Goal: Task Accomplishment & Management: Manage account settings

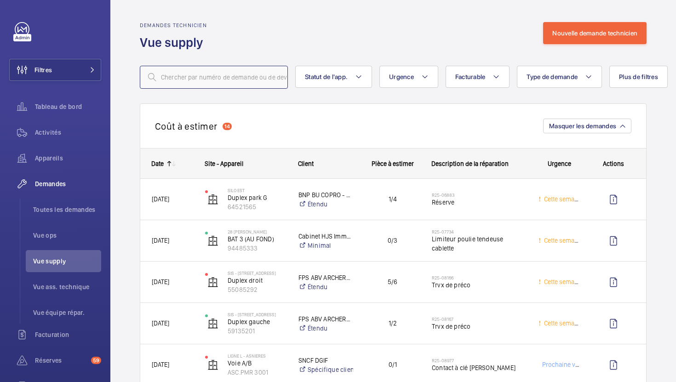
click at [202, 85] on input "text" at bounding box center [214, 77] width 148 height 23
paste input "R25-11101"
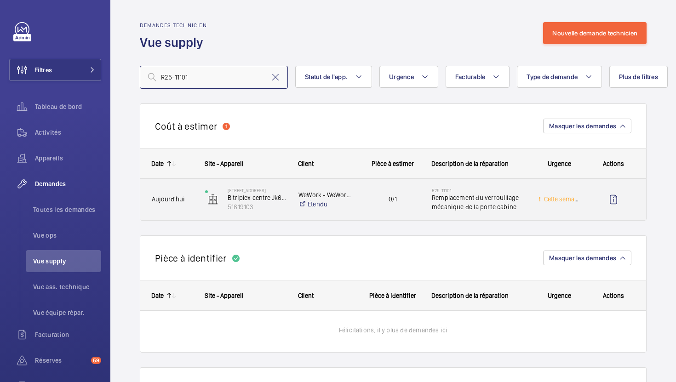
type input "R25-11101"
click at [379, 209] on div "0/1" at bounding box center [387, 199] width 66 height 29
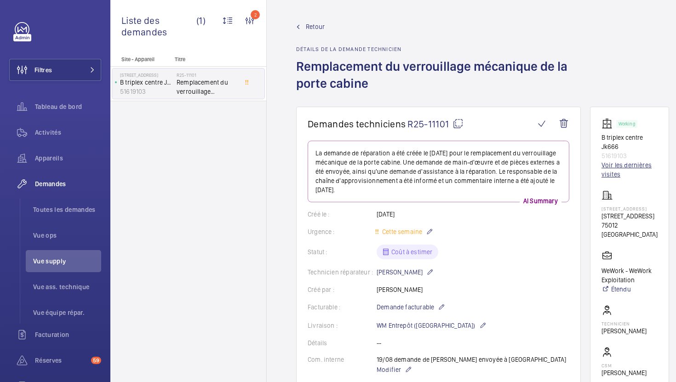
click at [621, 167] on link "Voir les dernières visites" at bounding box center [629, 169] width 56 height 18
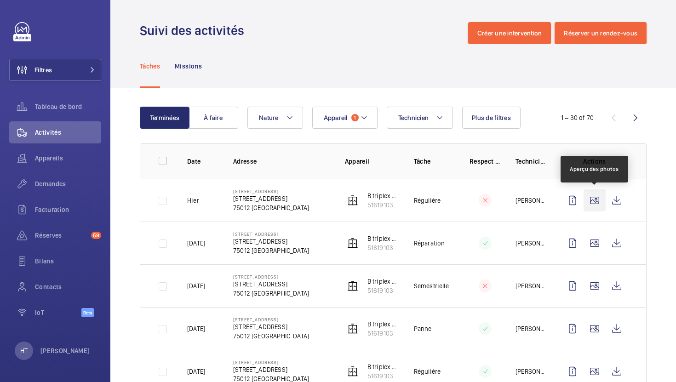
click at [592, 200] on wm-front-icon-button at bounding box center [595, 200] width 22 height 22
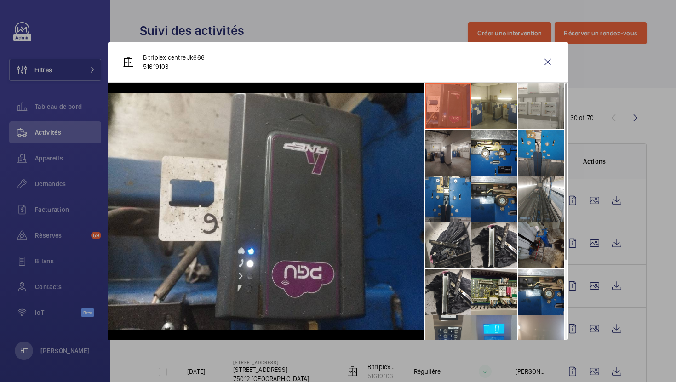
click at [463, 164] on li at bounding box center [448, 153] width 46 height 46
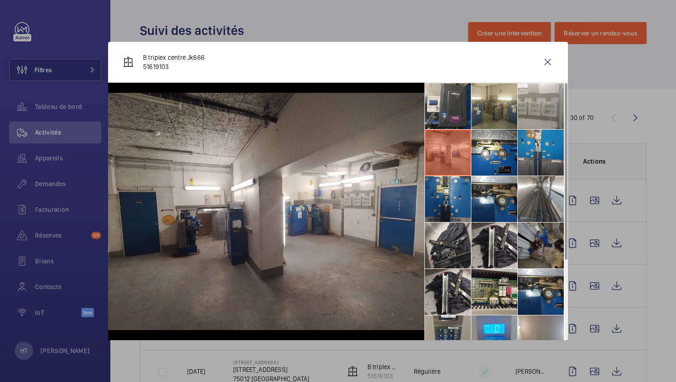
click at [446, 196] on li at bounding box center [448, 199] width 46 height 46
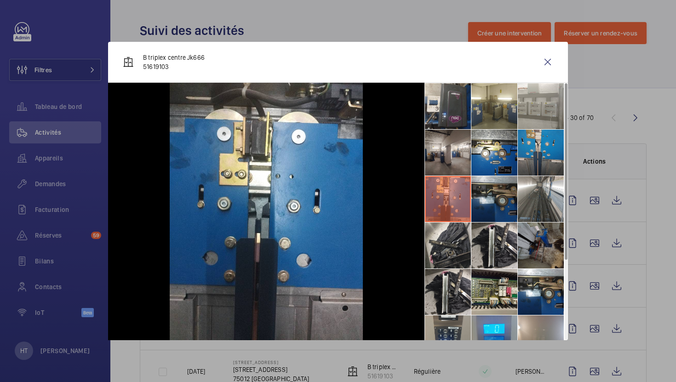
click at [487, 198] on li at bounding box center [494, 199] width 46 height 46
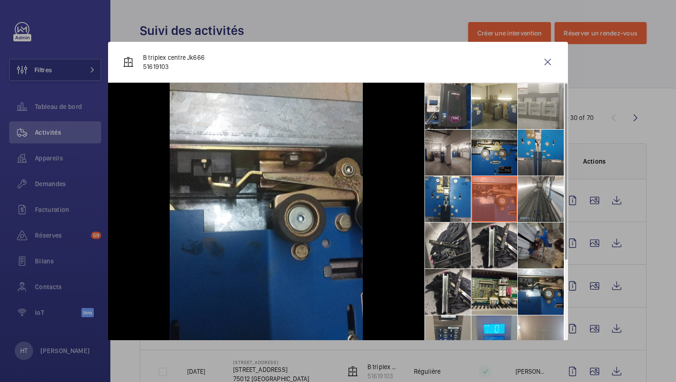
click at [492, 154] on li at bounding box center [494, 153] width 46 height 46
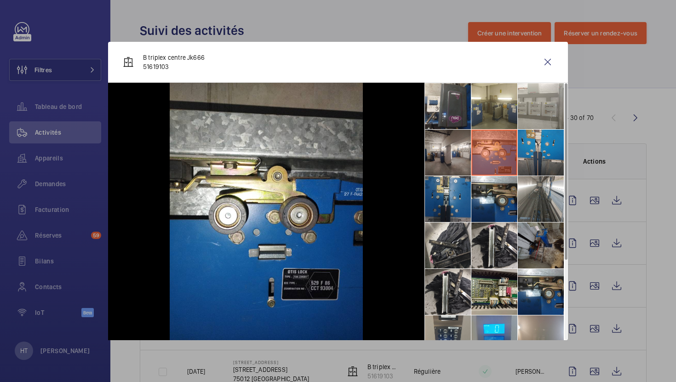
click at [451, 201] on li at bounding box center [448, 199] width 46 height 46
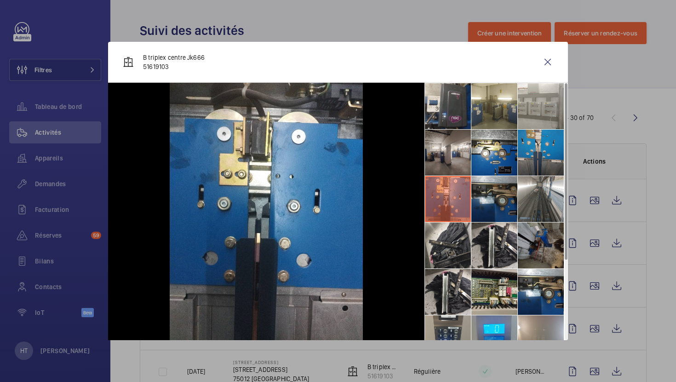
click at [490, 196] on li at bounding box center [494, 199] width 46 height 46
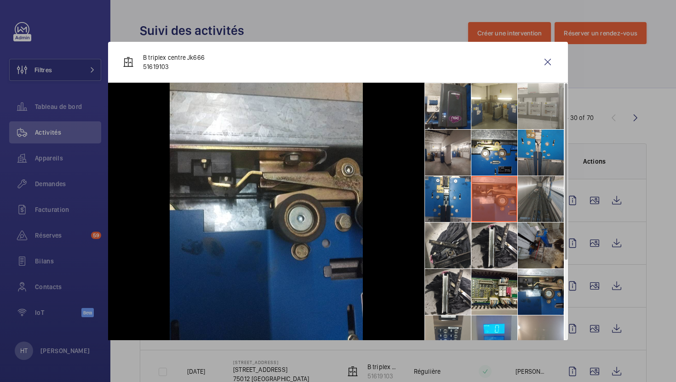
click at [529, 193] on li at bounding box center [541, 199] width 46 height 46
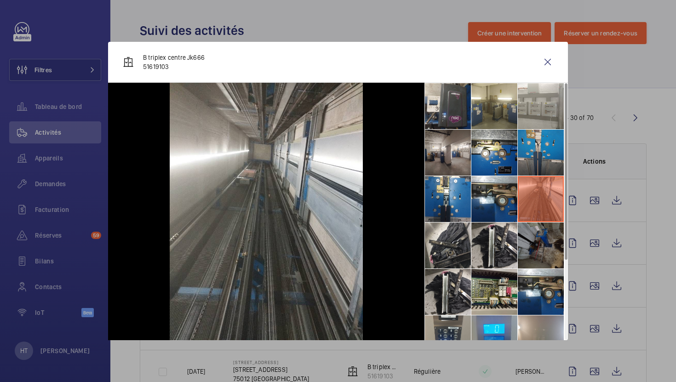
click at [524, 232] on li at bounding box center [541, 246] width 46 height 46
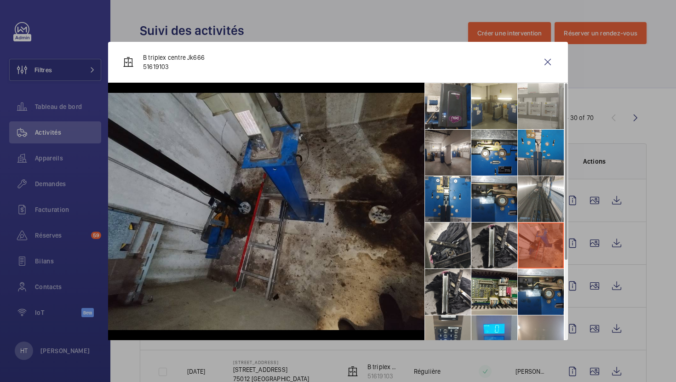
click at [496, 244] on li at bounding box center [494, 246] width 46 height 46
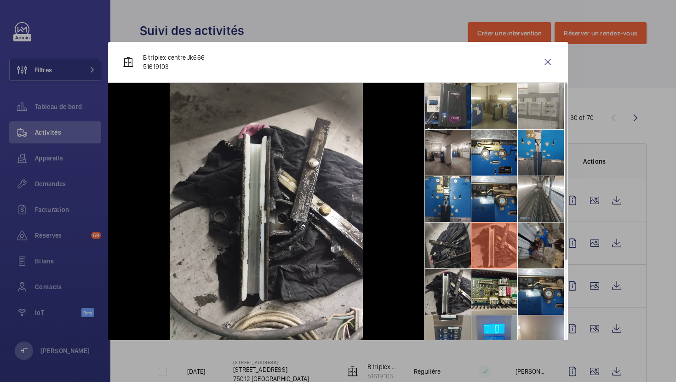
click at [444, 251] on li at bounding box center [448, 246] width 46 height 46
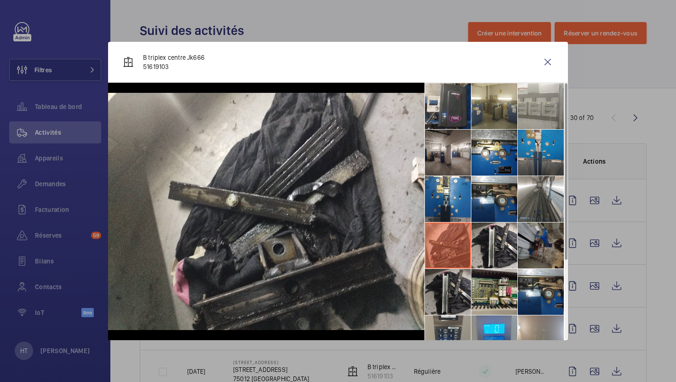
click at [454, 293] on li at bounding box center [448, 292] width 46 height 46
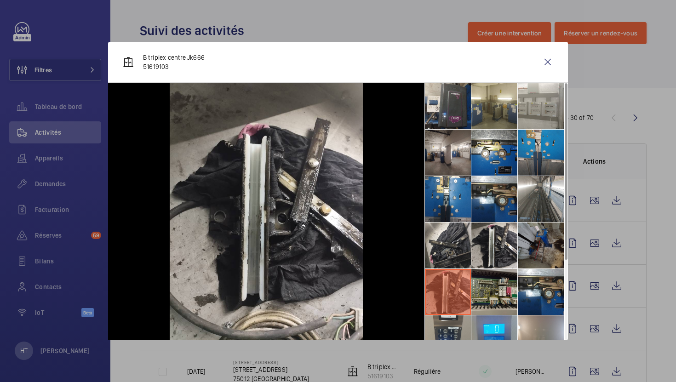
click at [504, 293] on li at bounding box center [494, 292] width 46 height 46
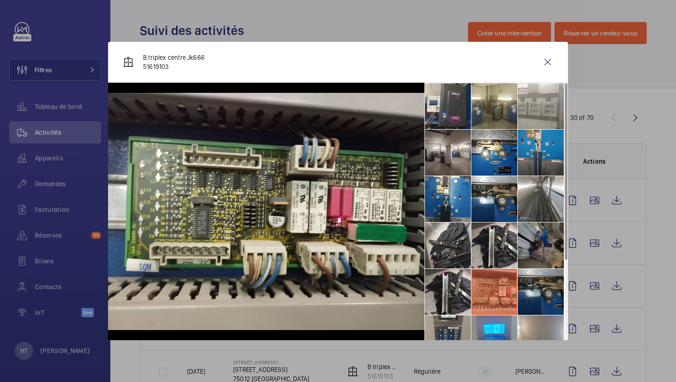
click at [555, 298] on li at bounding box center [541, 292] width 46 height 46
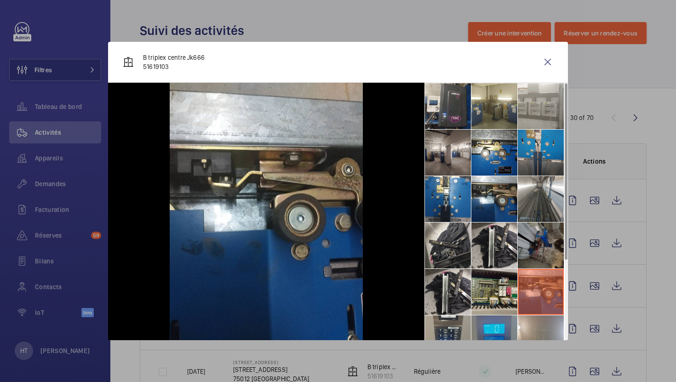
click at [503, 332] on li at bounding box center [494, 338] width 46 height 46
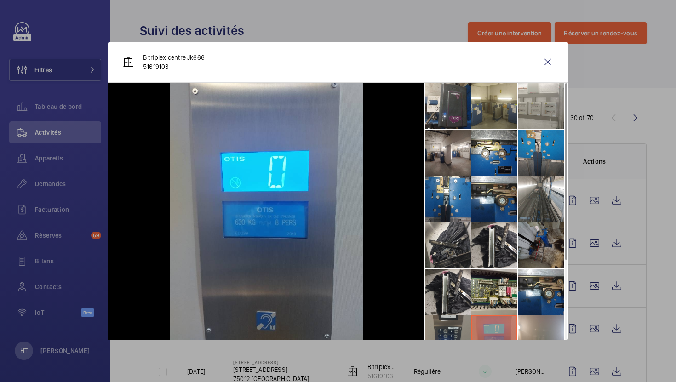
click at [446, 327] on li at bounding box center [448, 338] width 46 height 46
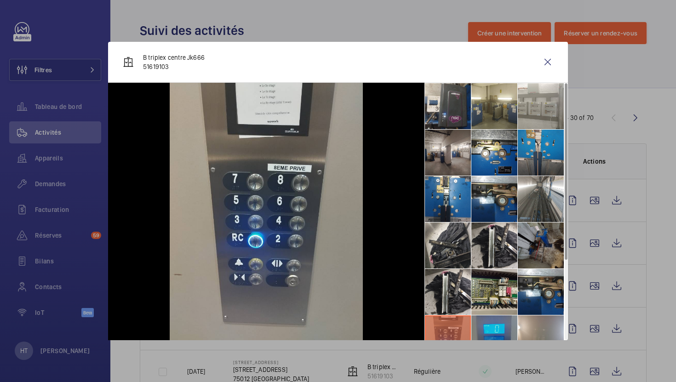
click at [484, 324] on li at bounding box center [494, 338] width 46 height 46
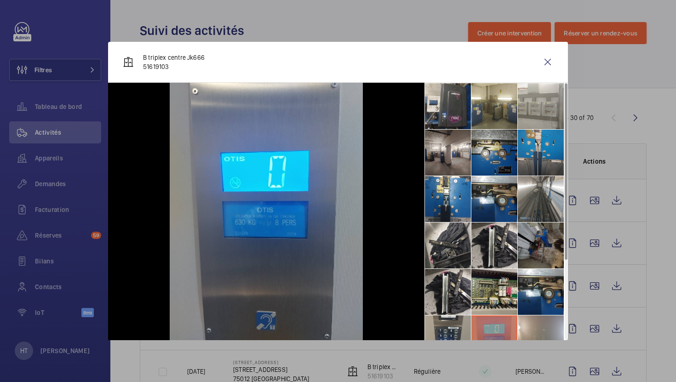
click at [500, 166] on li at bounding box center [494, 153] width 46 height 46
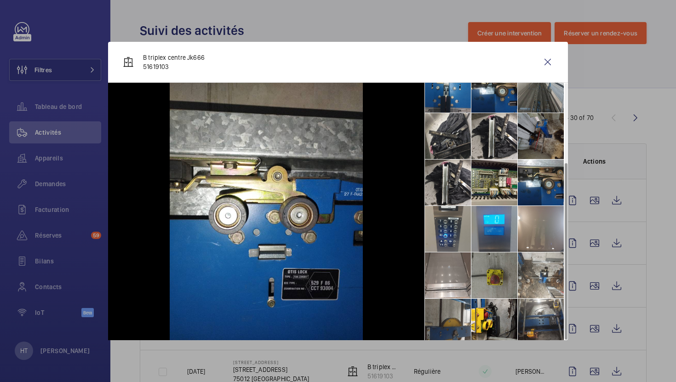
scroll to position [114, 0]
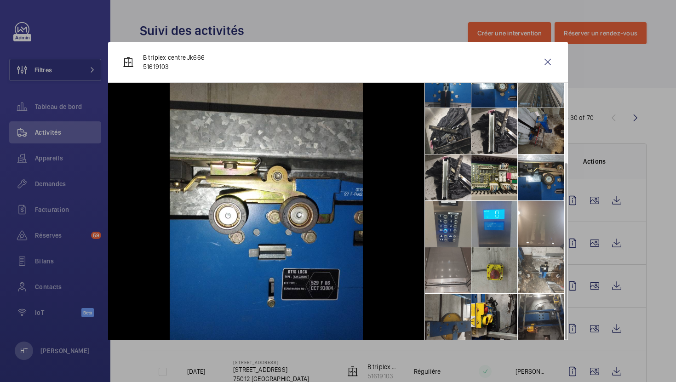
click at [448, 274] on li at bounding box center [448, 270] width 46 height 46
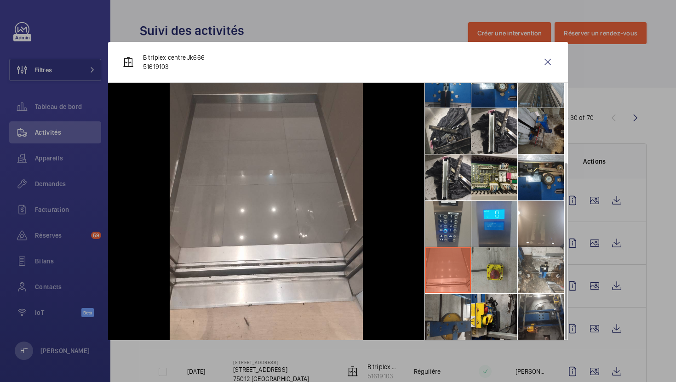
click at [652, 242] on div at bounding box center [338, 191] width 676 height 382
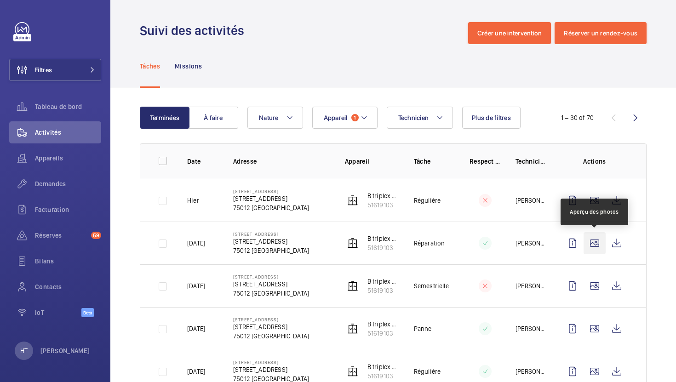
click at [594, 246] on wm-front-icon-button at bounding box center [595, 243] width 22 height 22
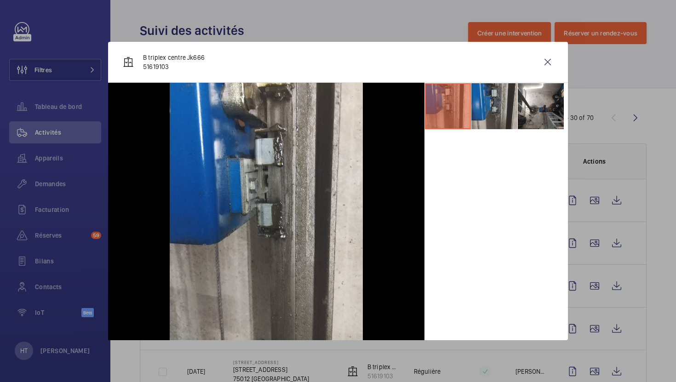
click at [494, 111] on li at bounding box center [494, 106] width 46 height 46
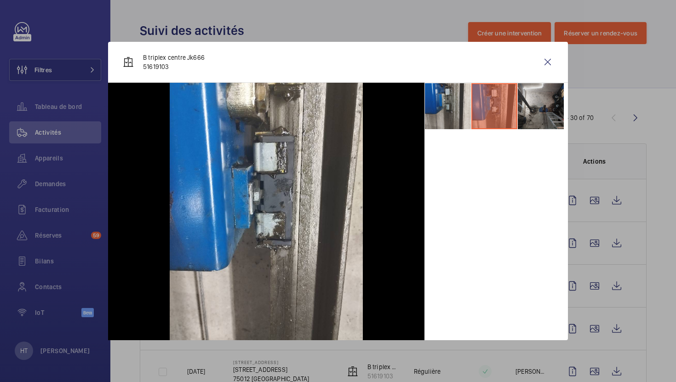
click at [533, 113] on li at bounding box center [541, 106] width 46 height 46
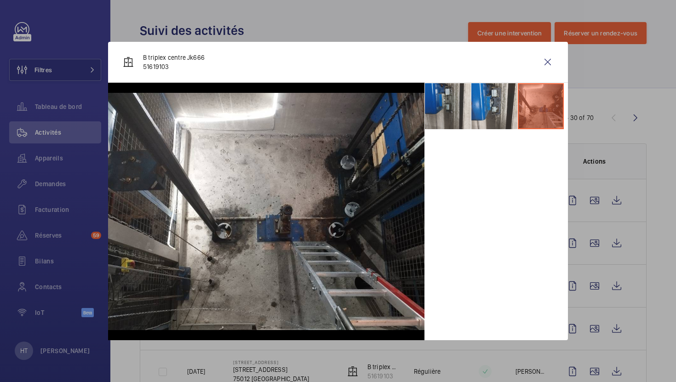
click at [629, 194] on div at bounding box center [338, 191] width 676 height 382
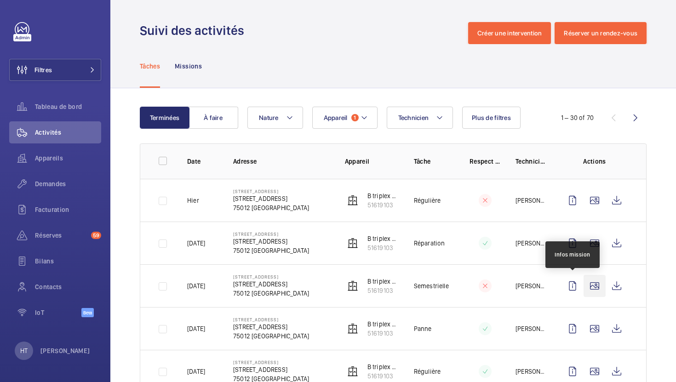
click at [590, 285] on wm-front-icon-button at bounding box center [595, 286] width 22 height 22
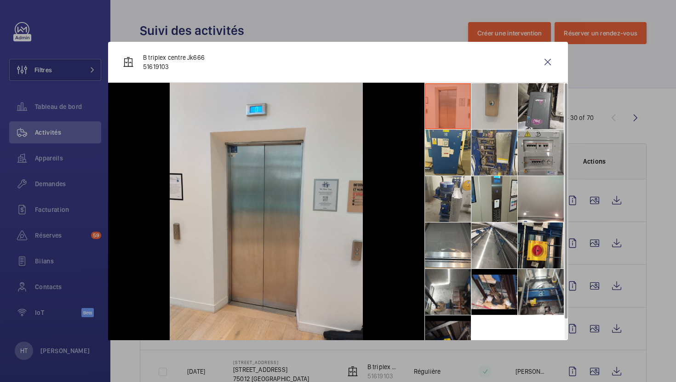
click at [497, 109] on li at bounding box center [494, 106] width 46 height 46
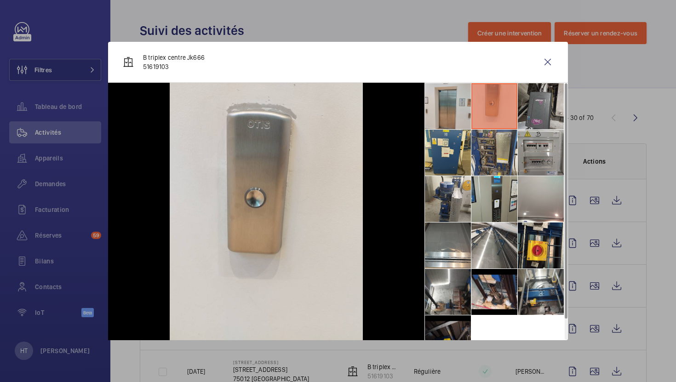
click at [543, 107] on li at bounding box center [541, 106] width 46 height 46
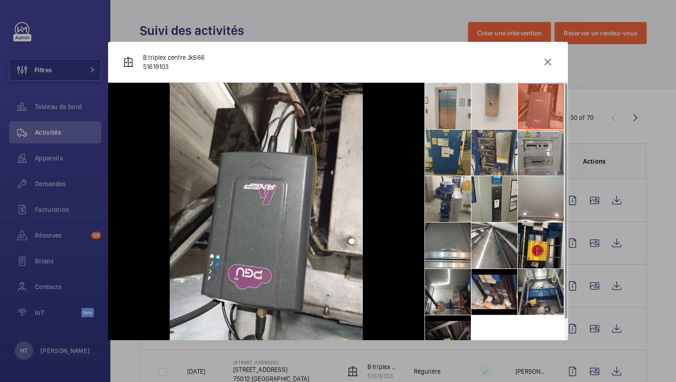
click at [449, 162] on li at bounding box center [448, 153] width 46 height 46
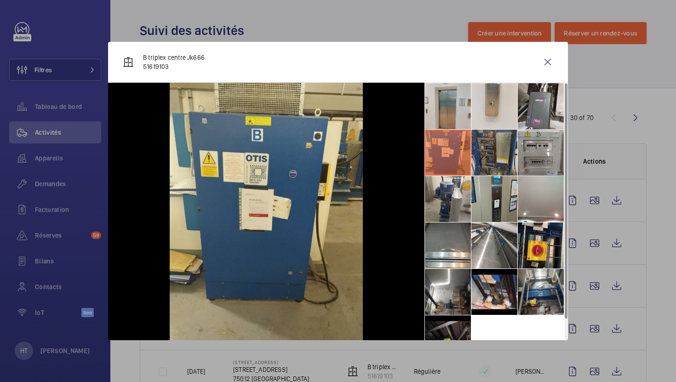
click at [498, 162] on li at bounding box center [494, 153] width 46 height 46
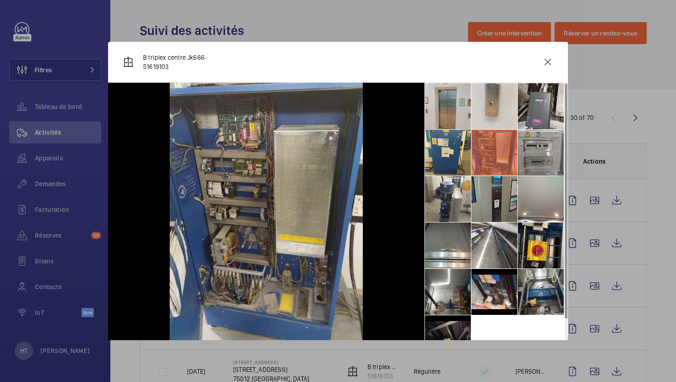
click at [496, 209] on li at bounding box center [494, 199] width 46 height 46
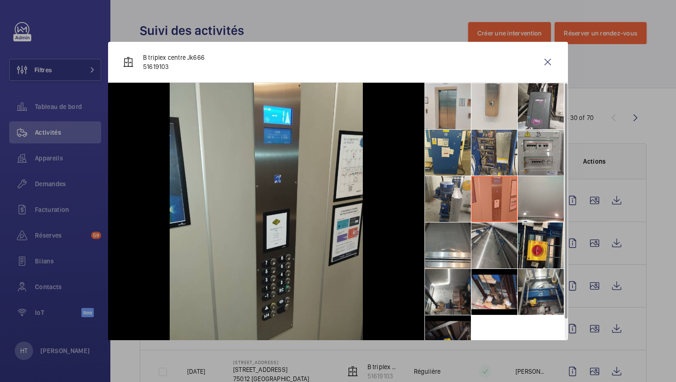
click at [481, 265] on li at bounding box center [494, 246] width 46 height 46
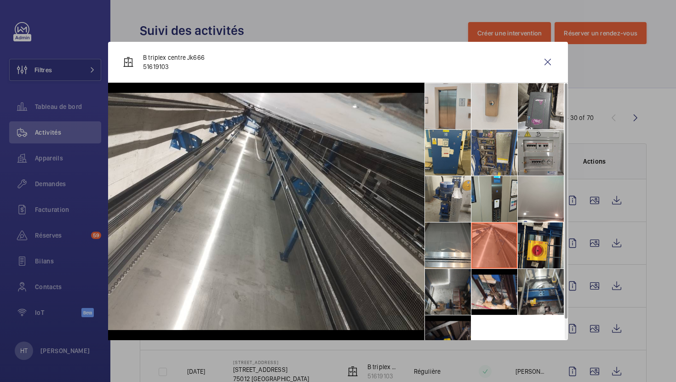
click at [451, 302] on li at bounding box center [448, 292] width 46 height 46
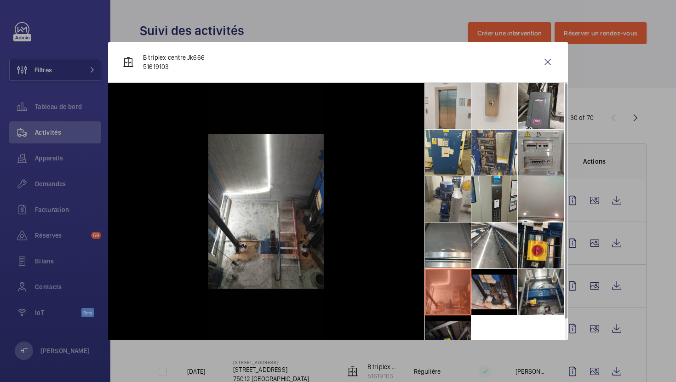
click at [512, 289] on li at bounding box center [494, 292] width 46 height 46
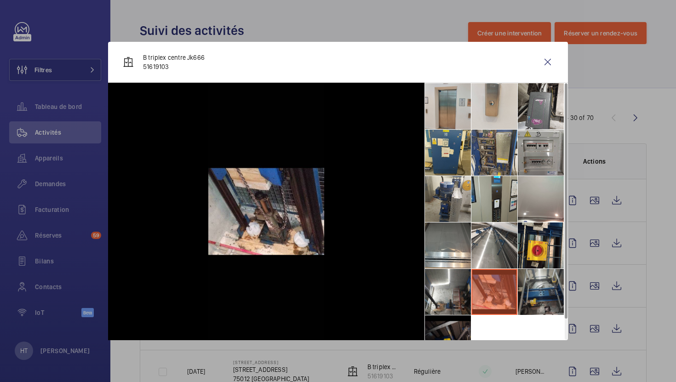
click at [552, 281] on li at bounding box center [541, 292] width 46 height 46
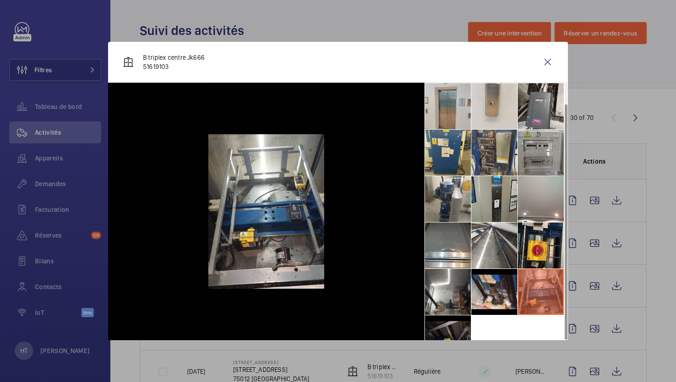
scroll to position [22, 0]
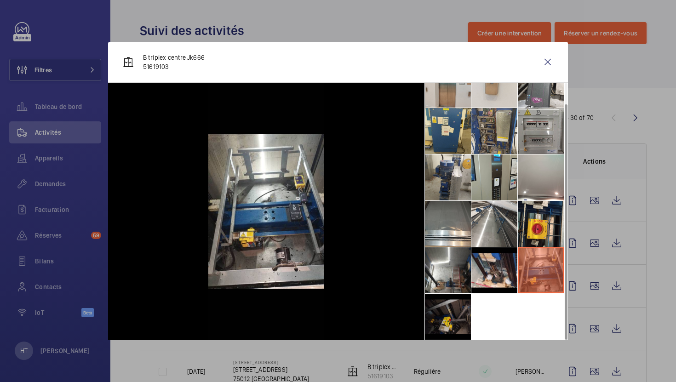
click at [670, 285] on div at bounding box center [338, 191] width 676 height 382
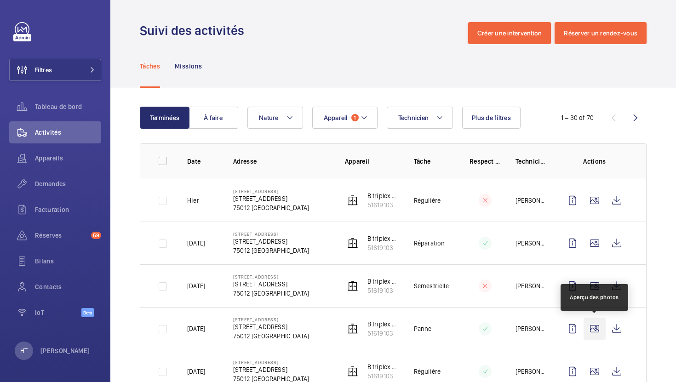
click at [591, 328] on wm-front-icon-button at bounding box center [595, 329] width 22 height 22
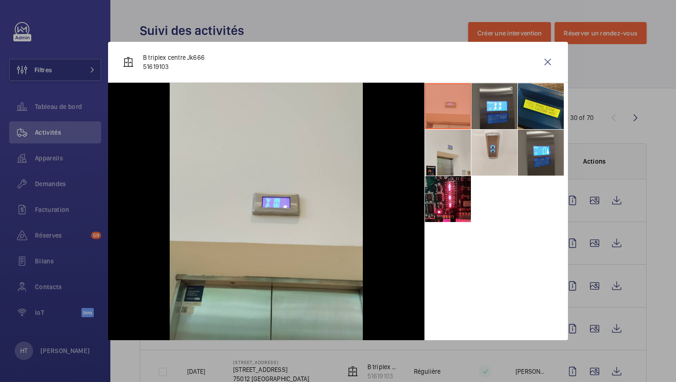
click at [456, 155] on li at bounding box center [448, 153] width 46 height 46
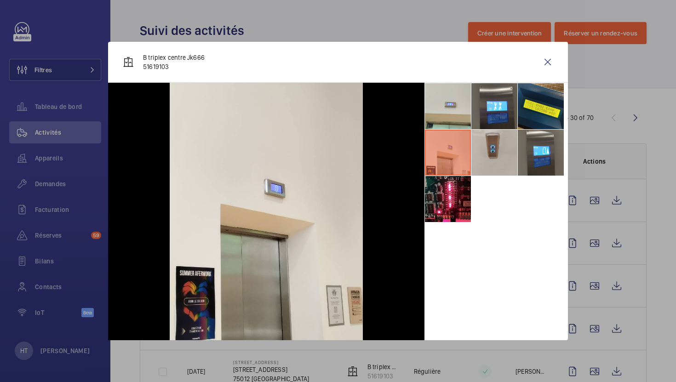
click at [496, 154] on li at bounding box center [494, 153] width 46 height 46
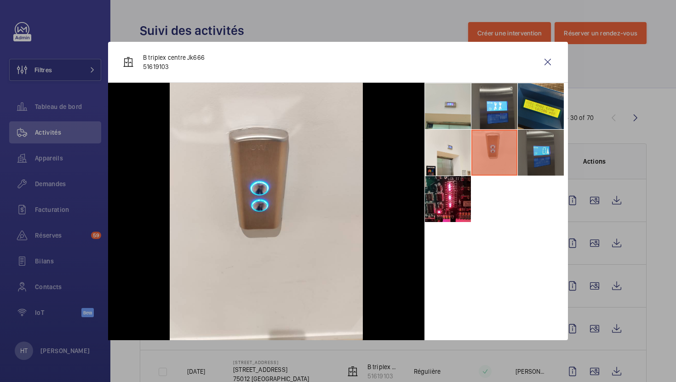
click at [532, 159] on li at bounding box center [541, 153] width 46 height 46
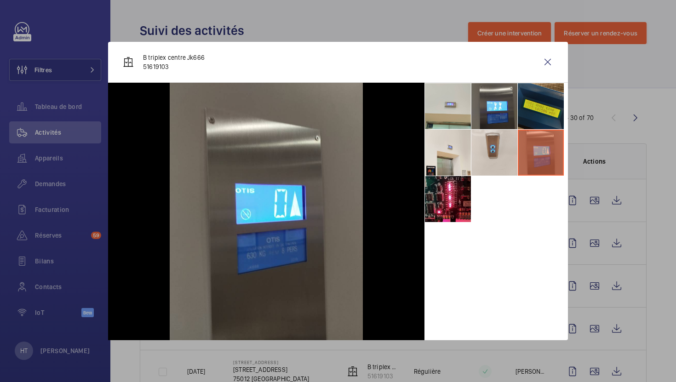
click at [532, 106] on li at bounding box center [541, 106] width 46 height 46
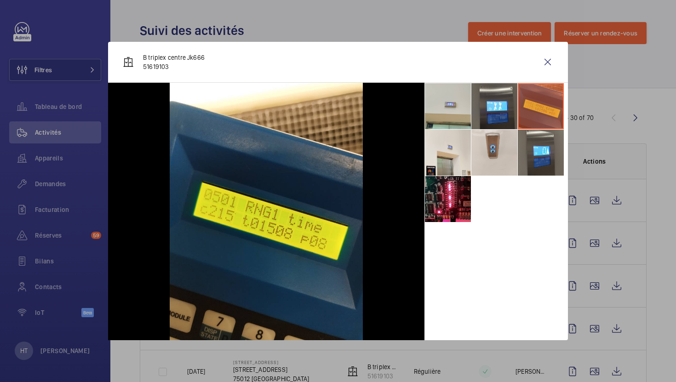
click at [663, 247] on div at bounding box center [338, 191] width 676 height 382
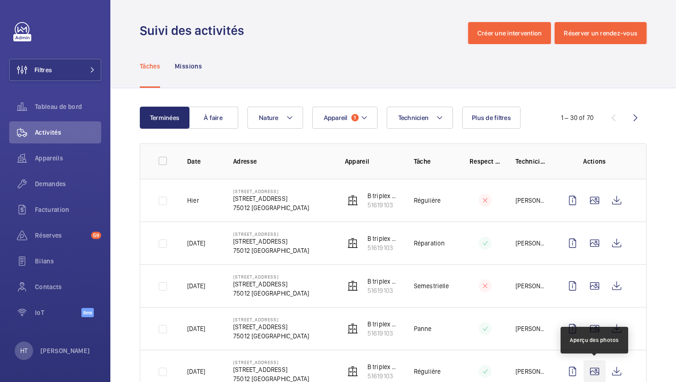
click at [595, 367] on wm-front-icon-button at bounding box center [595, 372] width 22 height 22
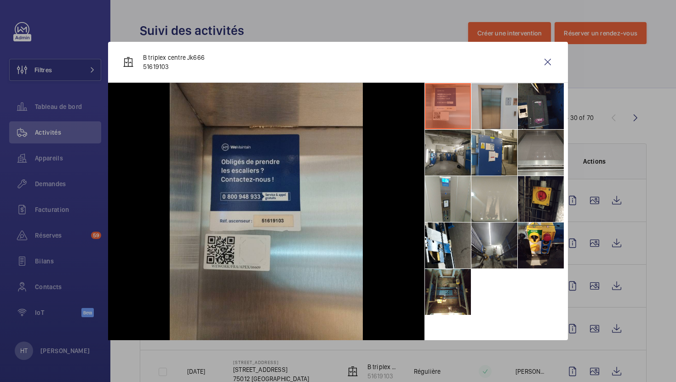
click at [499, 113] on li at bounding box center [494, 106] width 46 height 46
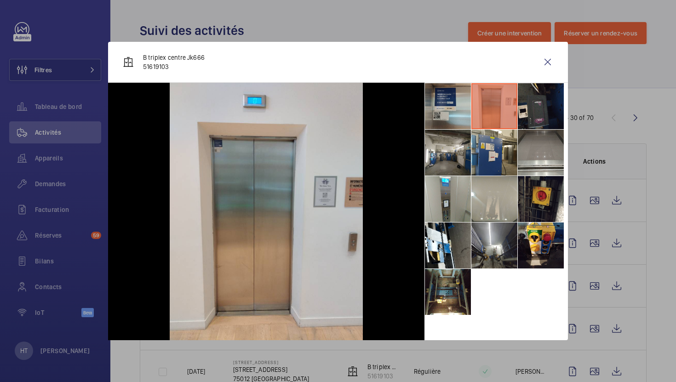
click at [538, 113] on li at bounding box center [541, 106] width 46 height 46
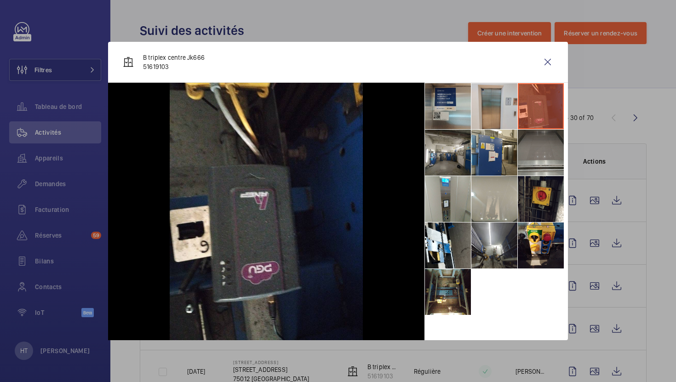
click at [536, 148] on li at bounding box center [541, 153] width 46 height 46
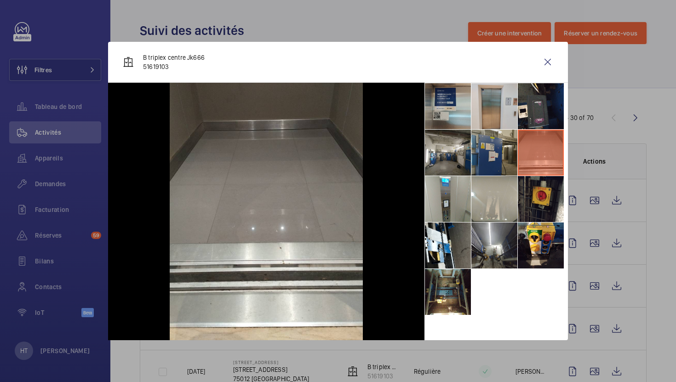
click at [491, 151] on li at bounding box center [494, 153] width 46 height 46
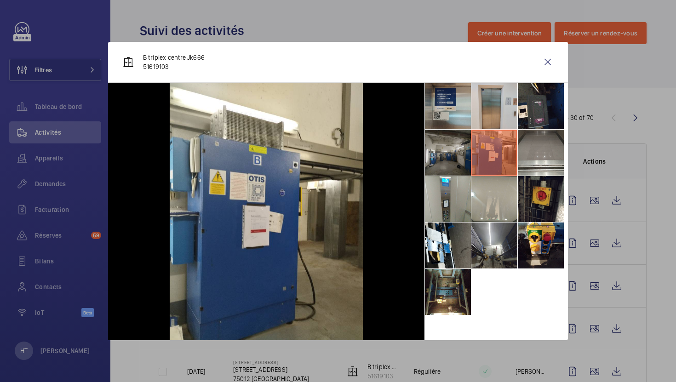
click at [441, 155] on li at bounding box center [448, 153] width 46 height 46
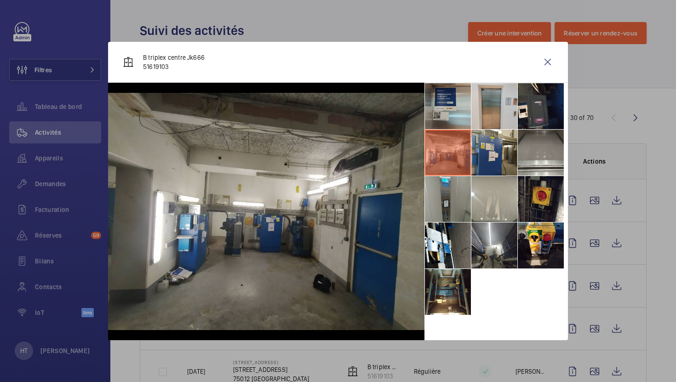
click at [434, 196] on li at bounding box center [448, 199] width 46 height 46
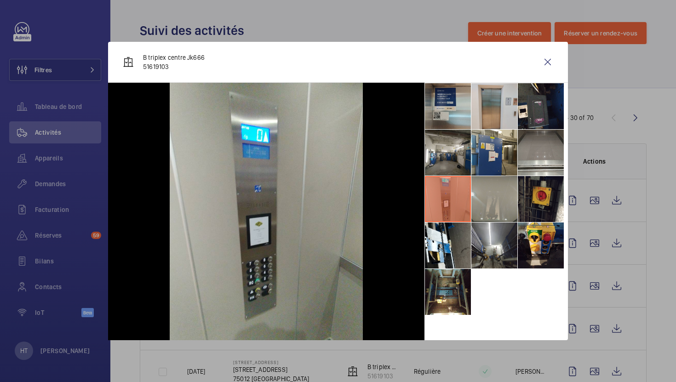
click at [483, 207] on li at bounding box center [494, 199] width 46 height 46
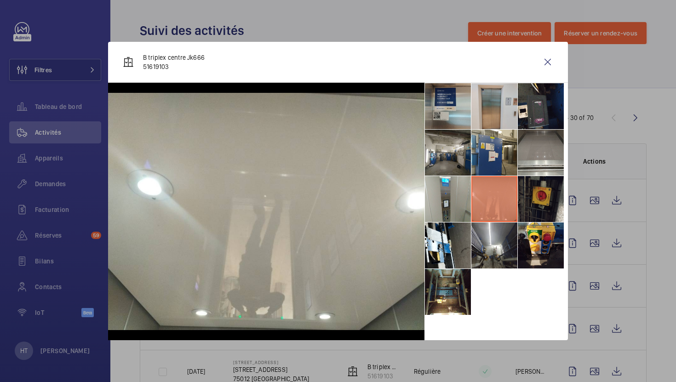
click at [550, 207] on li at bounding box center [541, 199] width 46 height 46
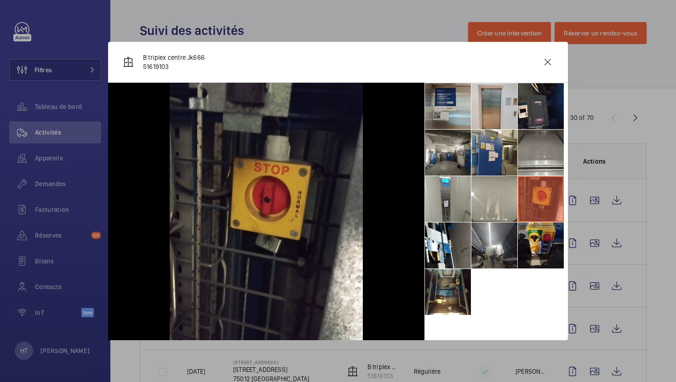
click at [547, 240] on li at bounding box center [541, 246] width 46 height 46
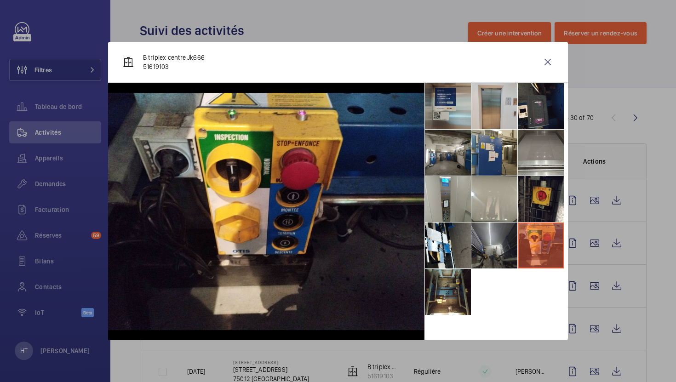
click at [495, 257] on li at bounding box center [494, 246] width 46 height 46
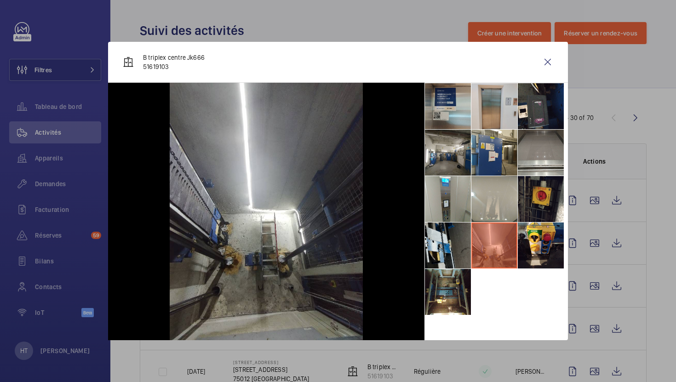
click at [456, 258] on li at bounding box center [448, 246] width 46 height 46
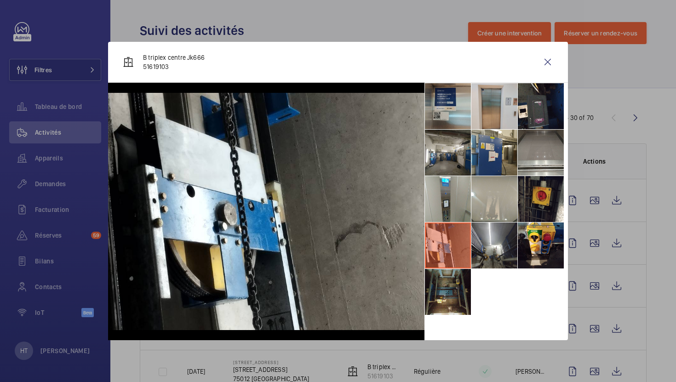
click at [437, 286] on li at bounding box center [448, 292] width 46 height 46
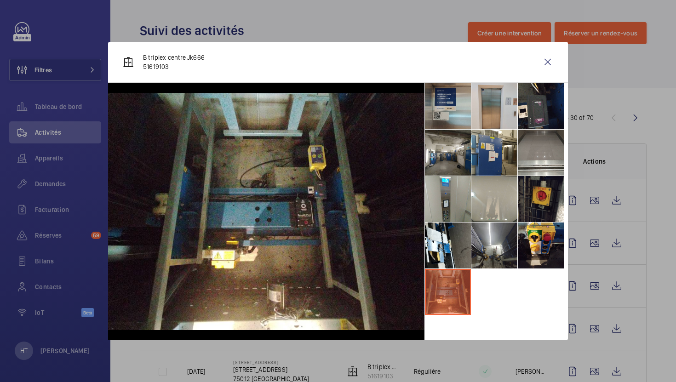
click at [656, 301] on div at bounding box center [338, 191] width 676 height 382
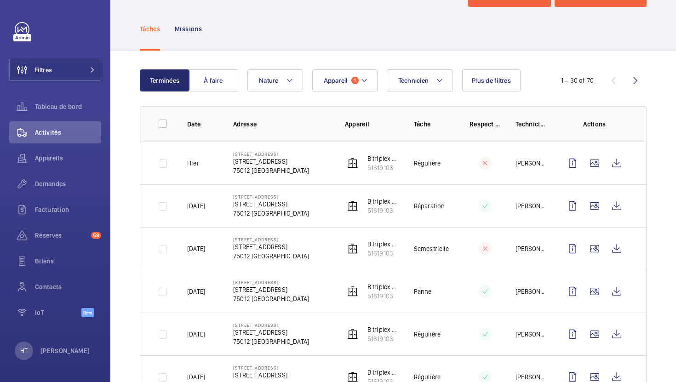
scroll to position [47, 0]
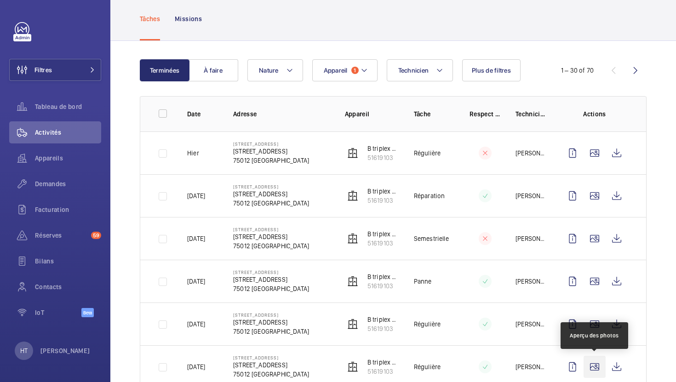
click at [595, 364] on wm-front-icon-button at bounding box center [595, 367] width 22 height 22
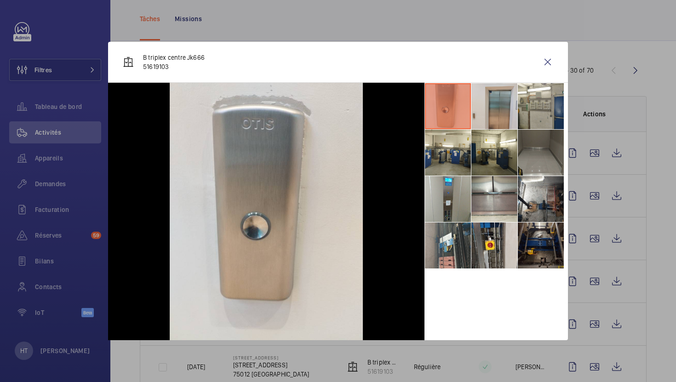
click at [518, 133] on li at bounding box center [541, 153] width 46 height 46
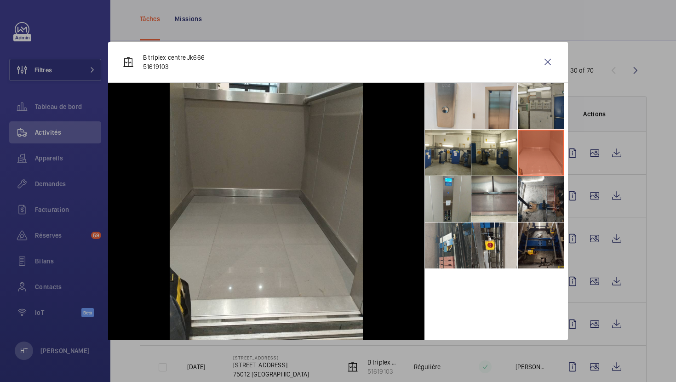
click at [534, 124] on li at bounding box center [541, 106] width 46 height 46
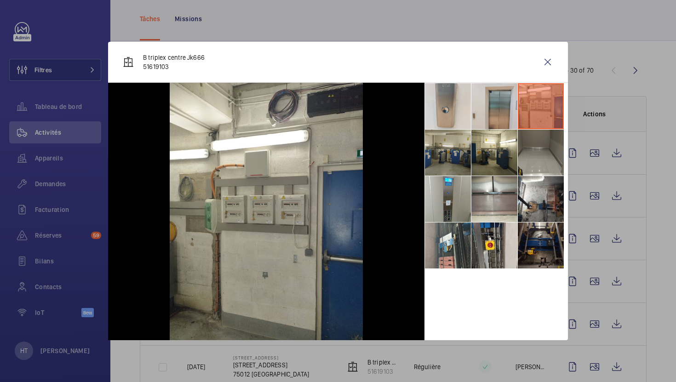
click at [467, 167] on li at bounding box center [448, 153] width 46 height 46
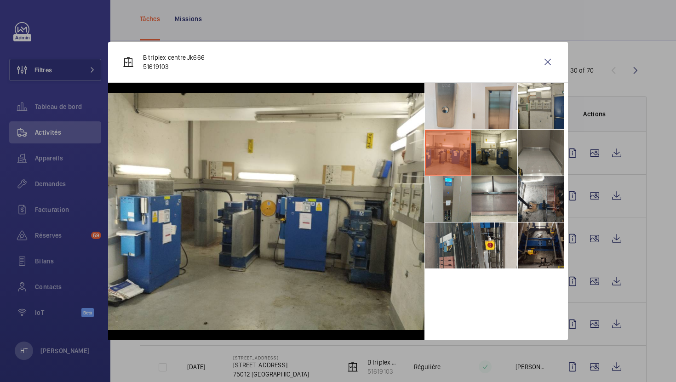
click at [448, 248] on li at bounding box center [448, 246] width 46 height 46
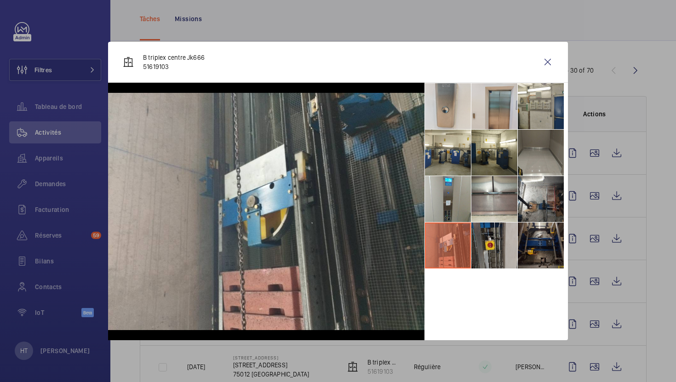
click at [508, 249] on li at bounding box center [494, 246] width 46 height 46
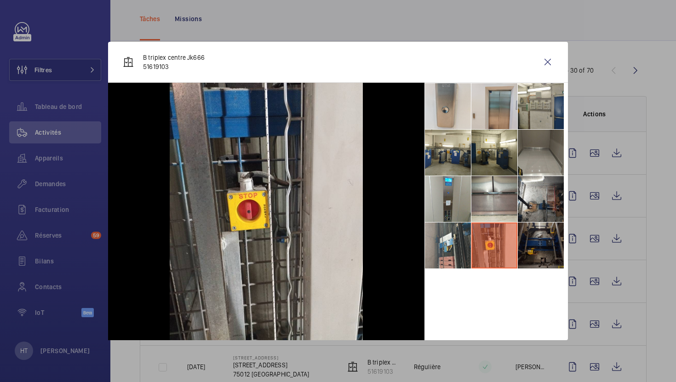
click at [550, 248] on li at bounding box center [541, 246] width 46 height 46
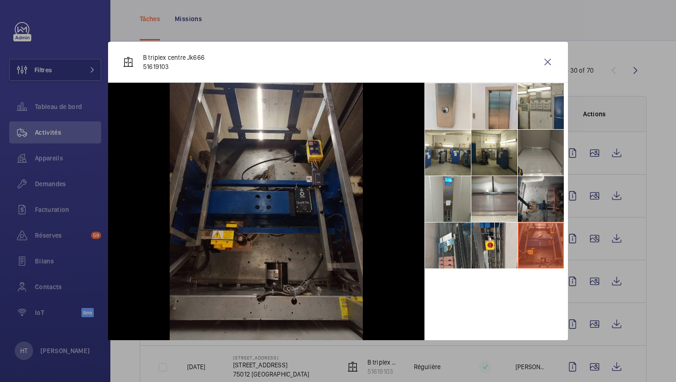
click at [542, 189] on li at bounding box center [541, 199] width 46 height 46
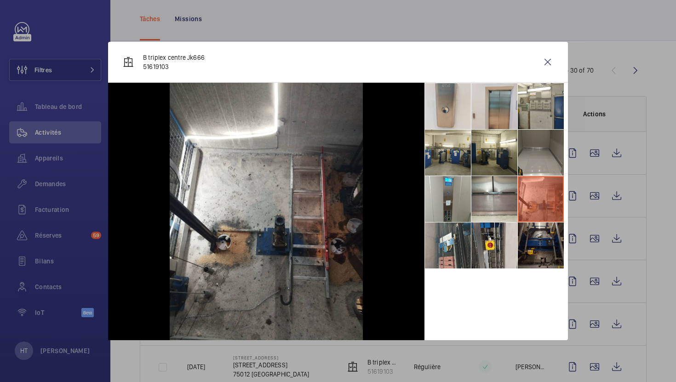
click at [654, 243] on div at bounding box center [338, 191] width 676 height 382
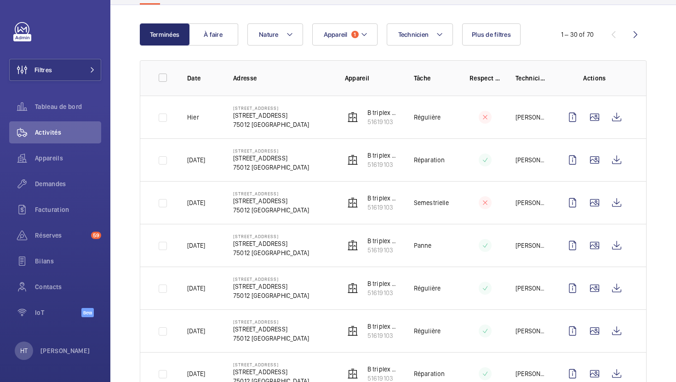
scroll to position [85, 0]
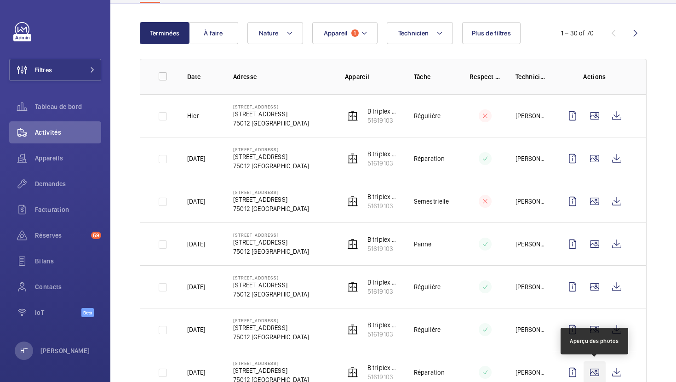
click at [591, 366] on wm-front-icon-button at bounding box center [595, 372] width 22 height 22
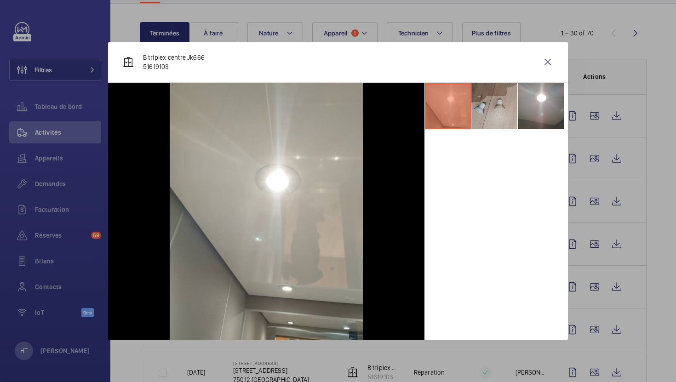
click at [491, 114] on li at bounding box center [494, 106] width 46 height 46
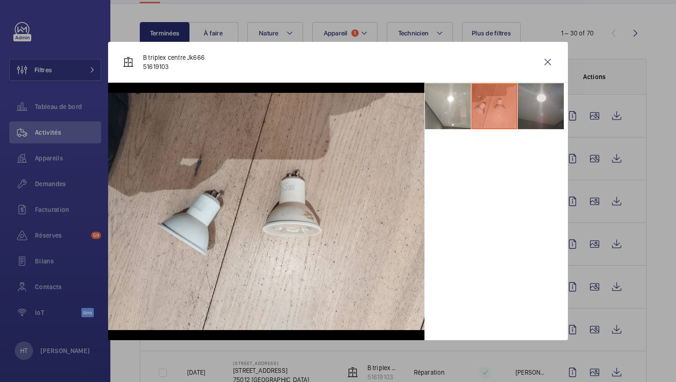
click at [534, 110] on li at bounding box center [541, 106] width 46 height 46
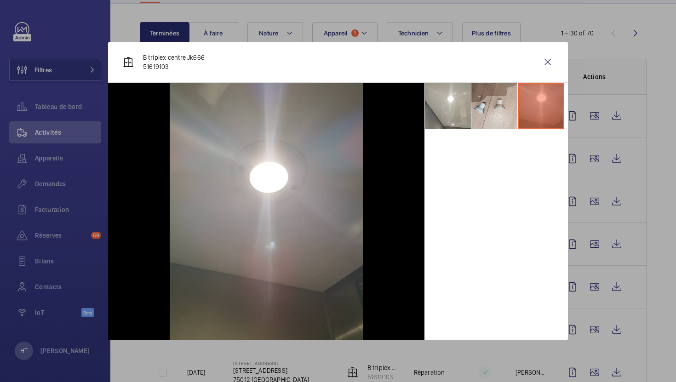
click at [656, 241] on div at bounding box center [338, 191] width 676 height 382
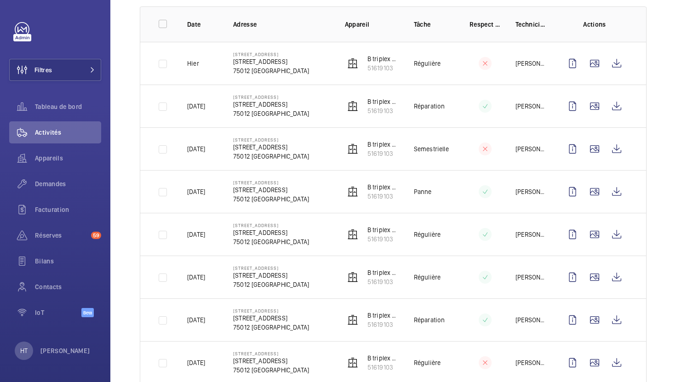
scroll to position [142, 0]
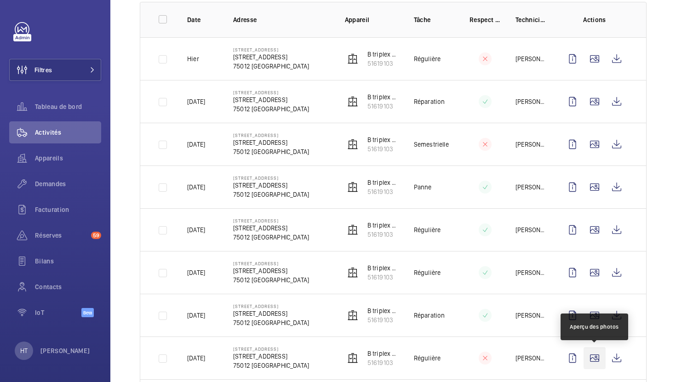
click at [590, 355] on wm-front-icon-button at bounding box center [595, 358] width 22 height 22
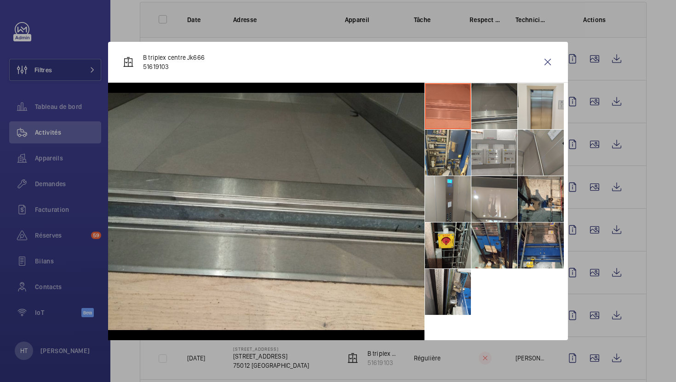
click at [509, 109] on li at bounding box center [494, 106] width 46 height 46
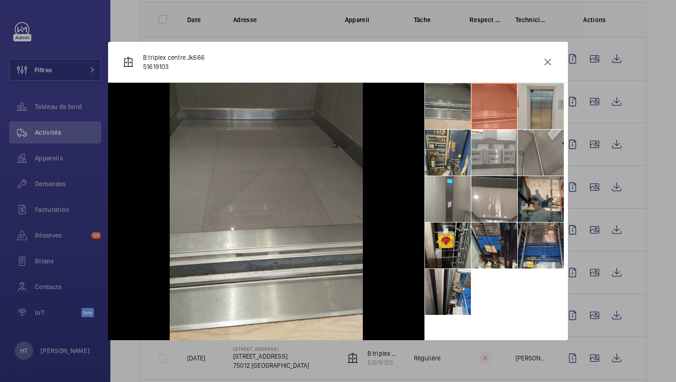
click at [545, 114] on li at bounding box center [541, 106] width 46 height 46
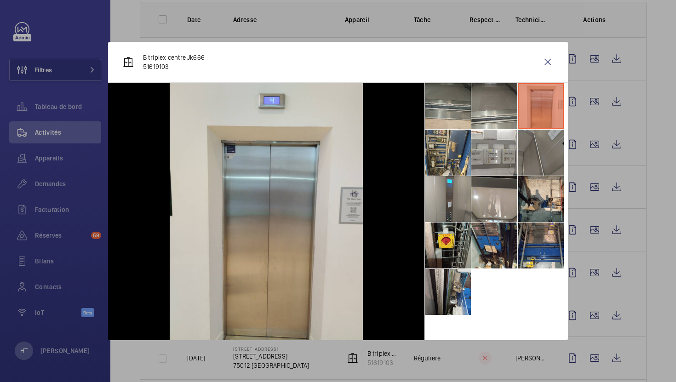
click at [543, 171] on li at bounding box center [541, 153] width 46 height 46
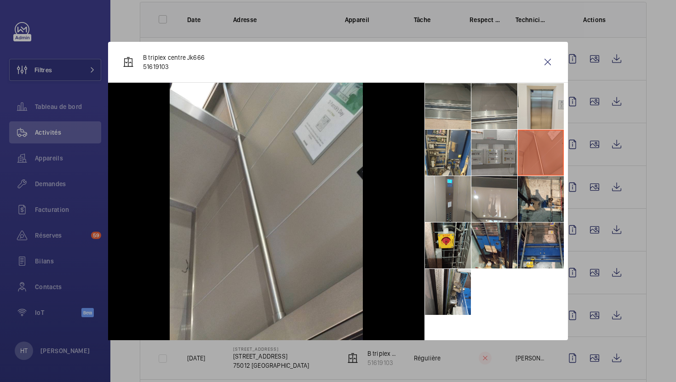
click at [489, 164] on li at bounding box center [494, 153] width 46 height 46
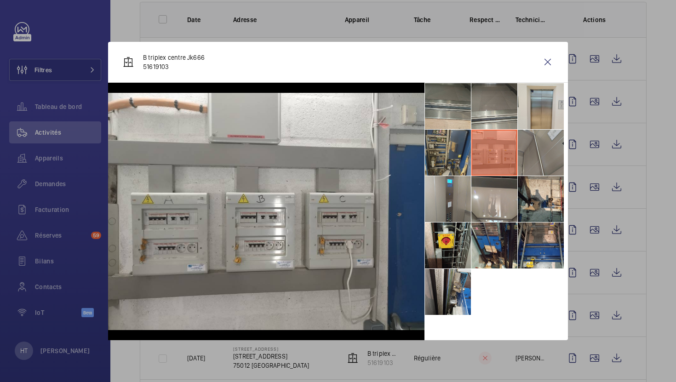
click at [447, 166] on li at bounding box center [448, 153] width 46 height 46
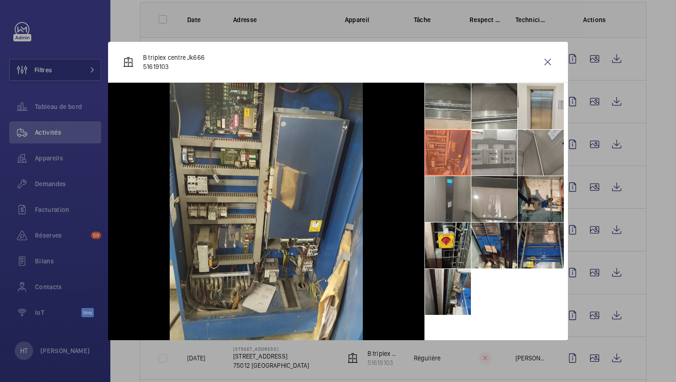
click at [451, 212] on li at bounding box center [448, 199] width 46 height 46
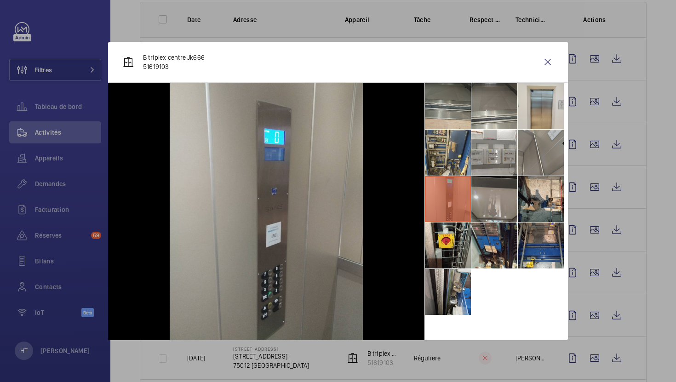
click at [510, 213] on li at bounding box center [494, 199] width 46 height 46
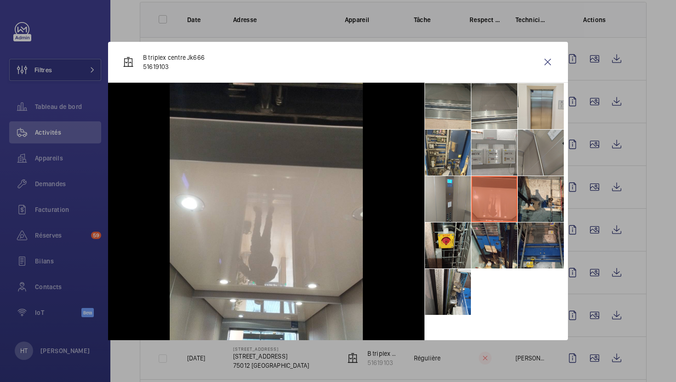
click at [537, 252] on li at bounding box center [541, 246] width 46 height 46
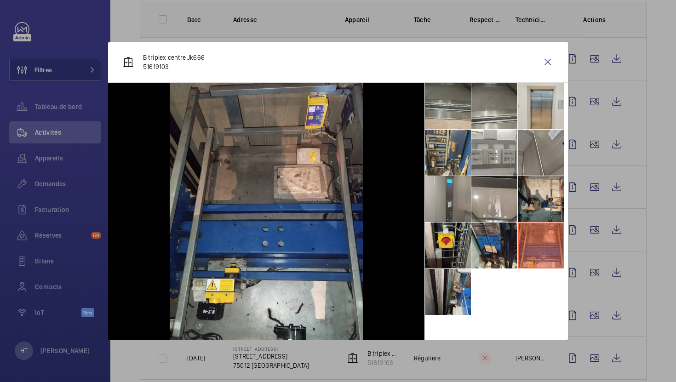
click at [606, 285] on div at bounding box center [338, 191] width 676 height 382
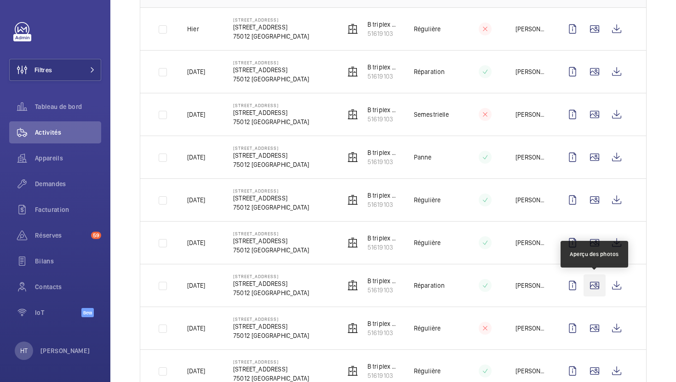
scroll to position [185, 0]
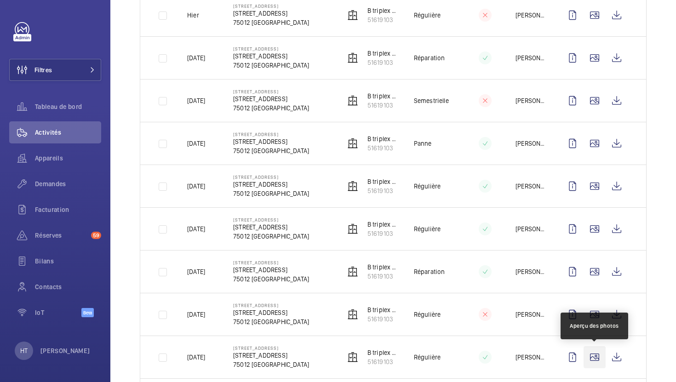
click at [594, 355] on wm-front-icon-button at bounding box center [595, 357] width 22 height 22
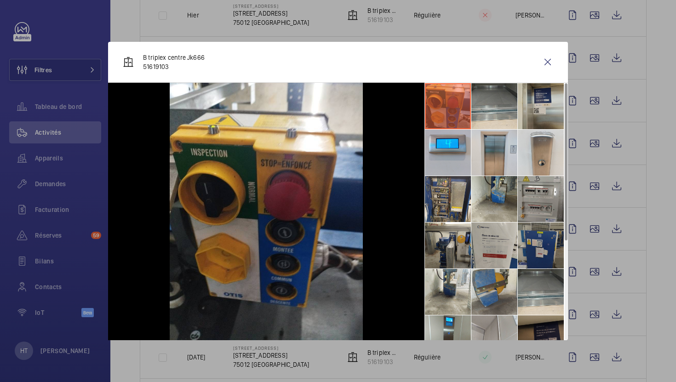
click at [532, 265] on li at bounding box center [541, 246] width 46 height 46
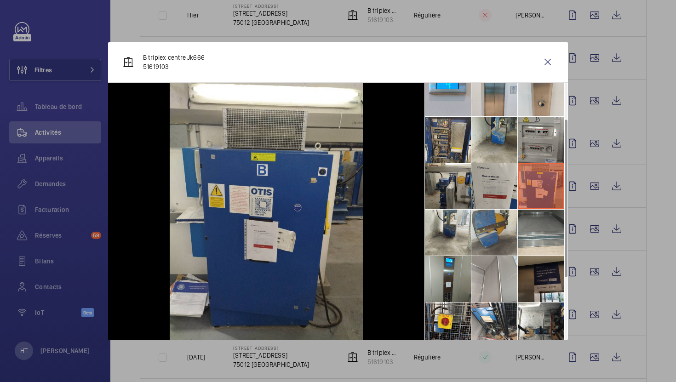
click at [537, 279] on li at bounding box center [541, 279] width 46 height 46
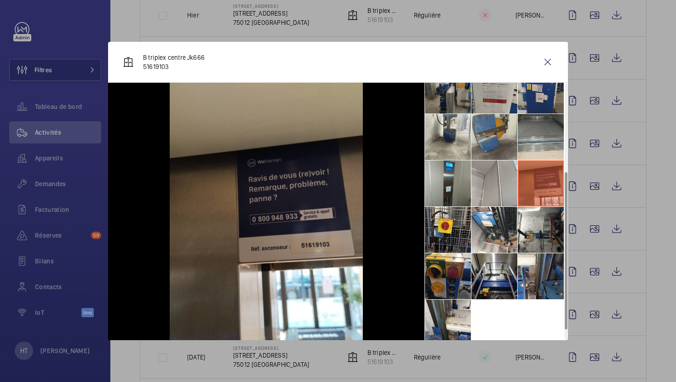
scroll to position [161, 0]
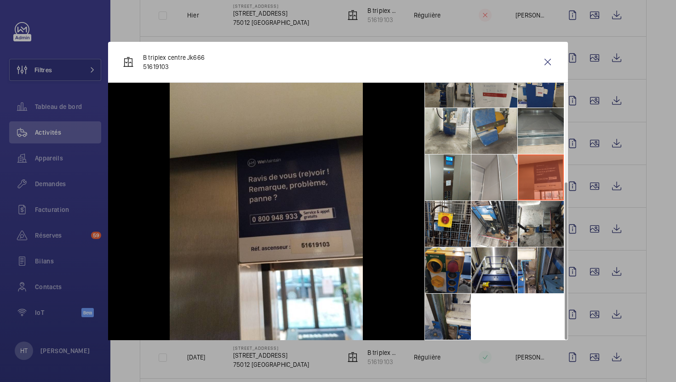
click at [452, 312] on li at bounding box center [448, 317] width 46 height 46
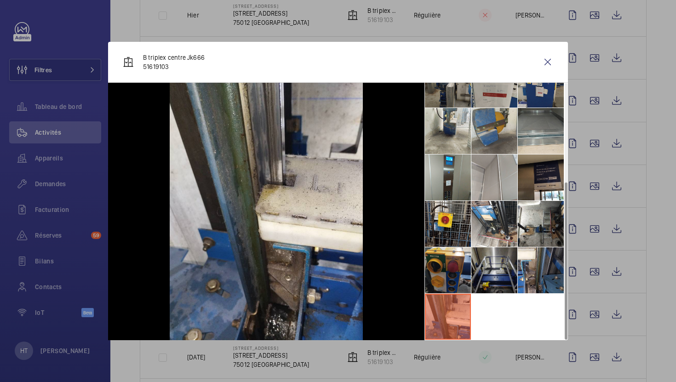
click at [486, 286] on li at bounding box center [494, 270] width 46 height 46
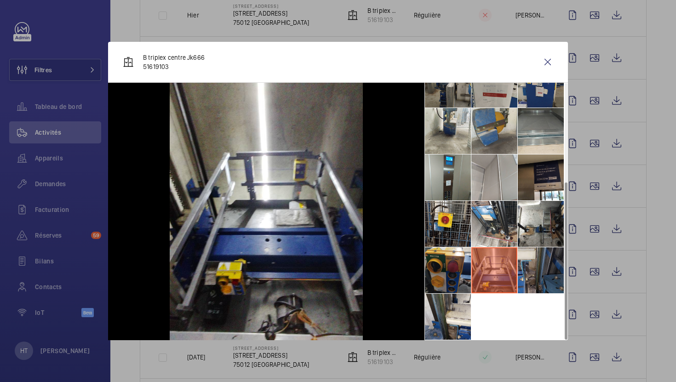
click at [550, 279] on li at bounding box center [541, 270] width 46 height 46
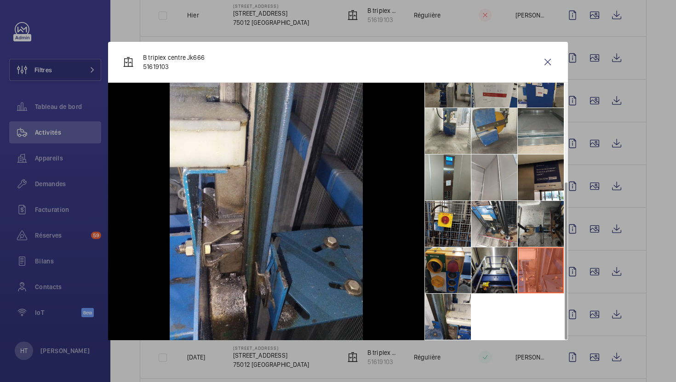
click at [558, 240] on li at bounding box center [541, 224] width 46 height 46
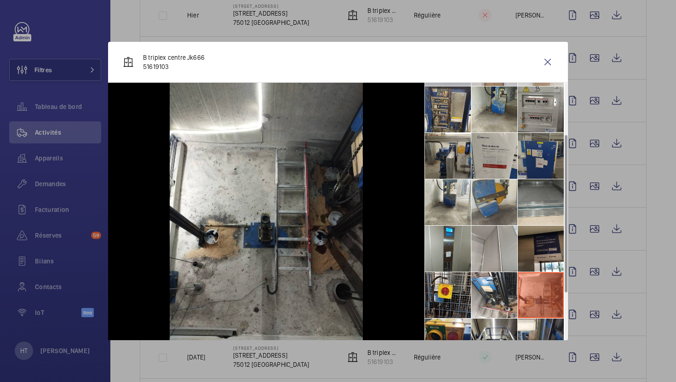
scroll to position [84, 0]
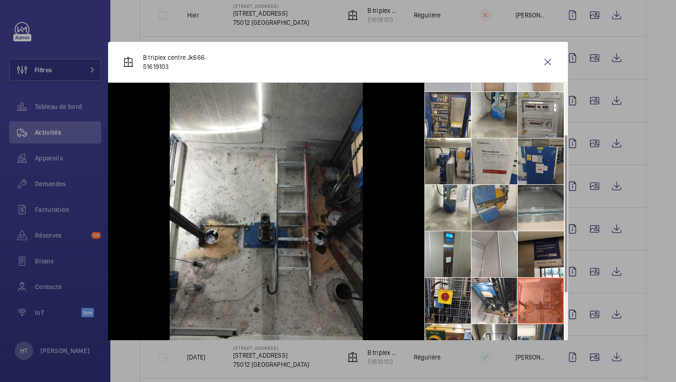
click at [538, 157] on li at bounding box center [541, 161] width 46 height 46
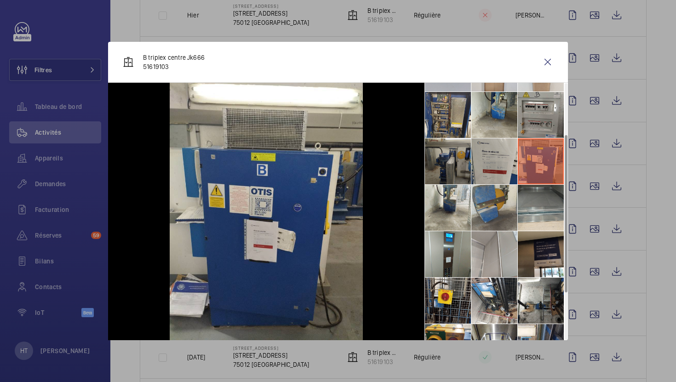
click at [441, 159] on li at bounding box center [448, 161] width 46 height 46
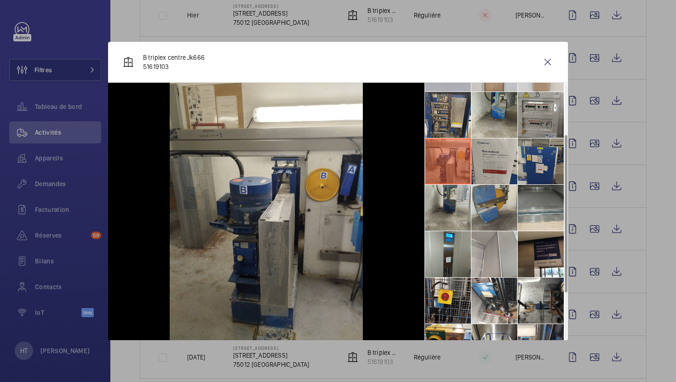
click at [444, 201] on li at bounding box center [448, 208] width 46 height 46
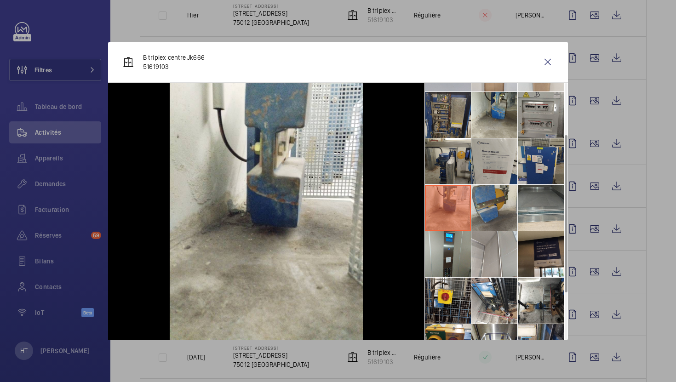
click at [470, 124] on li at bounding box center [448, 115] width 46 height 46
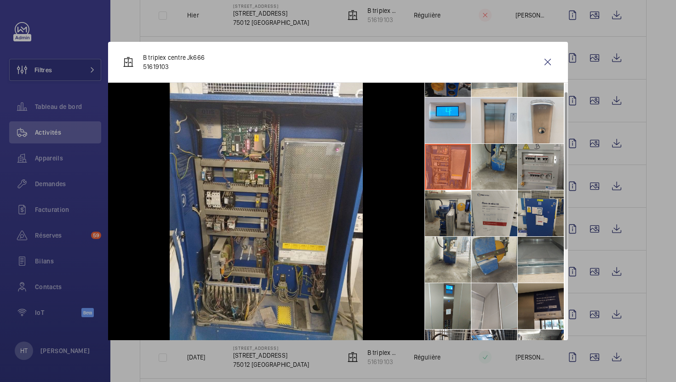
scroll to position [0, 0]
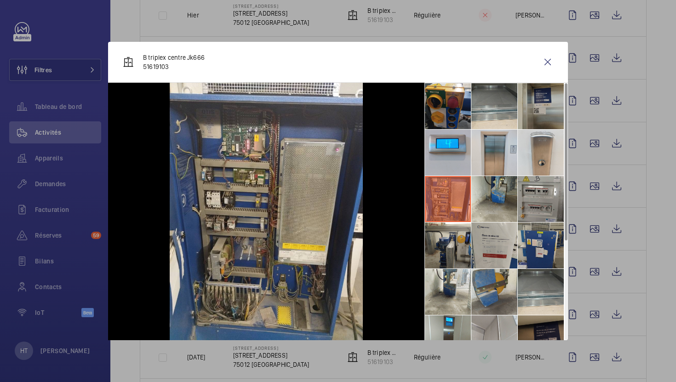
click at [543, 112] on li at bounding box center [541, 106] width 46 height 46
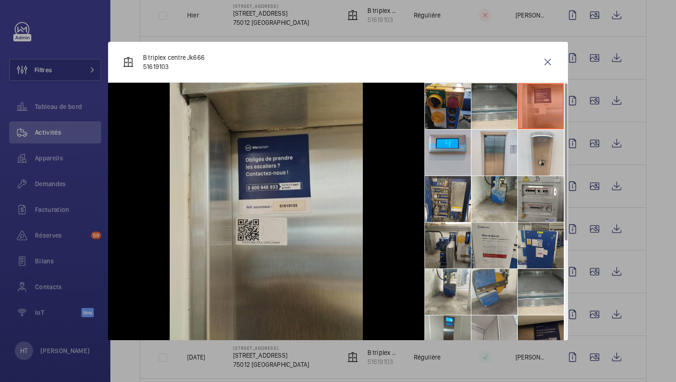
click at [637, 200] on div at bounding box center [338, 191] width 676 height 382
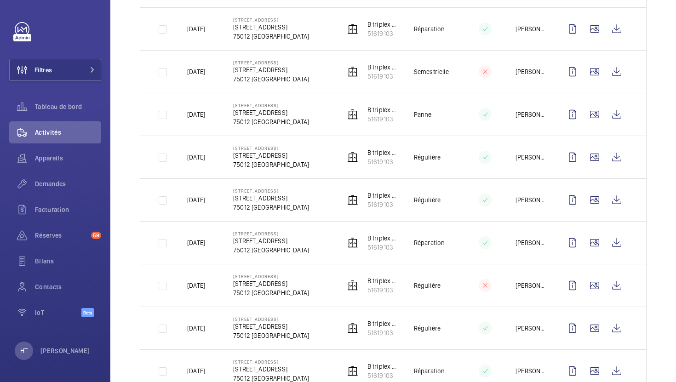
scroll to position [256, 0]
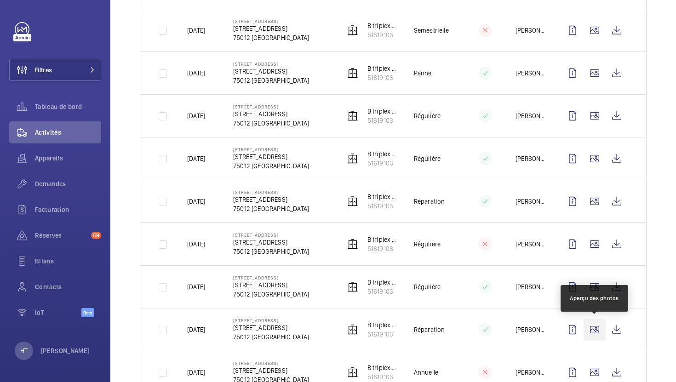
click at [593, 336] on wm-front-icon-button at bounding box center [595, 330] width 22 height 22
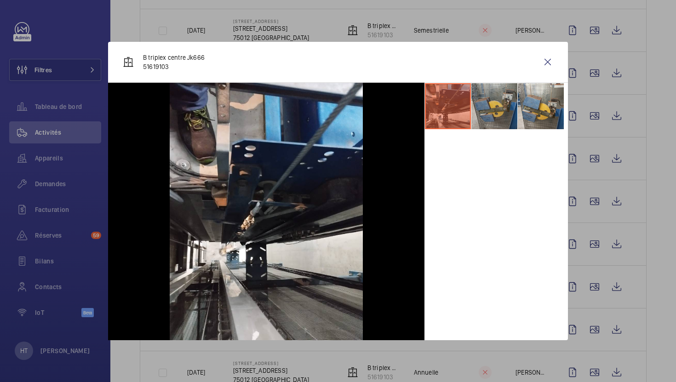
click at [498, 102] on li at bounding box center [494, 106] width 46 height 46
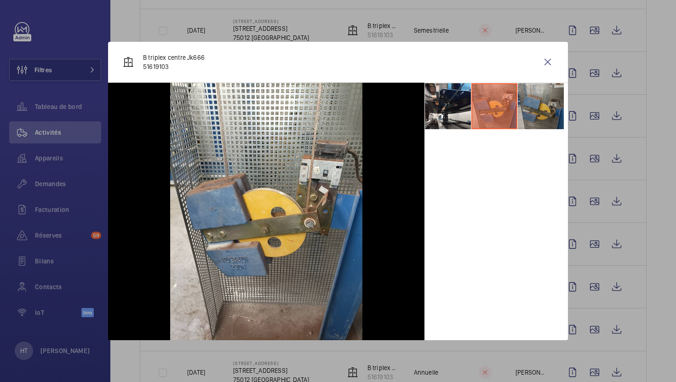
click at [526, 108] on li at bounding box center [541, 106] width 46 height 46
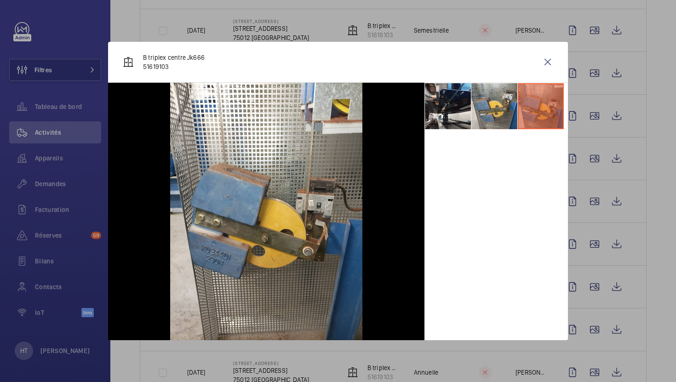
click at [592, 151] on div at bounding box center [338, 191] width 676 height 382
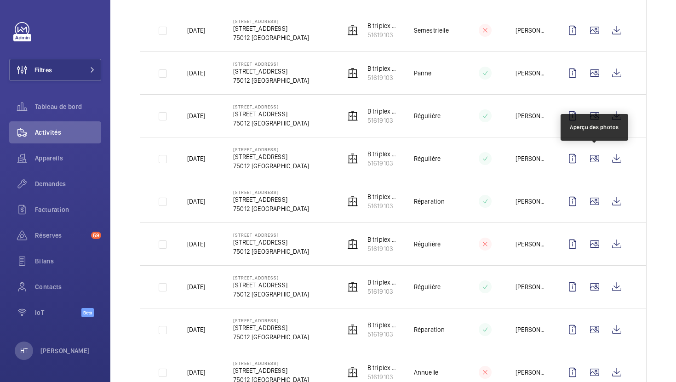
scroll to position [0, 0]
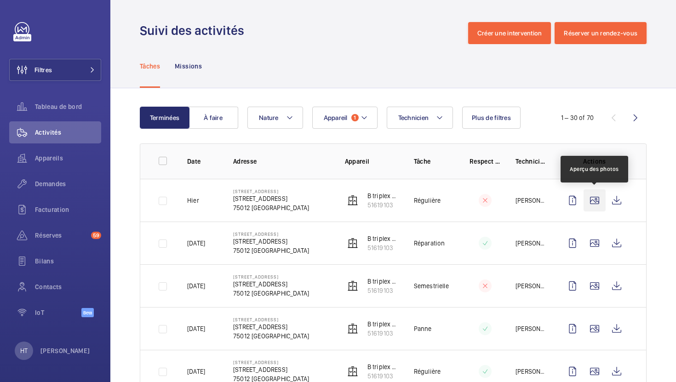
click at [601, 205] on wm-front-icon-button at bounding box center [595, 200] width 22 height 22
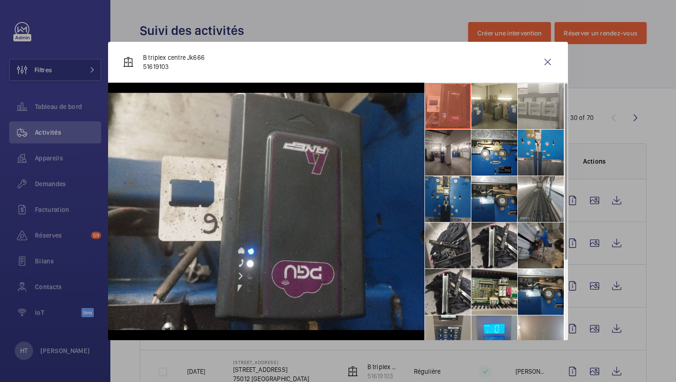
click at [452, 194] on li at bounding box center [448, 199] width 46 height 46
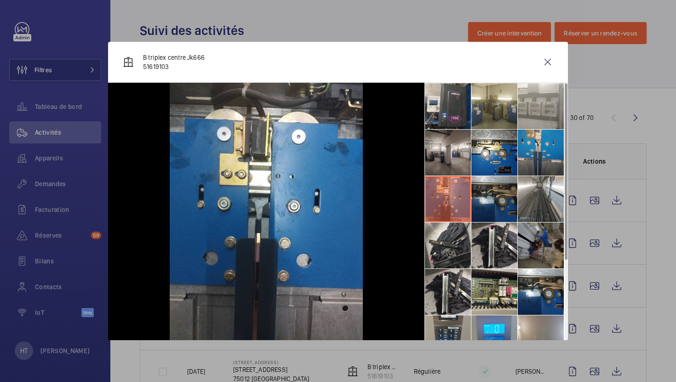
click at [494, 198] on li at bounding box center [494, 199] width 46 height 46
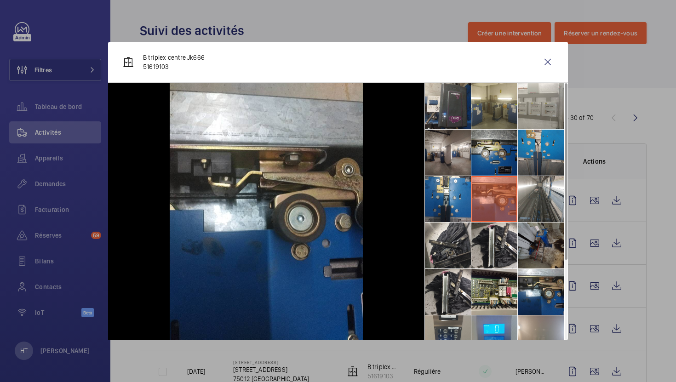
click at [498, 160] on li at bounding box center [494, 153] width 46 height 46
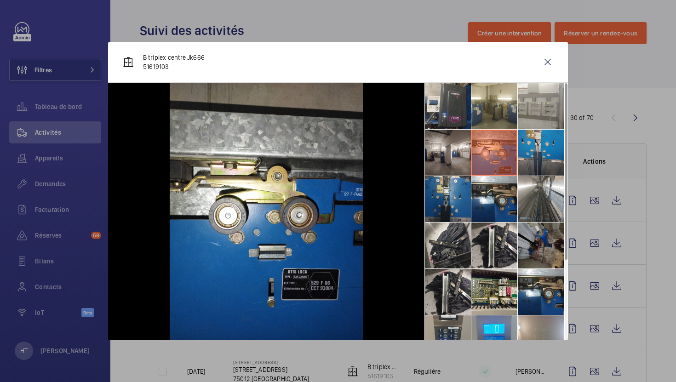
click at [441, 196] on li at bounding box center [448, 199] width 46 height 46
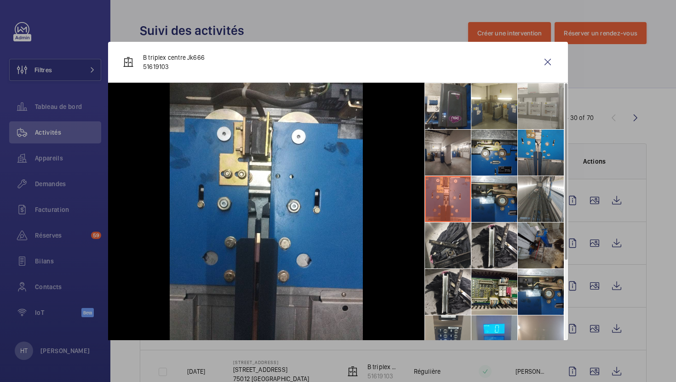
click at [500, 158] on li at bounding box center [494, 153] width 46 height 46
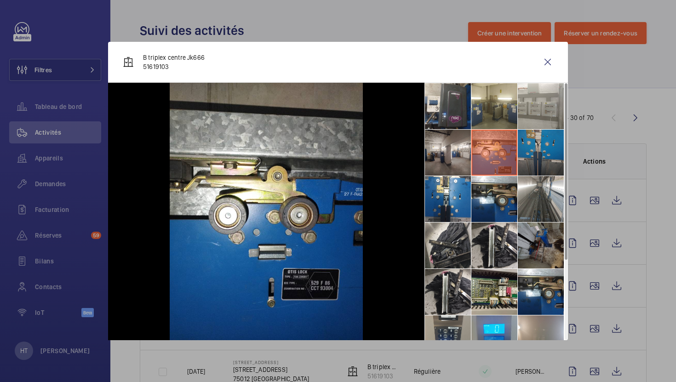
click at [539, 157] on li at bounding box center [541, 153] width 46 height 46
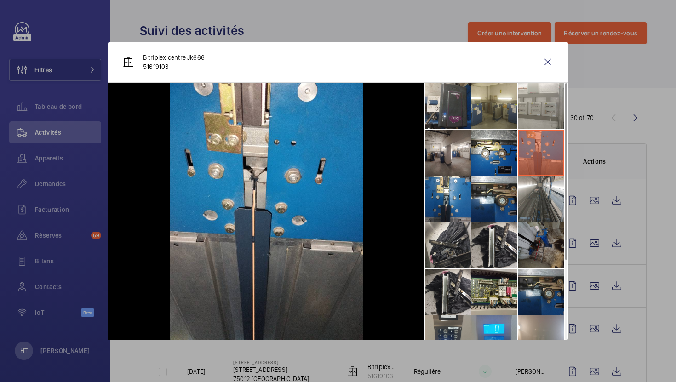
click at [554, 309] on li at bounding box center [541, 292] width 46 height 46
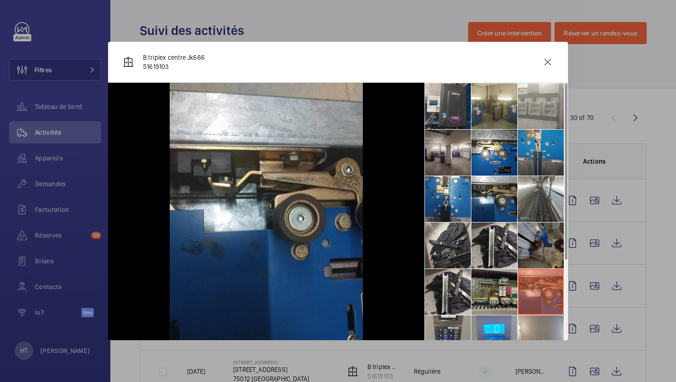
click at [499, 307] on li at bounding box center [494, 292] width 46 height 46
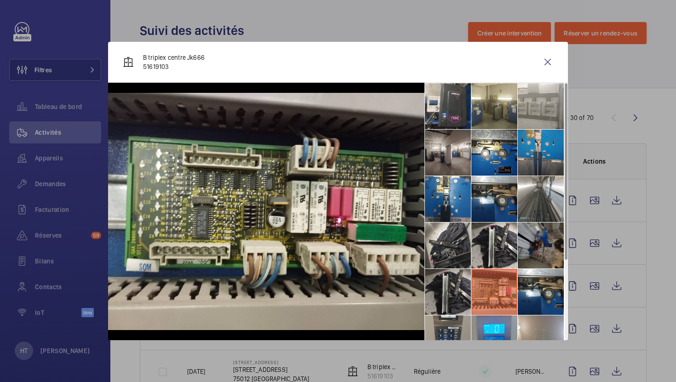
click at [450, 298] on li at bounding box center [448, 292] width 46 height 46
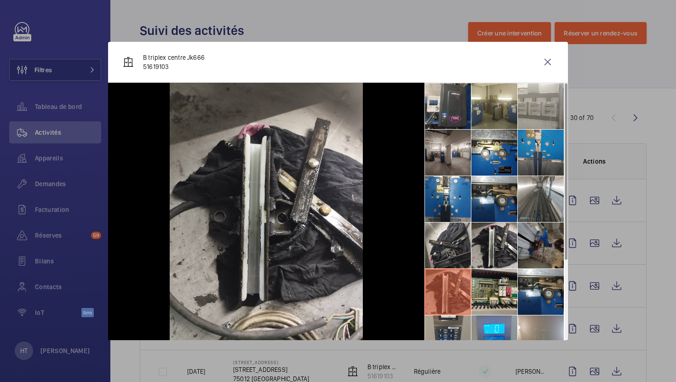
click at [163, 17] on div at bounding box center [338, 191] width 676 height 382
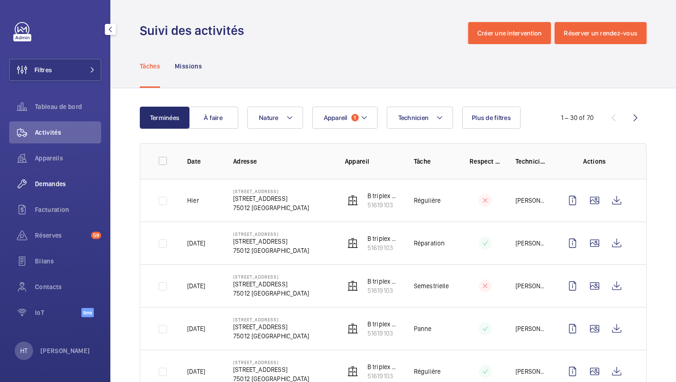
click at [46, 187] on span "Demandes" at bounding box center [68, 183] width 66 height 9
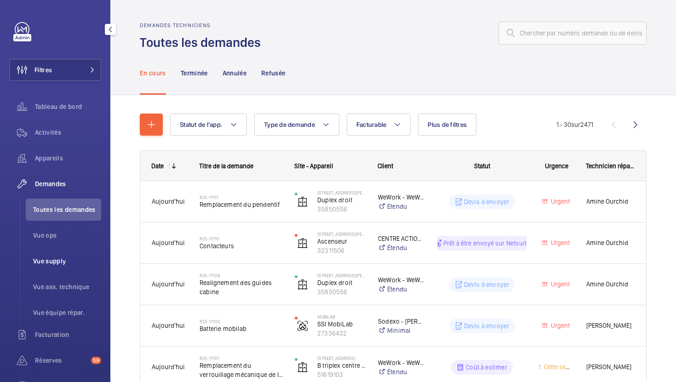
click at [68, 257] on span "Vue supply" at bounding box center [67, 261] width 68 height 9
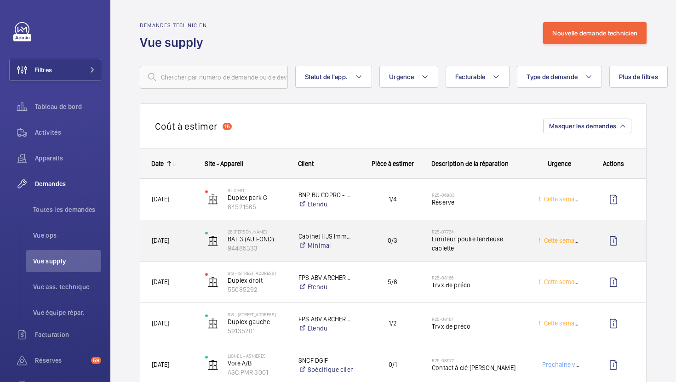
scroll to position [11, 0]
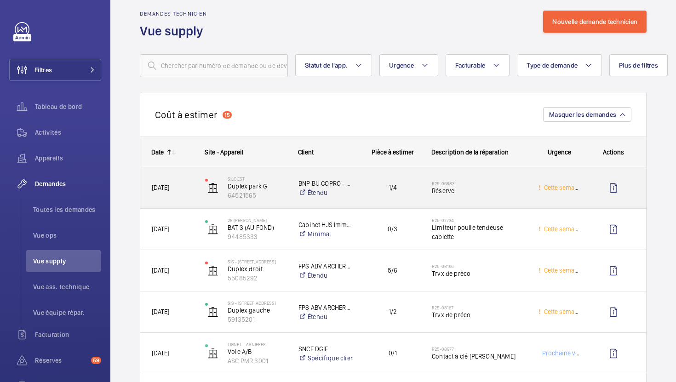
click at [519, 203] on div "R25-06883 Réserve" at bounding box center [474, 187] width 106 height 41
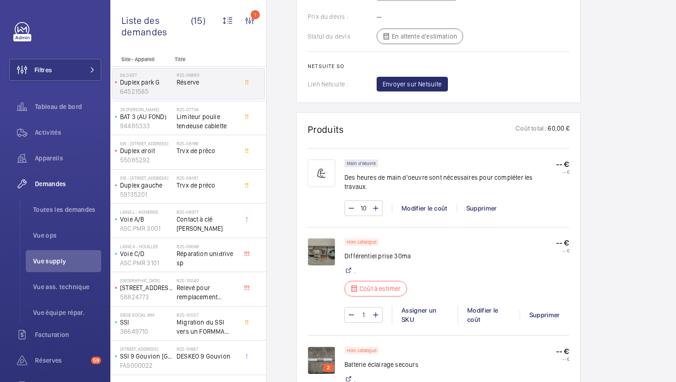
scroll to position [759, 0]
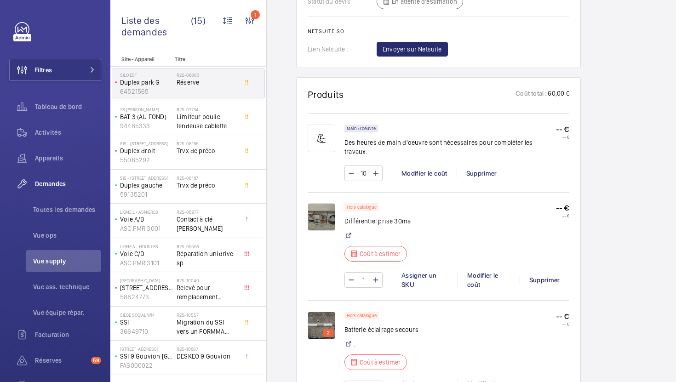
click at [315, 215] on img at bounding box center [322, 217] width 28 height 28
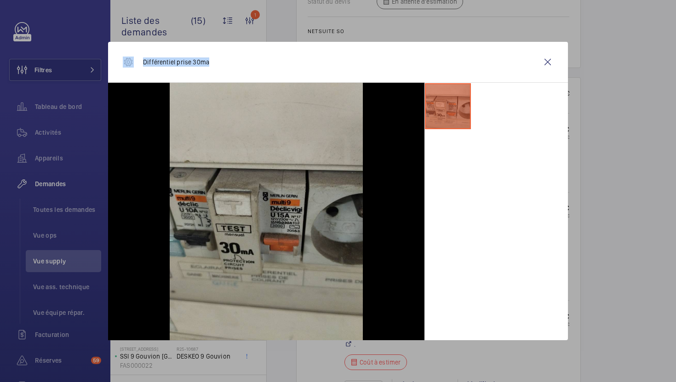
drag, startPoint x: 208, startPoint y: 63, endPoint x: 137, endPoint y: 63, distance: 71.3
click at [137, 63] on div "Différentiel prise 30ma" at bounding box center [338, 62] width 460 height 41
copy div "Différentiel prise 30ma"
click at [643, 132] on div at bounding box center [338, 191] width 676 height 382
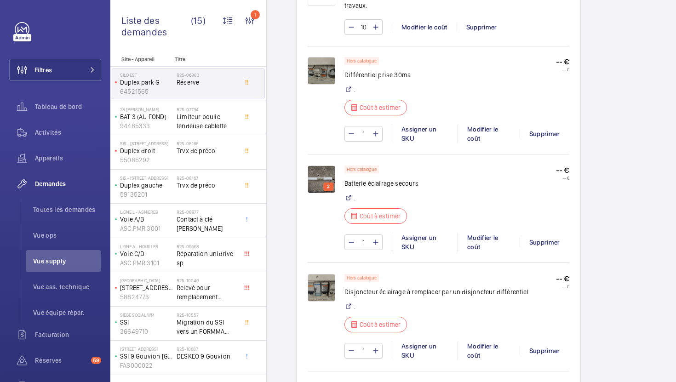
scroll to position [906, 0]
click at [311, 170] on img at bounding box center [322, 179] width 28 height 28
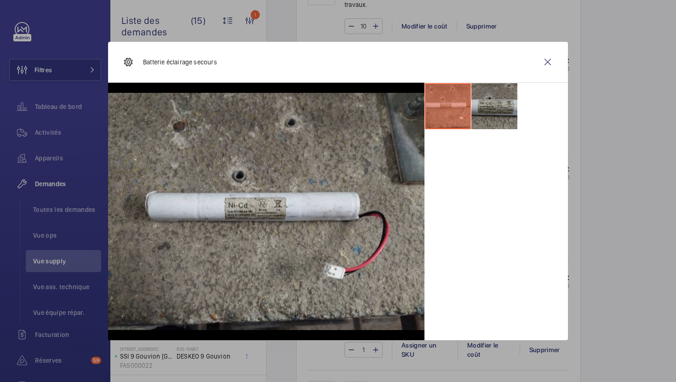
click at [489, 103] on li at bounding box center [494, 106] width 46 height 46
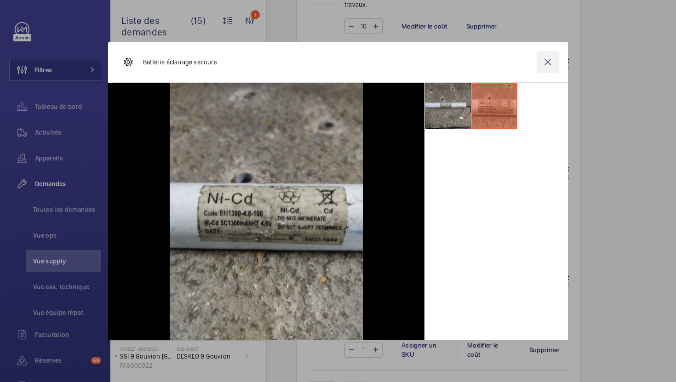
click at [551, 60] on wm-front-icon-button at bounding box center [548, 62] width 22 height 22
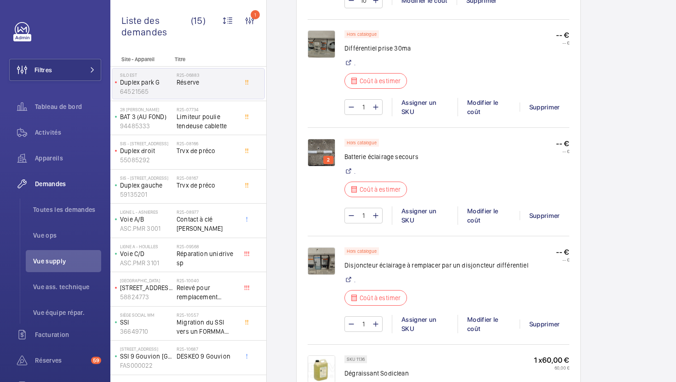
scroll to position [937, 0]
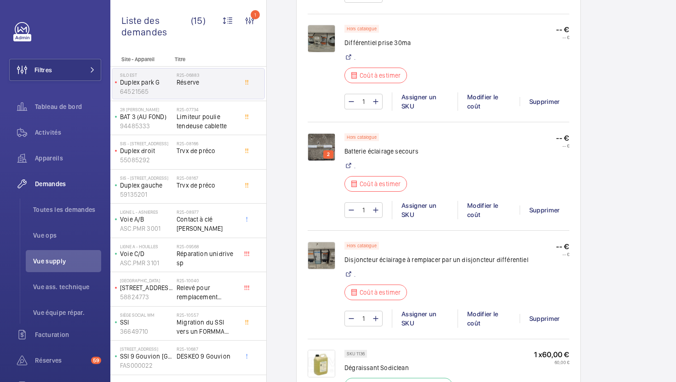
click at [315, 248] on img at bounding box center [322, 256] width 28 height 28
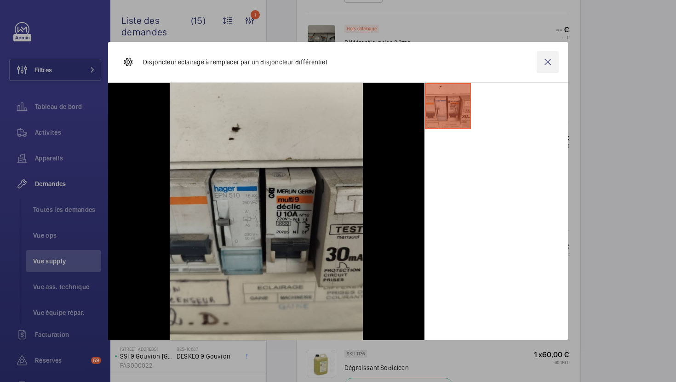
click at [548, 62] on wm-front-icon-button at bounding box center [548, 62] width 22 height 22
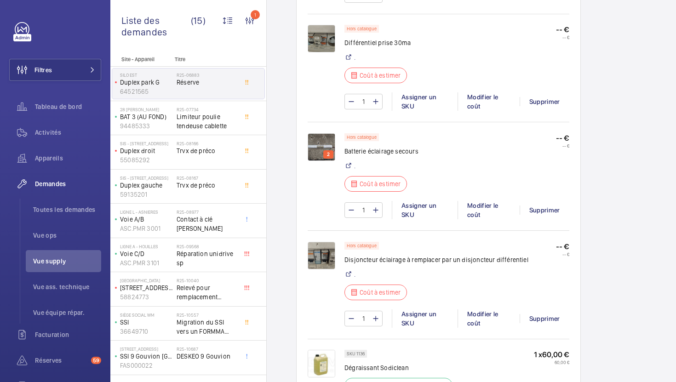
click at [321, 133] on img at bounding box center [322, 147] width 28 height 28
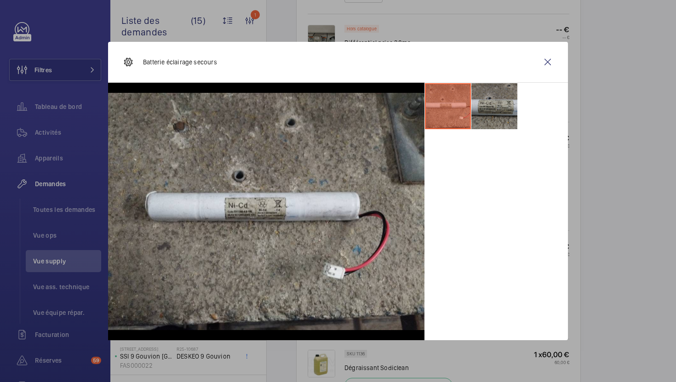
click at [487, 102] on li at bounding box center [494, 106] width 46 height 46
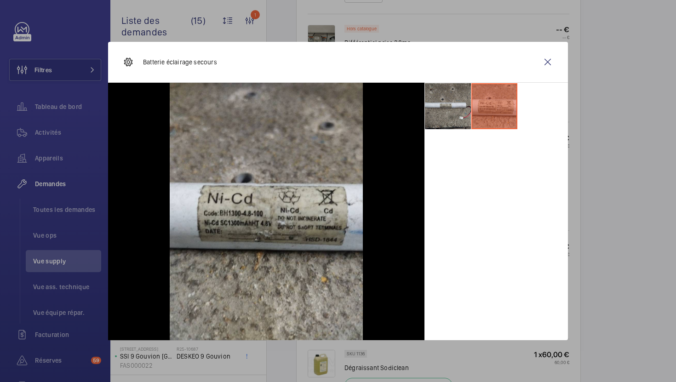
click at [436, 136] on div at bounding box center [495, 212] width 143 height 258
click at [442, 122] on li at bounding box center [448, 106] width 46 height 46
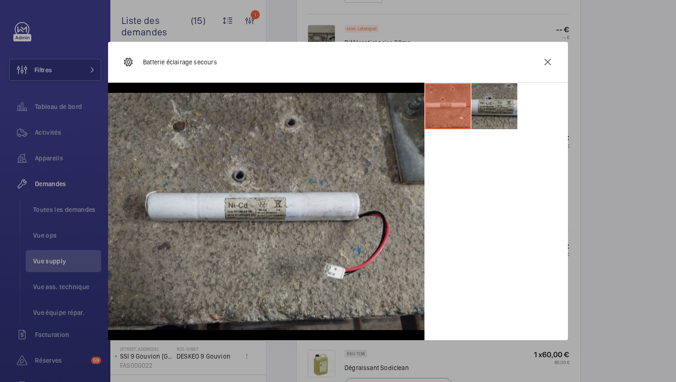
click at [487, 114] on li at bounding box center [494, 106] width 46 height 46
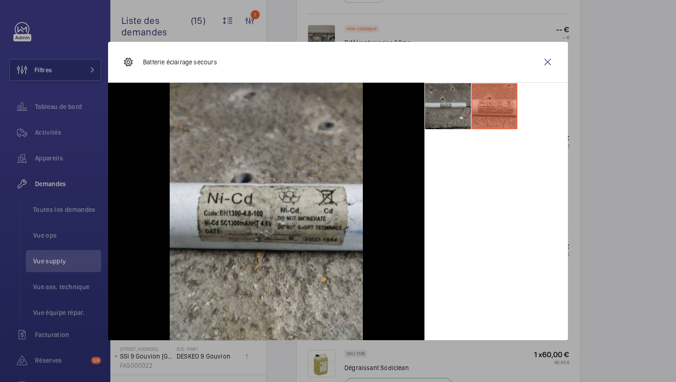
click at [436, 122] on li at bounding box center [448, 106] width 46 height 46
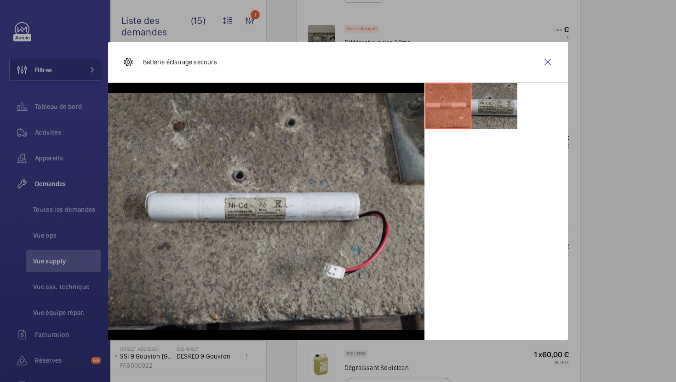
click at [503, 111] on li at bounding box center [494, 106] width 46 height 46
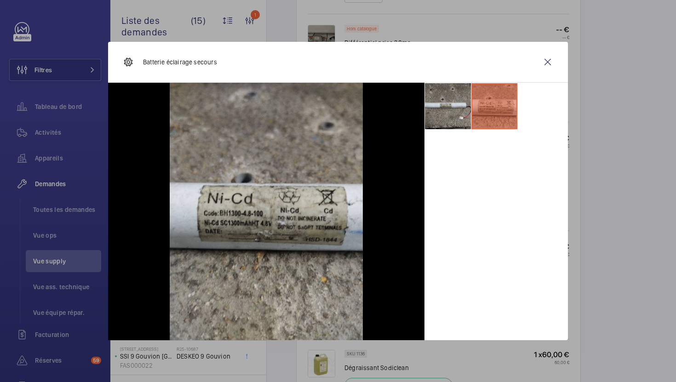
click at [598, 186] on div at bounding box center [338, 191] width 676 height 382
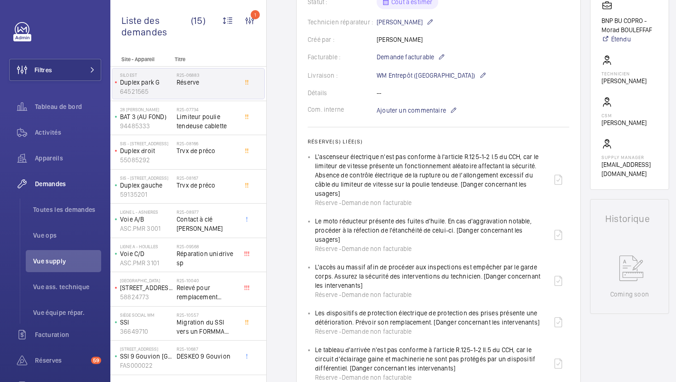
scroll to position [142, 0]
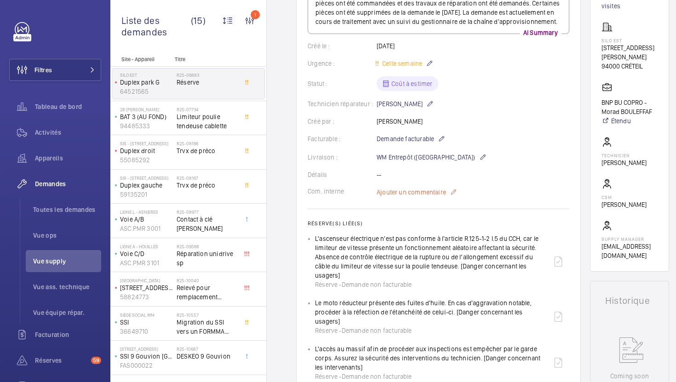
click at [406, 197] on span "Ajouter un commentaire" at bounding box center [411, 192] width 69 height 9
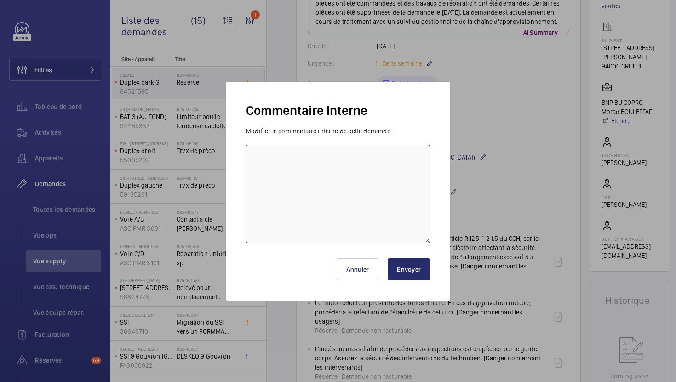
click at [354, 204] on textarea at bounding box center [338, 194] width 184 height 98
paste textarea "https://www.amazon.fr/Ova-Batterie-1-5Ah-OVA329045480-TD310532/dp/B081R19QD5/re…"
type textarea "https://www.amazon.fr/Ova-Batterie-1-5Ah-OVA329045480-TD310532/dp/B081R19QD5/re…"
click at [415, 280] on button "Envoyer" at bounding box center [409, 269] width 42 height 22
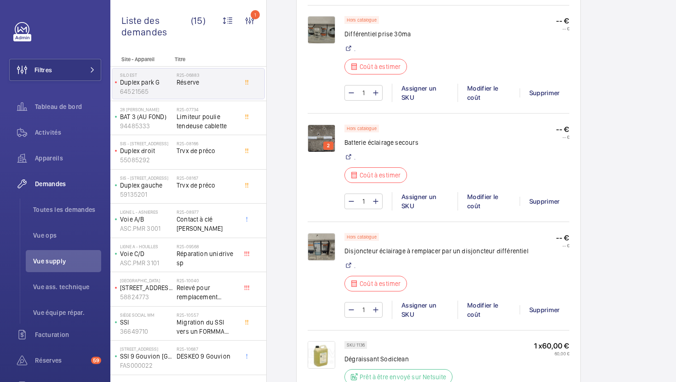
scroll to position [1003, 0]
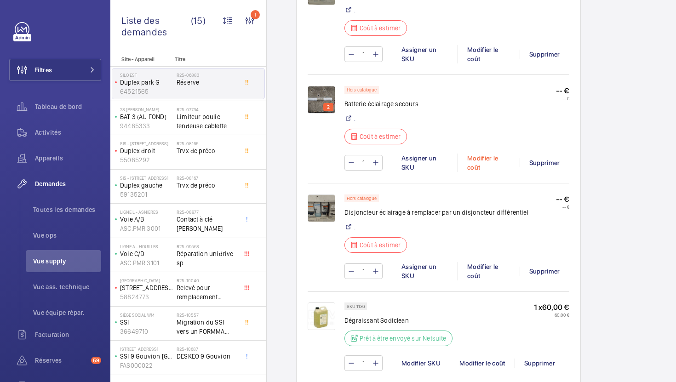
click at [494, 172] on div "Modifier le coût" at bounding box center [489, 163] width 62 height 18
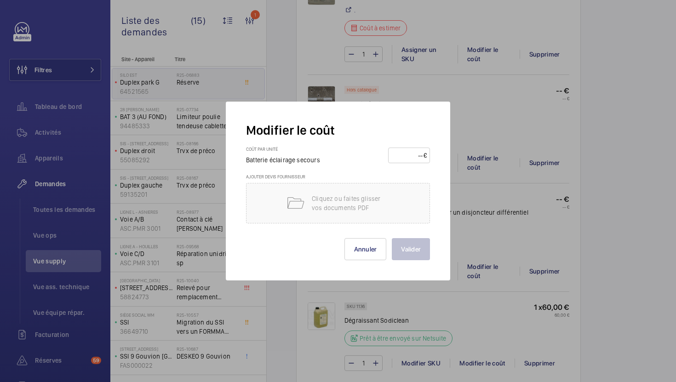
click at [412, 156] on input "number" at bounding box center [407, 155] width 32 height 15
type input "60"
click at [392, 238] on button "Valider" at bounding box center [411, 249] width 38 height 22
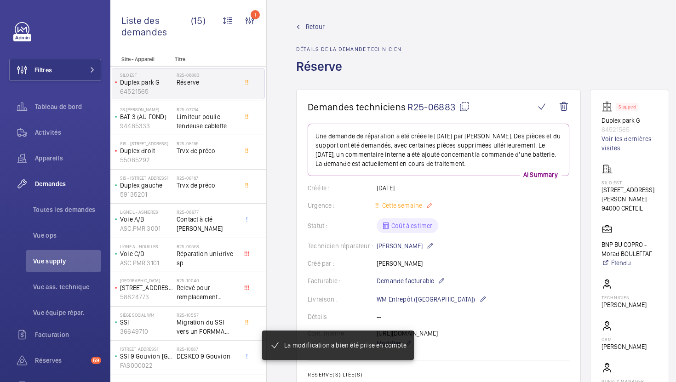
scroll to position [279, 0]
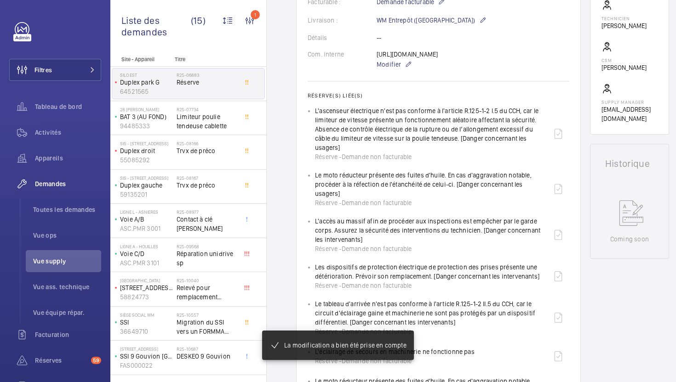
click at [396, 117] on wm-front-card-body "Une demande de réparation a été créée le 2025-05-19 par Nasser Saidou. Des pièc…" at bounding box center [439, 195] width 262 height 701
click at [391, 69] on span "Modifier" at bounding box center [389, 64] width 24 height 9
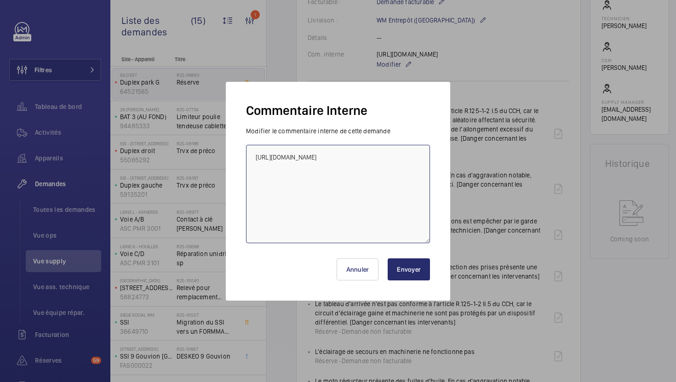
click at [349, 226] on textarea "https://www.amazon.fr/Ova-Batterie-1-5Ah-OVA329045480-TD310532/dp/B081R19QD5/re…" at bounding box center [338, 194] width 184 height 98
paste textarea "https://www.amazon.fr/DEBFLEX-INTERRUPTEUR-DIFFERENTIEL-Interrupteurs-different…"
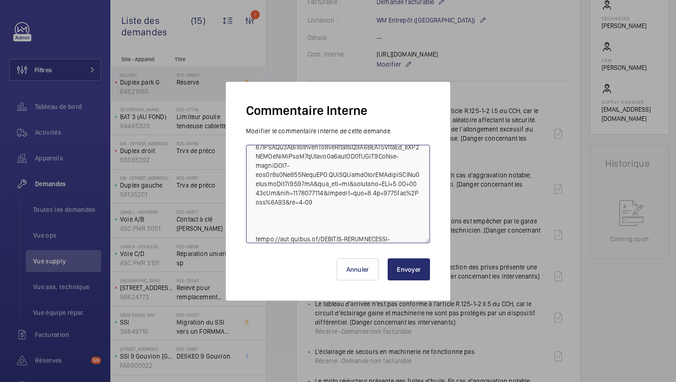
scroll to position [268, 0]
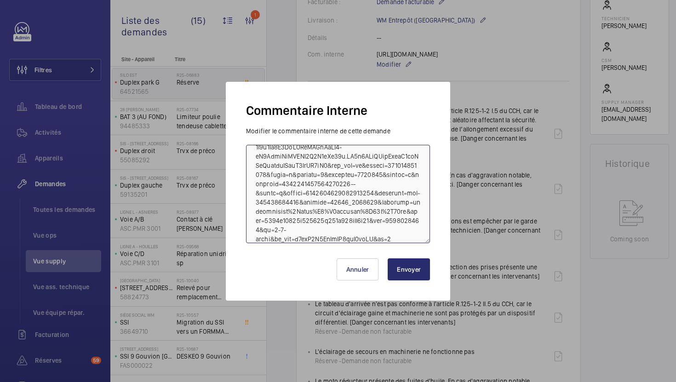
click at [373, 182] on textarea at bounding box center [338, 194] width 184 height 98
type textarea "https://www.amazon.fr/Ova-Batterie-1-5Ah-OVA329045480-TD310532/dp/B081R19QD5/re…"
click at [395, 275] on button "Envoyer" at bounding box center [409, 269] width 42 height 22
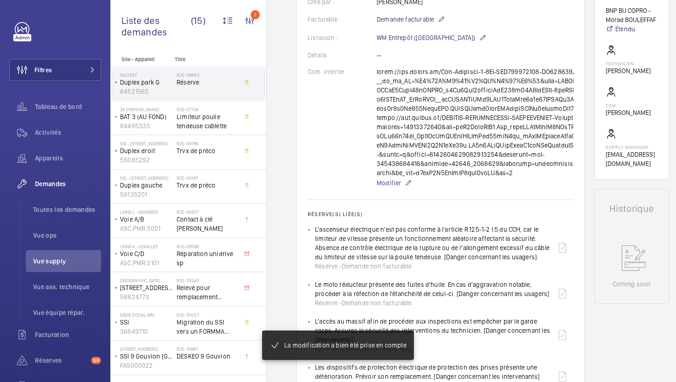
click at [395, 190] on wm-front-card-body "La demande de réparation a été créée le 19 AI Summary Créé le : 19/05/2025 Urge…" at bounding box center [441, 268] width 266 height 756
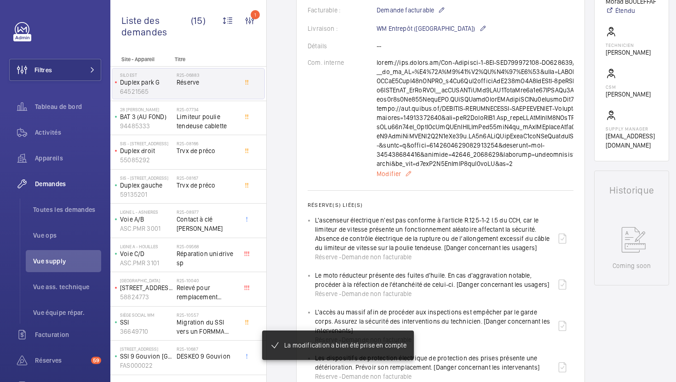
click at [395, 177] on p "Modifier" at bounding box center [671, 173] width 589 height 11
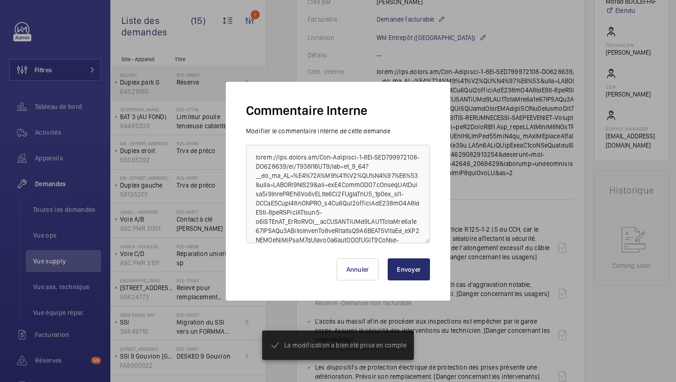
scroll to position [262, 0]
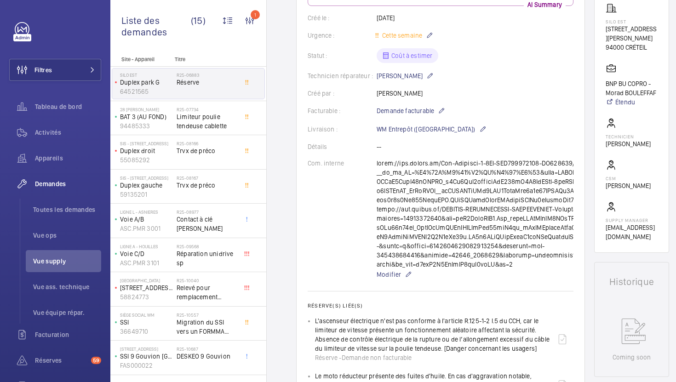
scroll to position [164, 0]
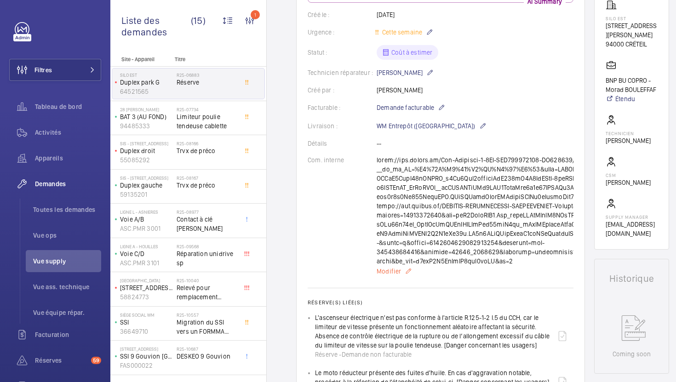
click at [395, 276] on span "Modifier" at bounding box center [389, 271] width 24 height 9
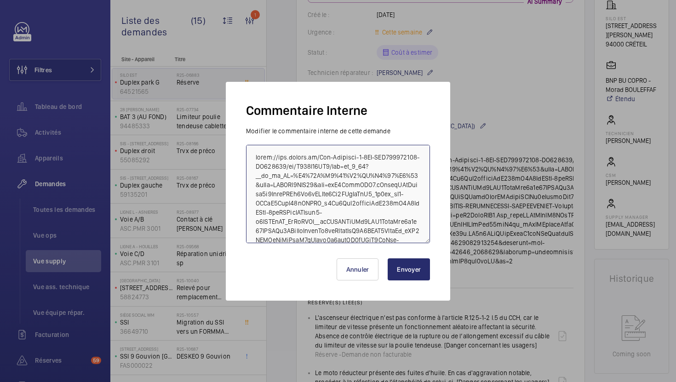
click at [379, 205] on textarea at bounding box center [338, 194] width 184 height 98
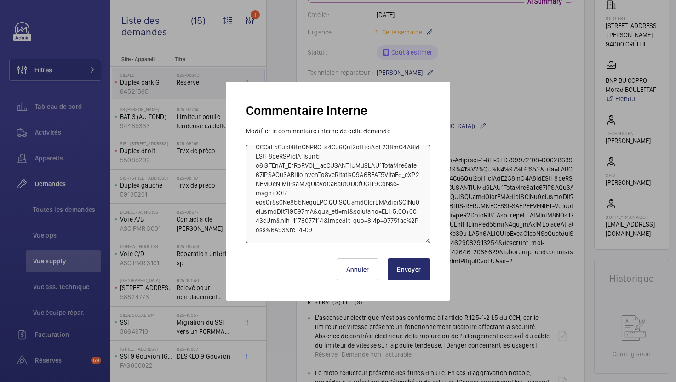
scroll to position [110, 0]
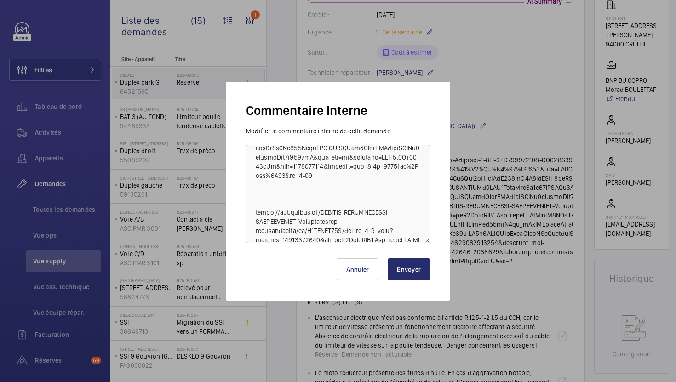
click at [419, 268] on button "Envoyer" at bounding box center [409, 269] width 42 height 22
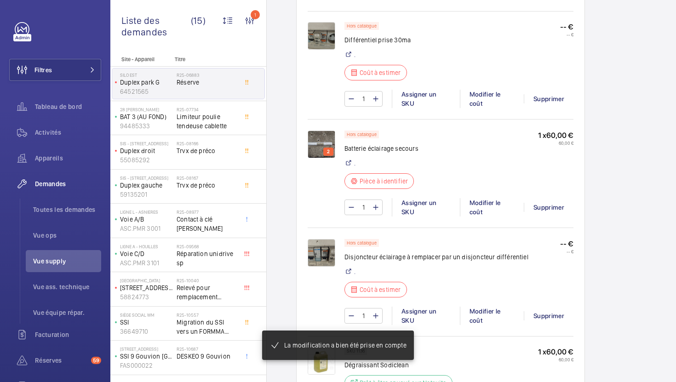
scroll to position [971, 0]
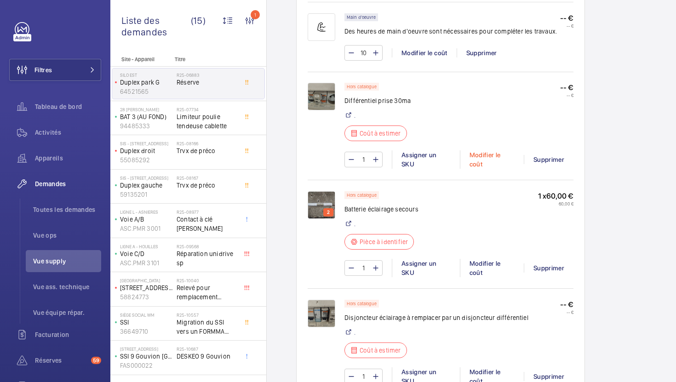
click at [495, 158] on div "Modifier le coût" at bounding box center [492, 159] width 64 height 18
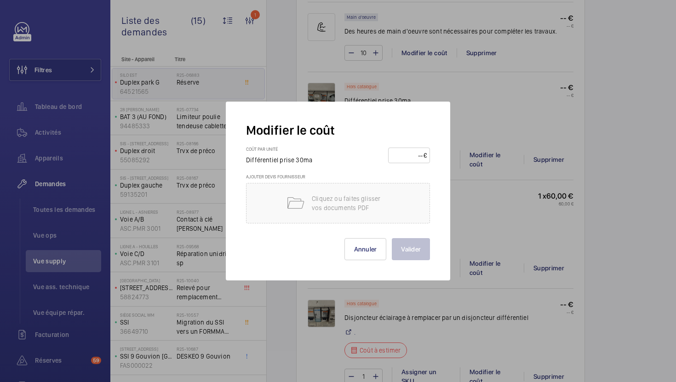
click at [403, 152] on input "number" at bounding box center [407, 155] width 32 height 15
type input "4"
type input "55"
click at [423, 256] on button "Valider" at bounding box center [411, 249] width 38 height 22
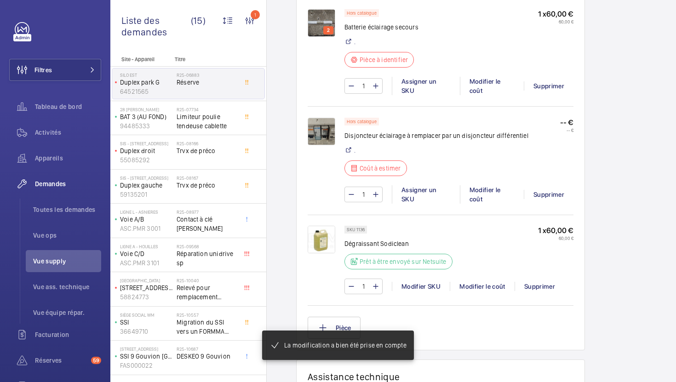
scroll to position [1152, 0]
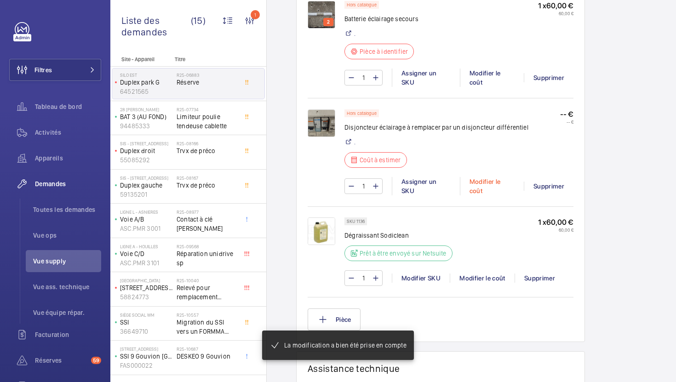
click at [500, 183] on div "Modifier le coût" at bounding box center [492, 186] width 64 height 18
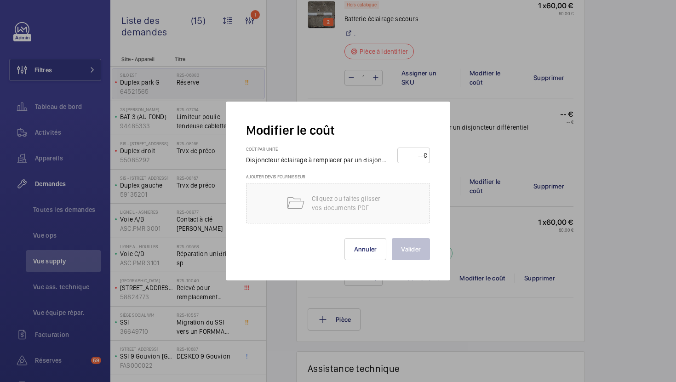
click at [412, 153] on input "number" at bounding box center [412, 155] width 23 height 15
type input "55"
click at [392, 238] on button "Valider" at bounding box center [411, 249] width 38 height 22
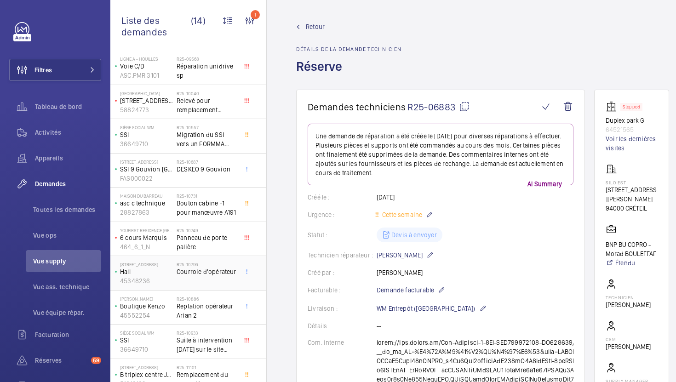
scroll to position [164, 0]
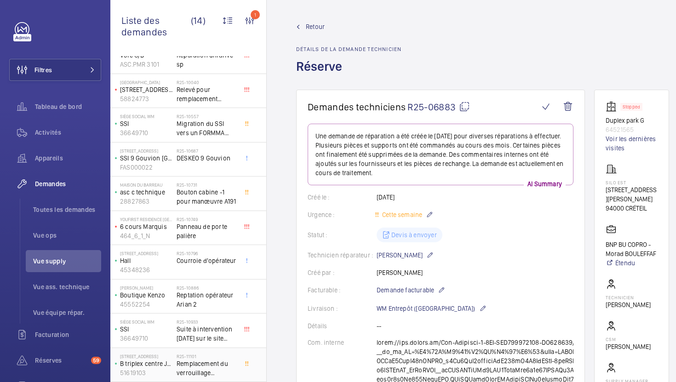
click at [226, 370] on span "Remplacement du verrouillage mécanique de la porte cabine" at bounding box center [207, 368] width 61 height 18
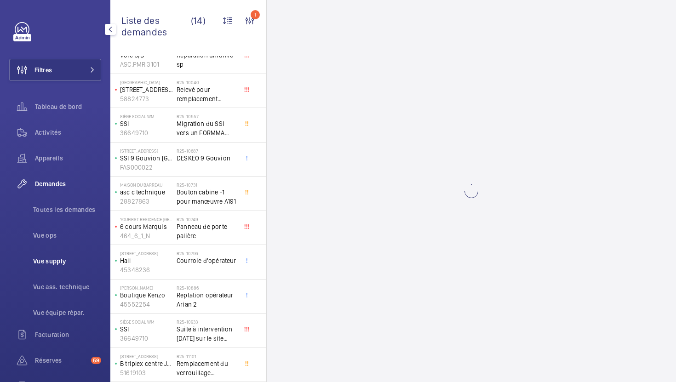
click at [57, 262] on span "Vue supply" at bounding box center [67, 261] width 68 height 9
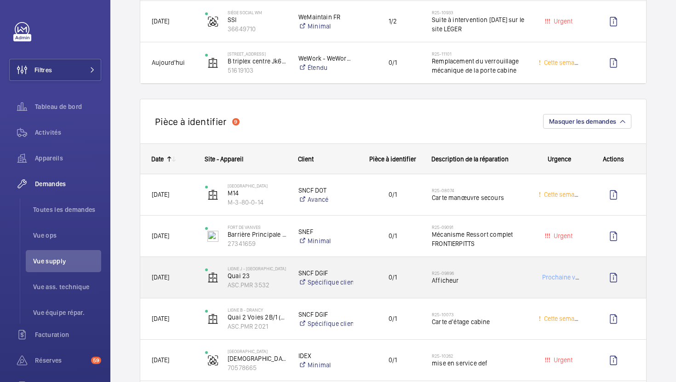
scroll to position [716, 0]
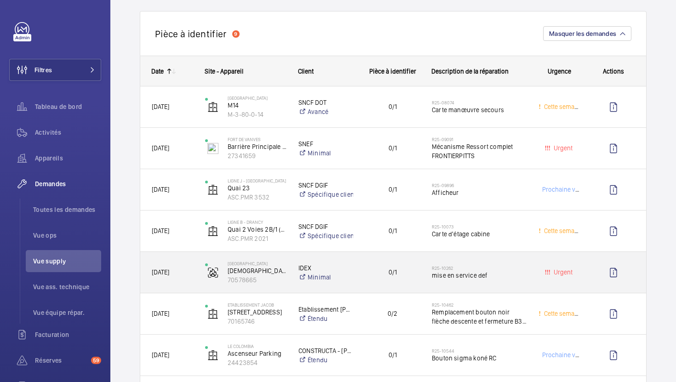
scroll to position [761, 0]
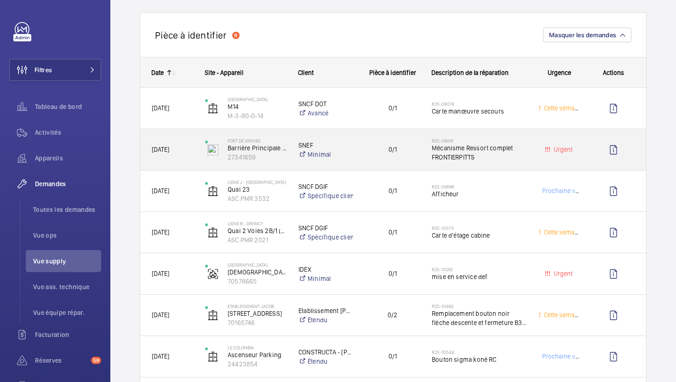
click at [496, 161] on span "Mécanisme Ressort complet FRONTIERPITTS" at bounding box center [479, 152] width 95 height 18
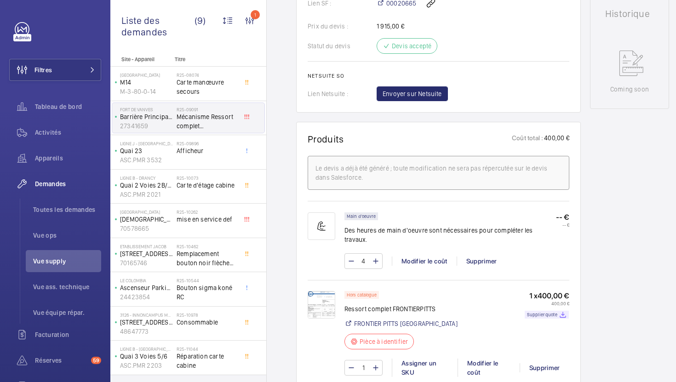
scroll to position [436, 0]
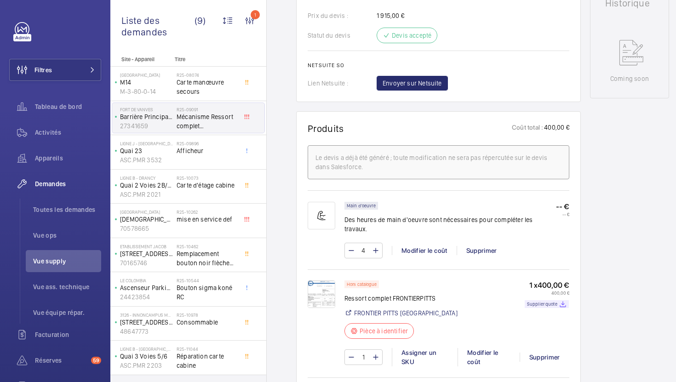
click at [318, 280] on img at bounding box center [322, 294] width 28 height 28
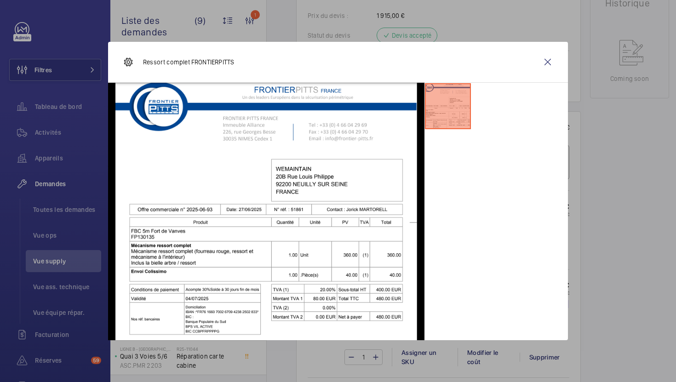
click at [635, 262] on div at bounding box center [338, 191] width 676 height 382
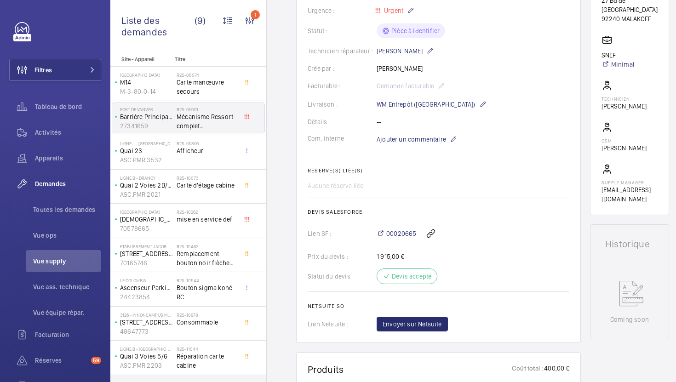
scroll to position [0, 0]
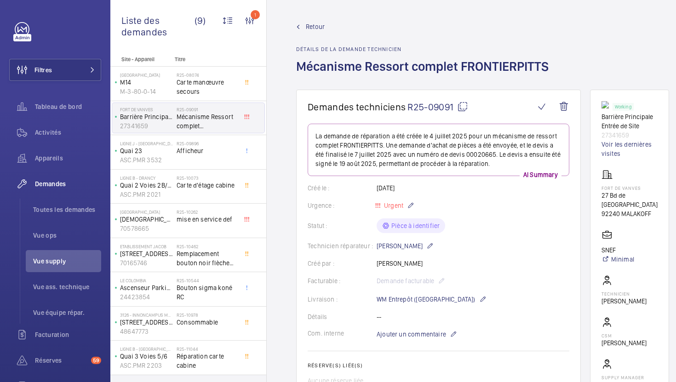
click at [464, 107] on mat-icon at bounding box center [462, 106] width 11 height 11
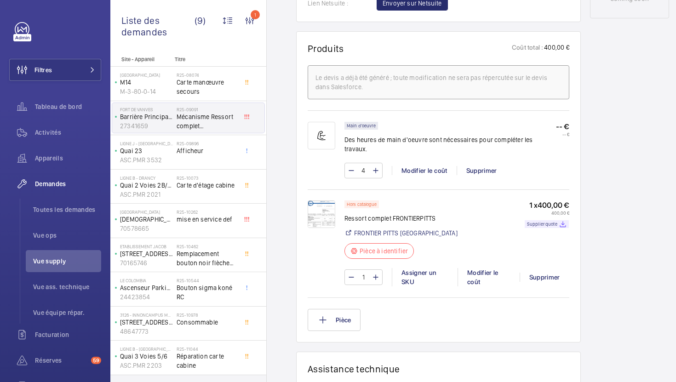
scroll to position [516, 0]
click at [317, 211] on img at bounding box center [322, 214] width 28 height 28
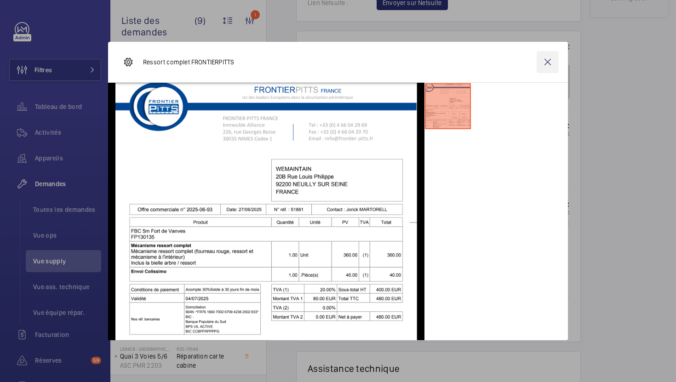
click at [544, 67] on wm-front-icon-button at bounding box center [548, 62] width 22 height 22
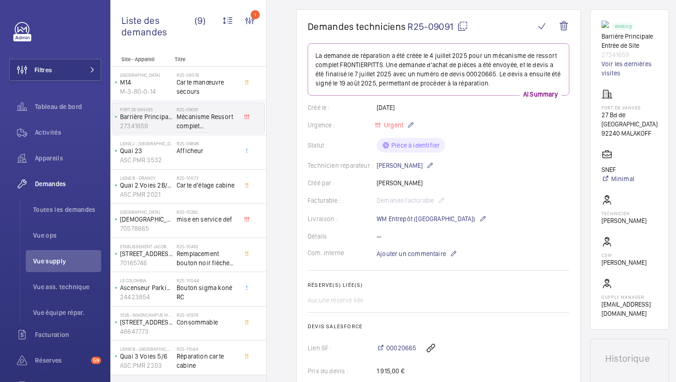
scroll to position [77, 0]
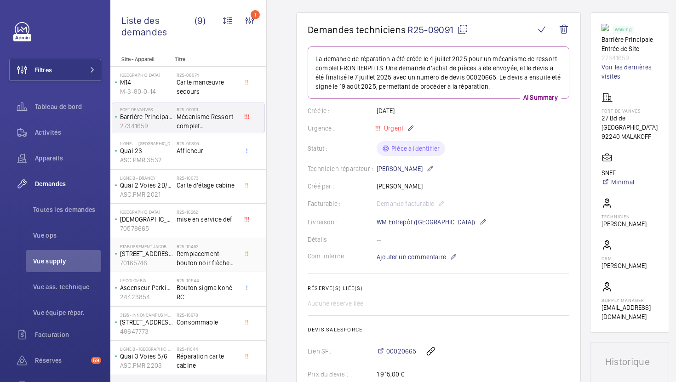
click at [224, 262] on span "Remplacement bouton noir flèche descente et fermeture B3 arkel" at bounding box center [207, 258] width 61 height 18
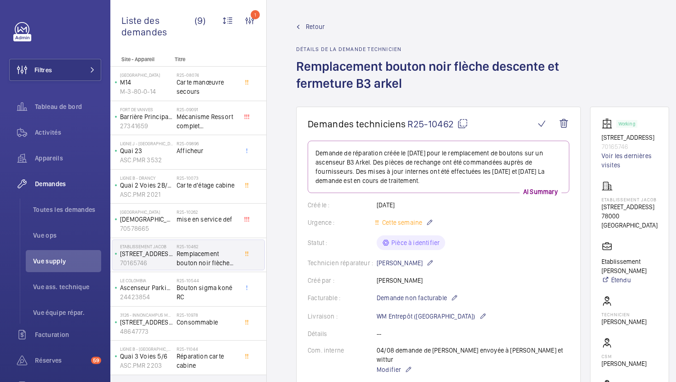
click at [467, 120] on mat-icon at bounding box center [462, 123] width 11 height 11
type textarea "R25-10462"
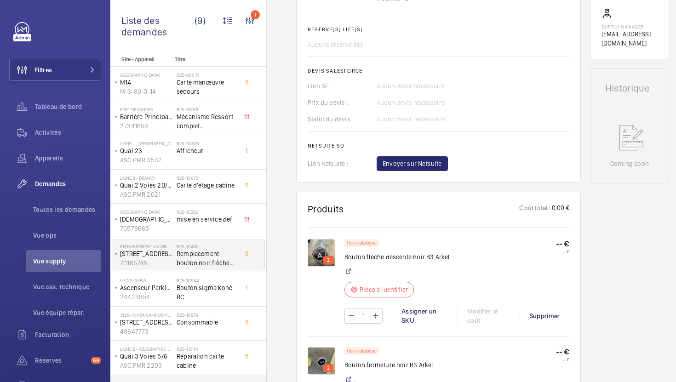
scroll to position [381, 0]
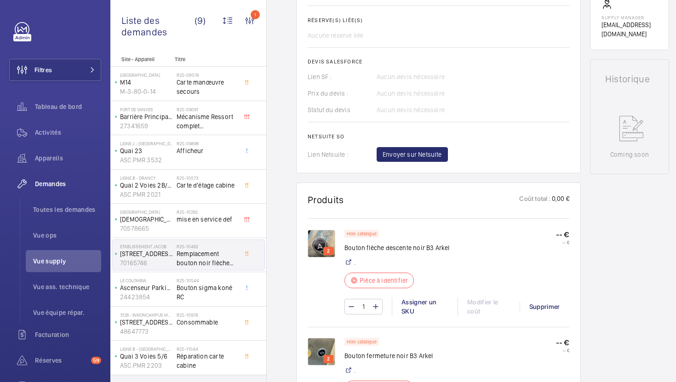
click at [315, 235] on img at bounding box center [322, 244] width 28 height 28
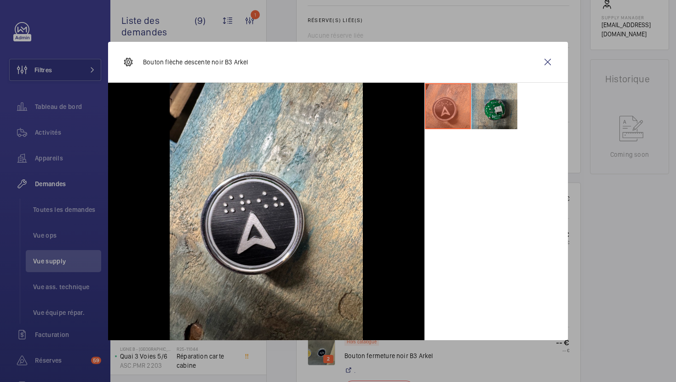
click at [494, 112] on li at bounding box center [494, 106] width 46 height 46
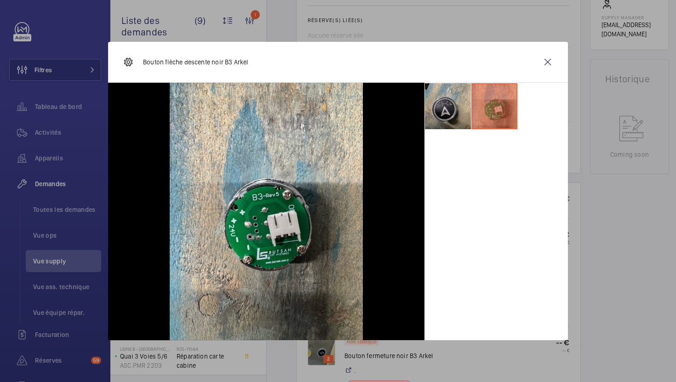
click at [445, 114] on li at bounding box center [448, 106] width 46 height 46
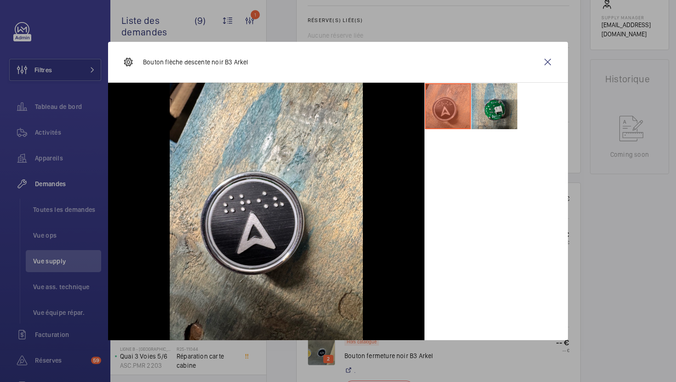
click at [605, 245] on div at bounding box center [338, 191] width 676 height 382
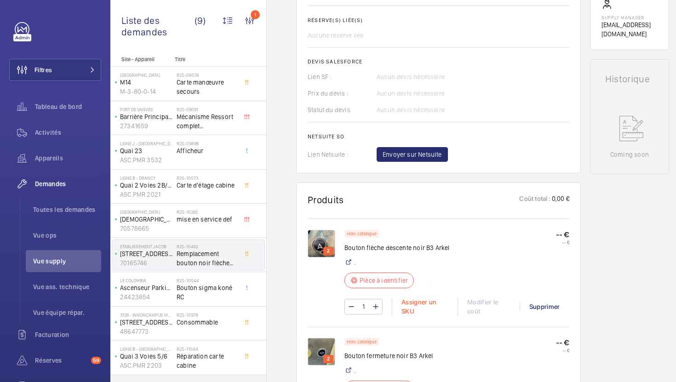
scroll to position [404, 0]
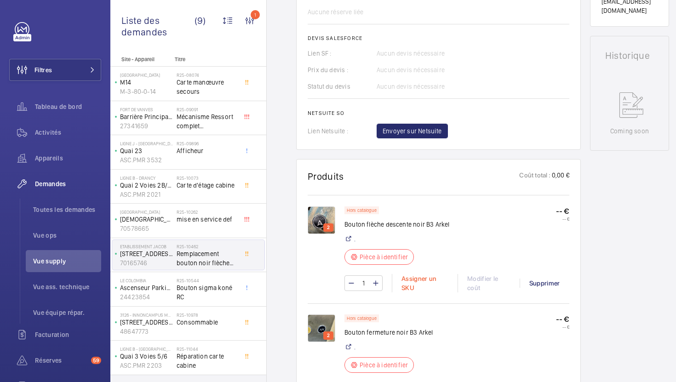
click at [411, 275] on div "Assigner un SKU" at bounding box center [425, 283] width 66 height 18
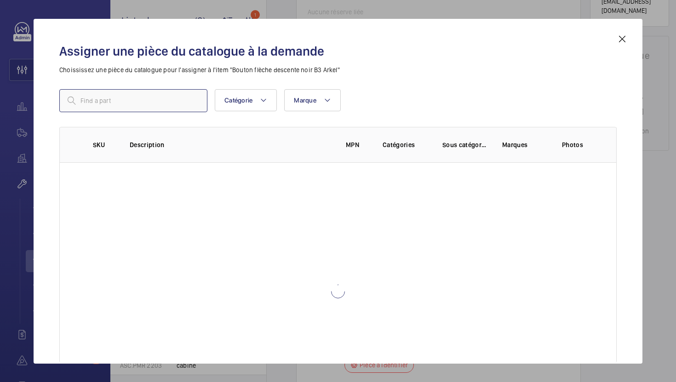
click at [162, 97] on input "text" at bounding box center [133, 100] width 148 height 23
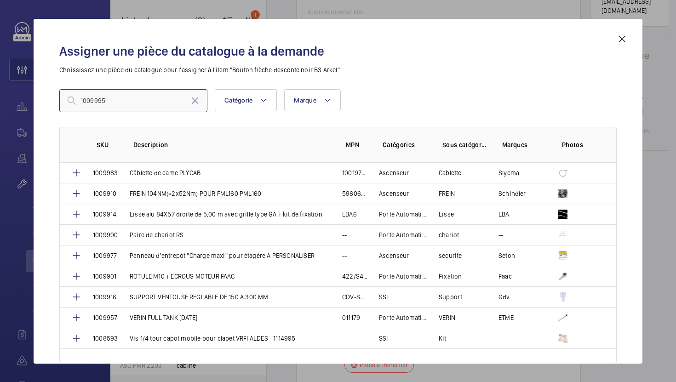
type input "1009995"
click at [625, 40] on mat-icon at bounding box center [622, 39] width 11 height 11
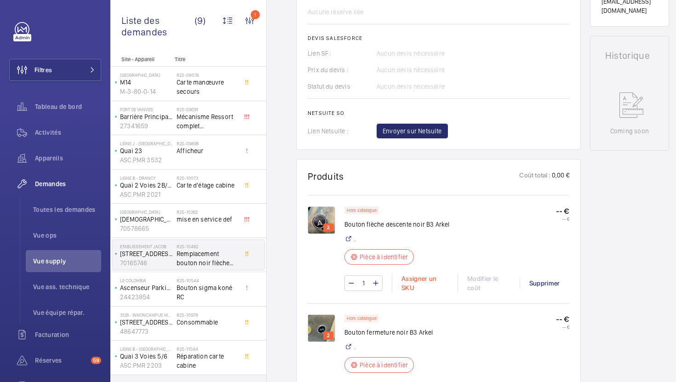
click at [414, 276] on div "Assigner un SKU" at bounding box center [425, 283] width 66 height 18
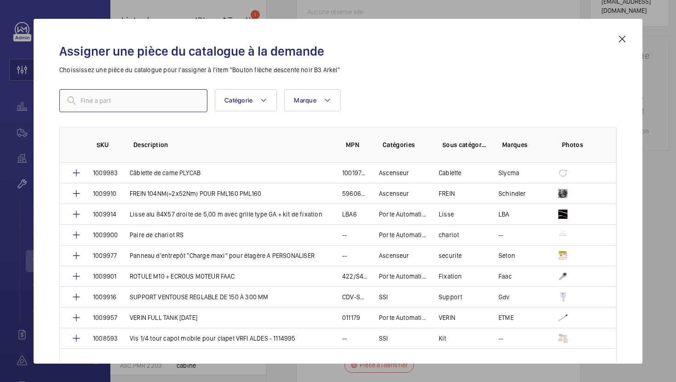
click at [143, 98] on input "text" at bounding box center [133, 100] width 148 height 23
paste input "1009995"
type input "1009995"
click at [618, 39] on mat-icon at bounding box center [622, 39] width 11 height 11
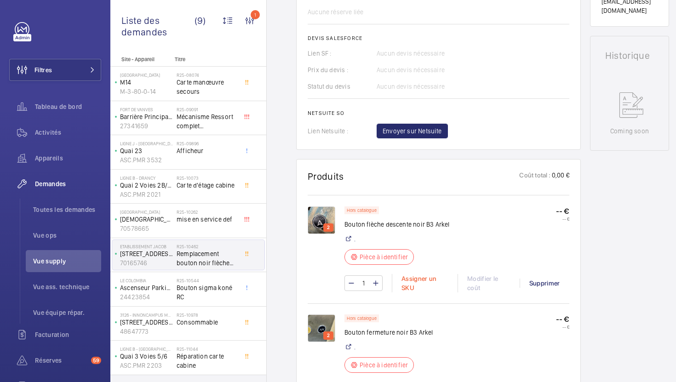
click at [411, 274] on div "Assigner un SKU" at bounding box center [425, 283] width 66 height 18
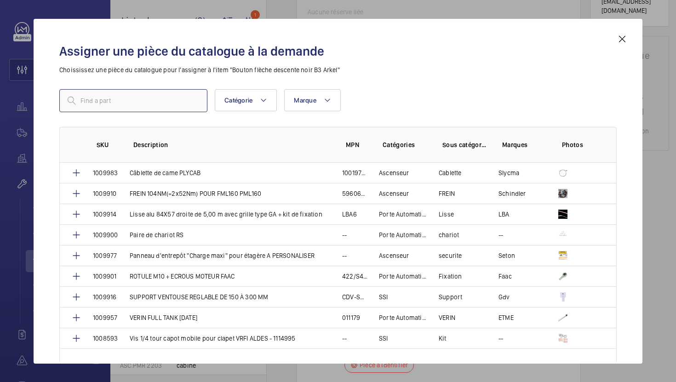
click at [169, 106] on input "text" at bounding box center [133, 100] width 148 height 23
paste input "1009995"
type input "1009995"
click at [622, 39] on mat-icon at bounding box center [622, 39] width 11 height 11
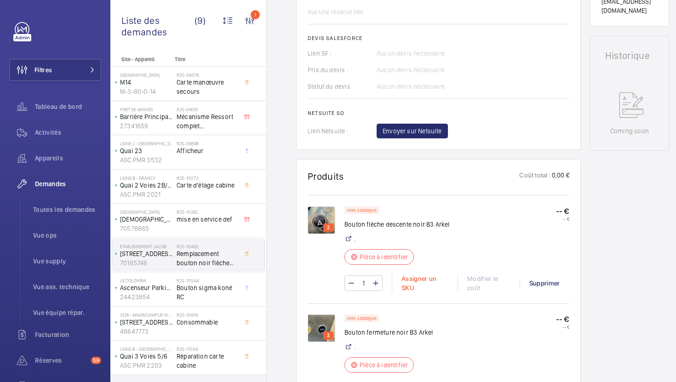
click at [406, 274] on div "Assigner un SKU" at bounding box center [425, 283] width 66 height 18
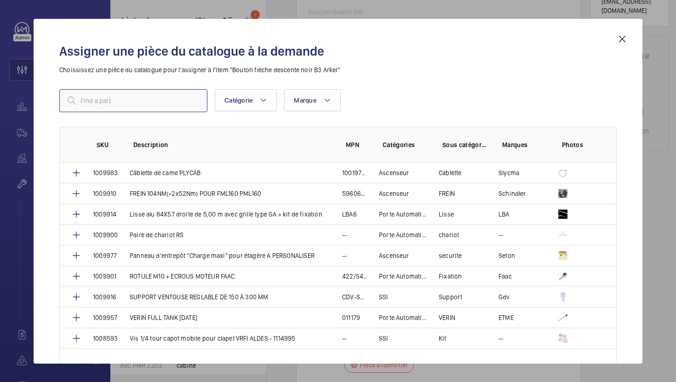
click at [151, 101] on input "text" at bounding box center [133, 100] width 148 height 23
paste input "Bouton Wittur flèche vers le bas noir"
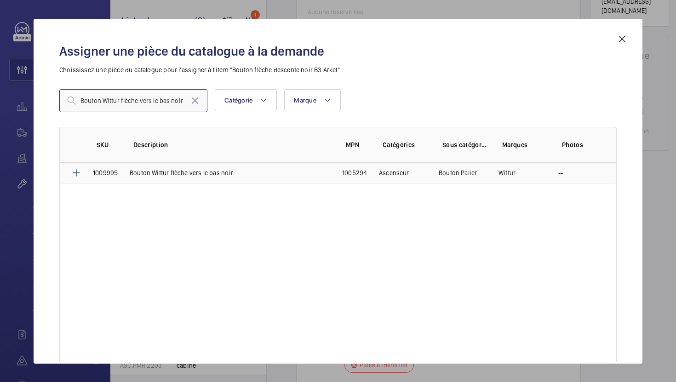
type input "Bouton Wittur flèche vers le bas noir"
click at [175, 174] on p "Bouton Wittur flèche vers le bas noir" at bounding box center [181, 172] width 103 height 9
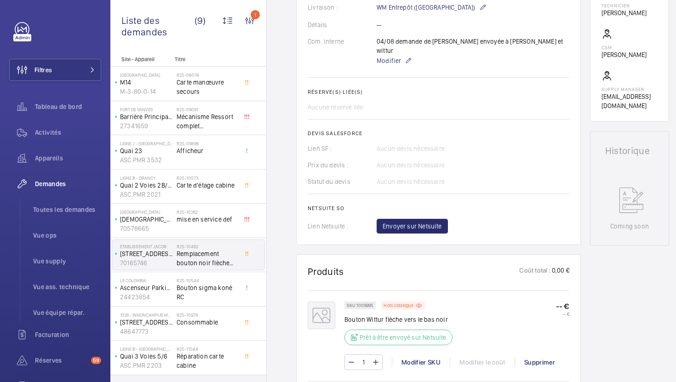
scroll to position [544, 0]
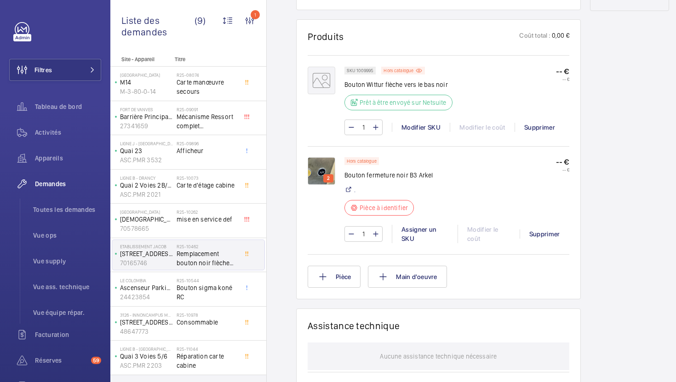
click at [317, 162] on img at bounding box center [322, 171] width 28 height 28
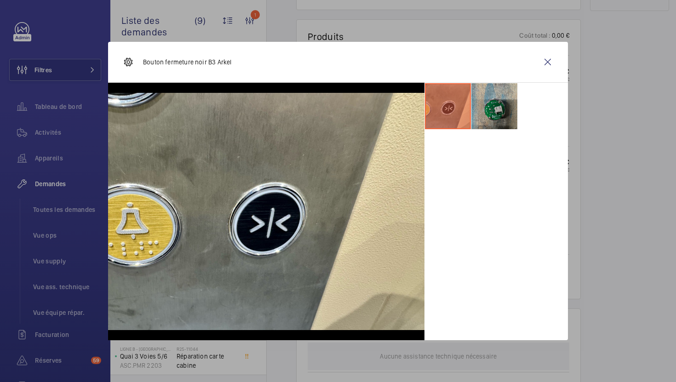
click at [500, 106] on li at bounding box center [494, 106] width 46 height 46
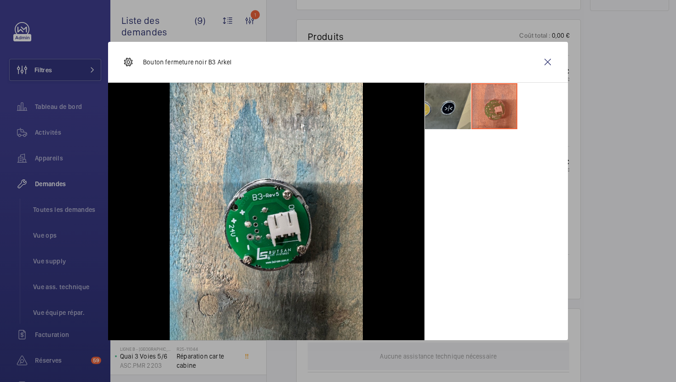
click at [439, 128] on li at bounding box center [448, 106] width 46 height 46
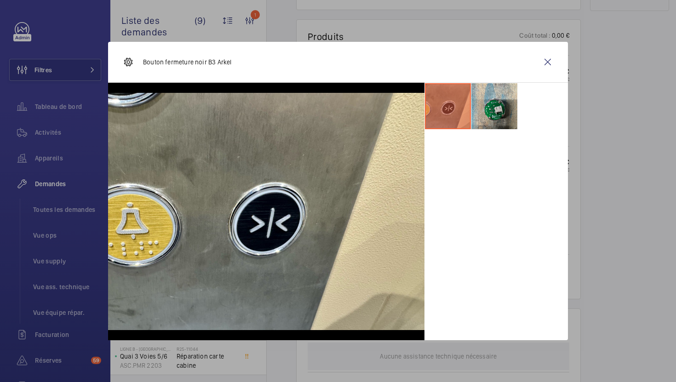
click at [608, 189] on div at bounding box center [338, 191] width 676 height 382
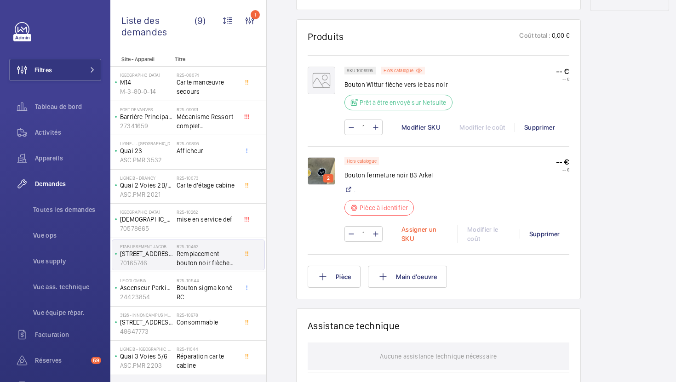
click at [405, 225] on div "Assigner un SKU" at bounding box center [425, 234] width 66 height 18
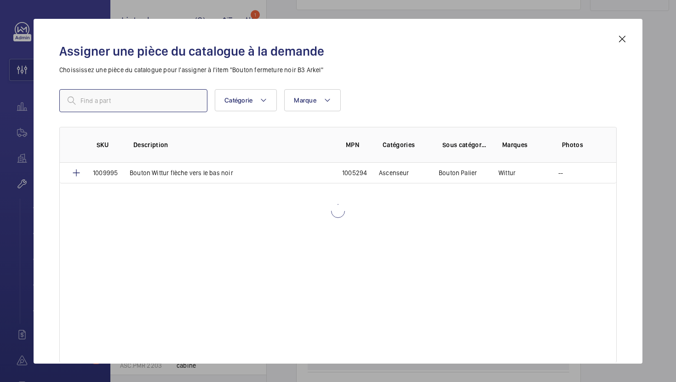
click at [159, 102] on input "text" at bounding box center [133, 100] width 148 height 23
paste input "1009996"
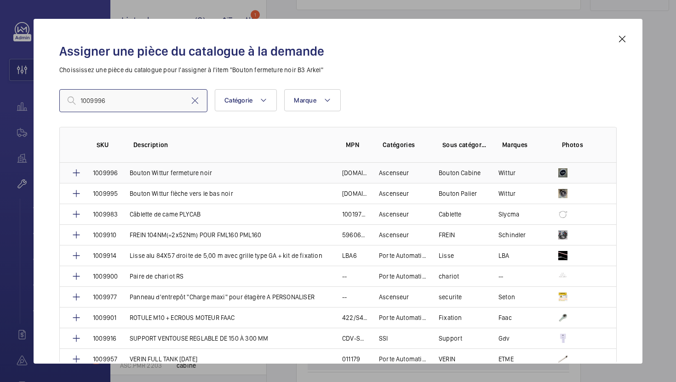
type input "1009996"
click at [188, 171] on p "Bouton Wittur fermeture noir" at bounding box center [171, 172] width 82 height 9
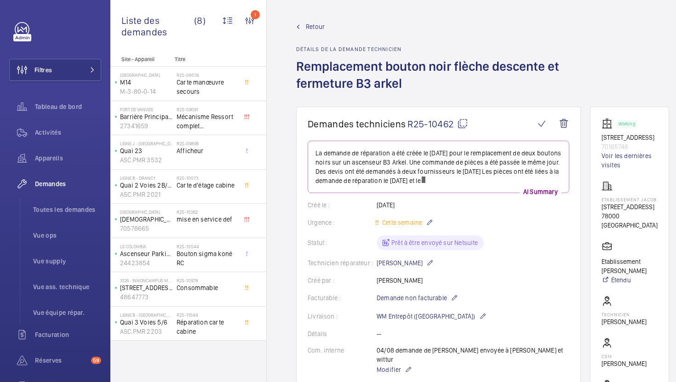
scroll to position [220, 0]
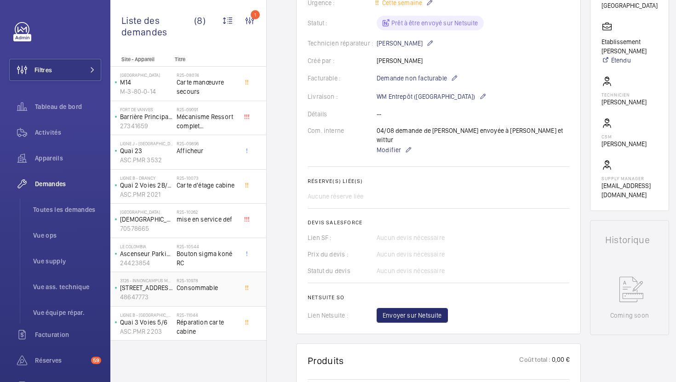
click at [223, 300] on div "R25-10978 Consommable" at bounding box center [207, 291] width 61 height 27
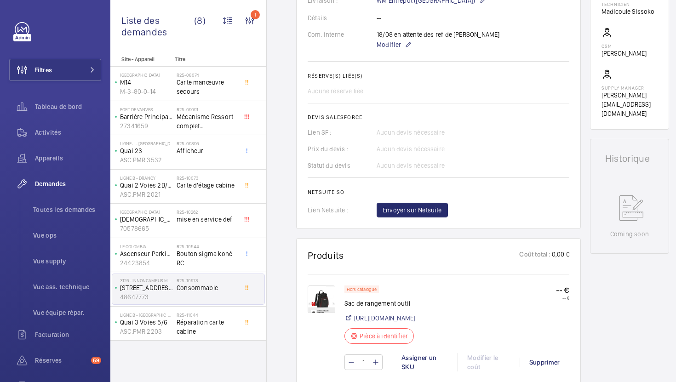
scroll to position [206, 0]
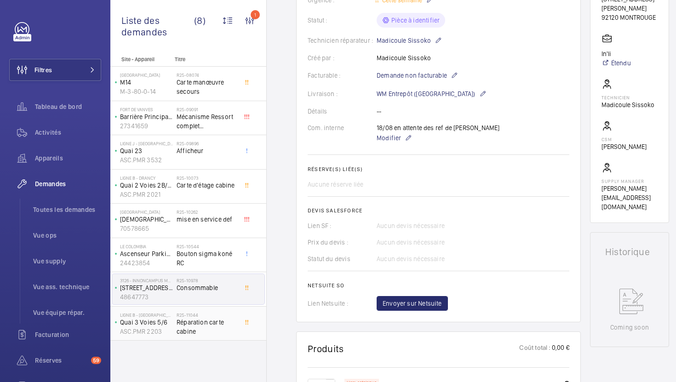
click at [181, 327] on span "Réparation carte cabine" at bounding box center [207, 327] width 61 height 18
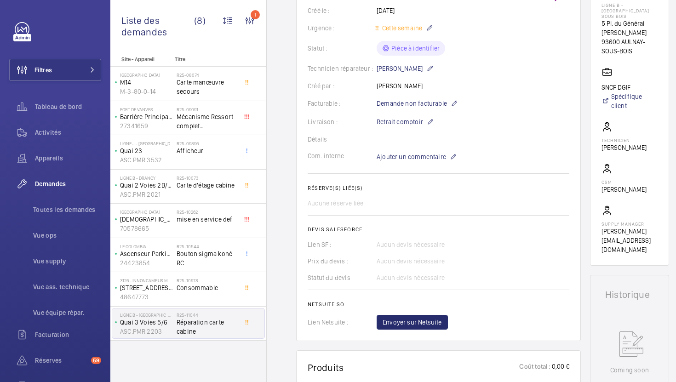
scroll to position [115, 0]
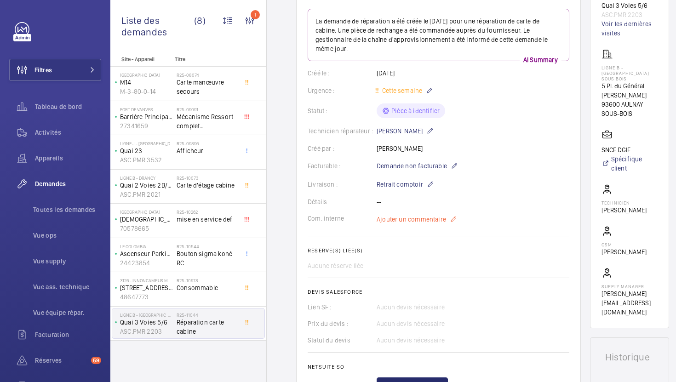
click at [414, 216] on span "Ajouter un commentaire" at bounding box center [411, 219] width 69 height 9
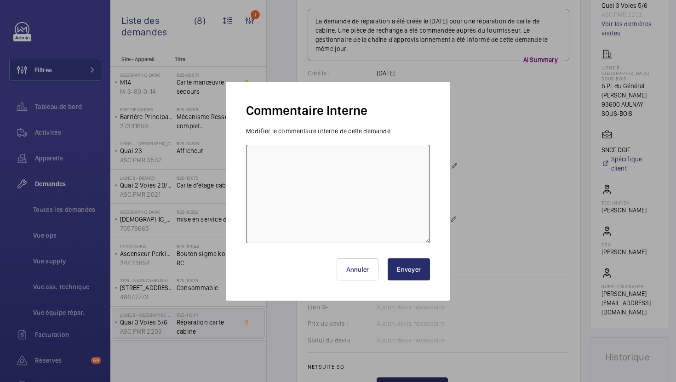
click at [360, 200] on textarea at bounding box center [338, 194] width 184 height 98
type textarea "19/08 devis toujours pas reçu"
click at [409, 269] on button "Envoyer" at bounding box center [409, 269] width 42 height 22
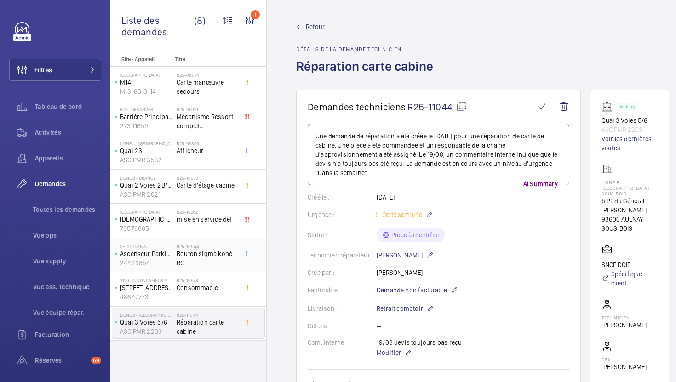
click at [218, 267] on span "Bouton sigma koné RC" at bounding box center [207, 258] width 61 height 18
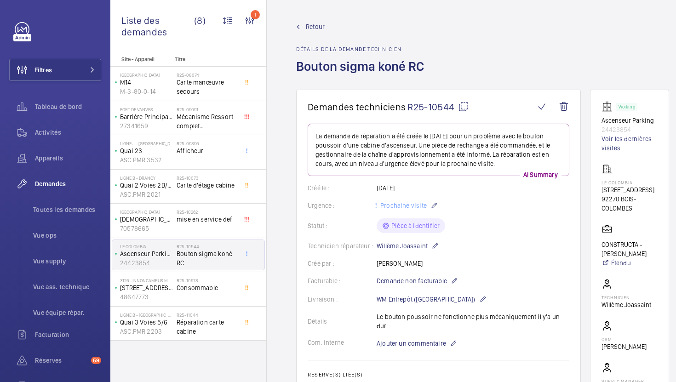
click at [464, 110] on mat-icon at bounding box center [463, 106] width 11 height 11
type textarea "R25-10544"
click at [613, 147] on link "Voir les dernières visites" at bounding box center [629, 143] width 56 height 18
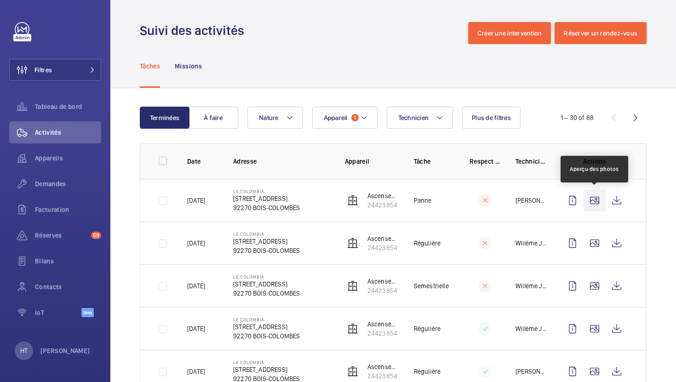
click at [591, 202] on wm-front-icon-button at bounding box center [595, 200] width 22 height 22
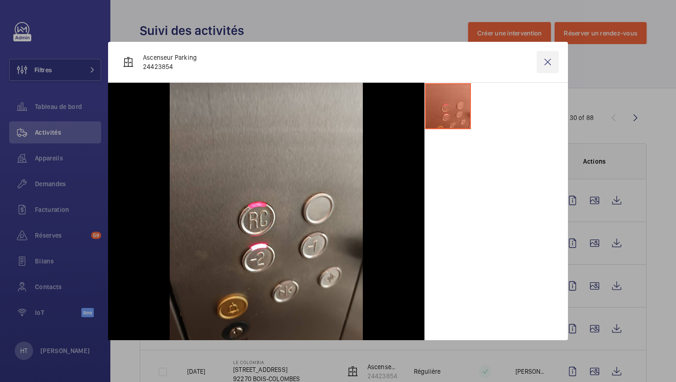
click at [549, 64] on wm-front-icon-button at bounding box center [548, 62] width 22 height 22
click at [596, 249] on wm-front-icon-button at bounding box center [595, 243] width 22 height 22
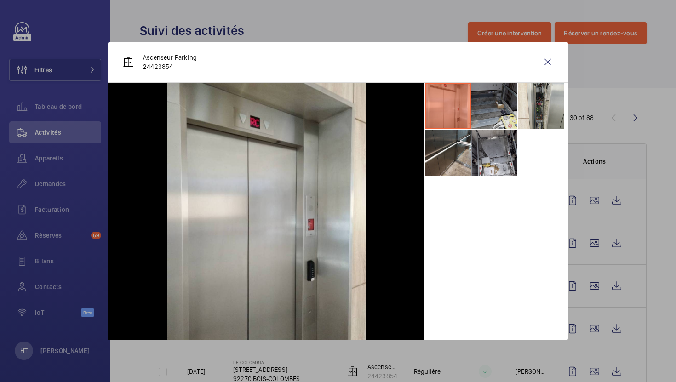
click at [515, 111] on li at bounding box center [494, 106] width 46 height 46
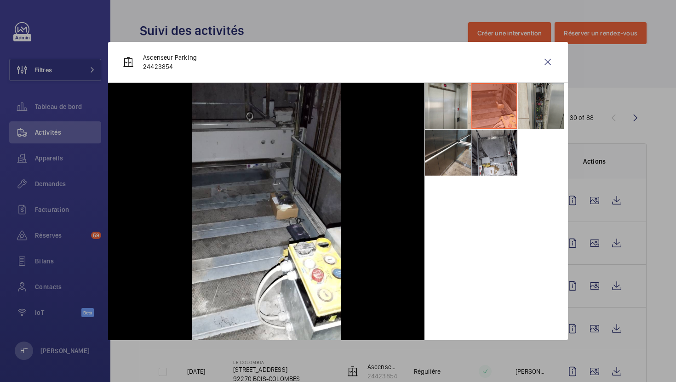
click at [547, 110] on li at bounding box center [541, 106] width 46 height 46
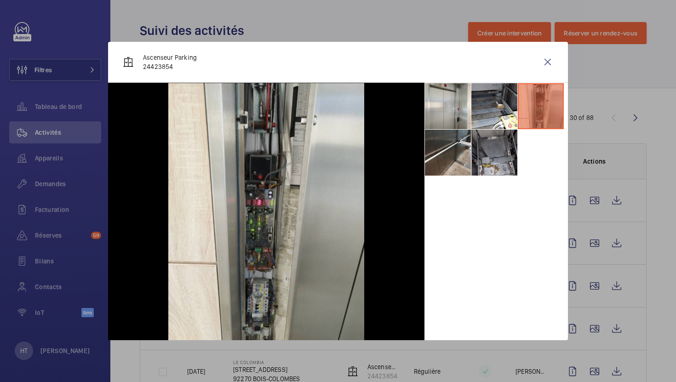
click at [498, 155] on li at bounding box center [494, 153] width 46 height 46
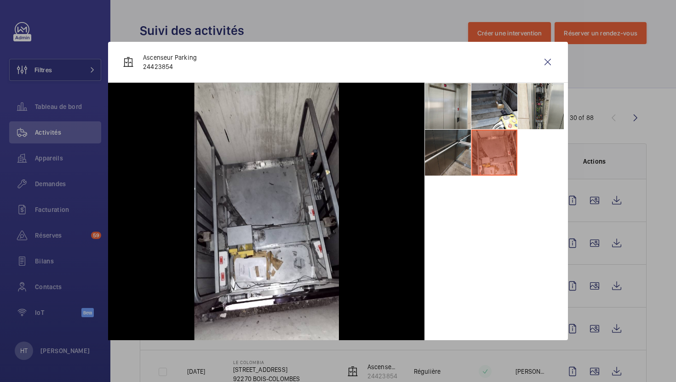
click at [440, 156] on li at bounding box center [448, 153] width 46 height 46
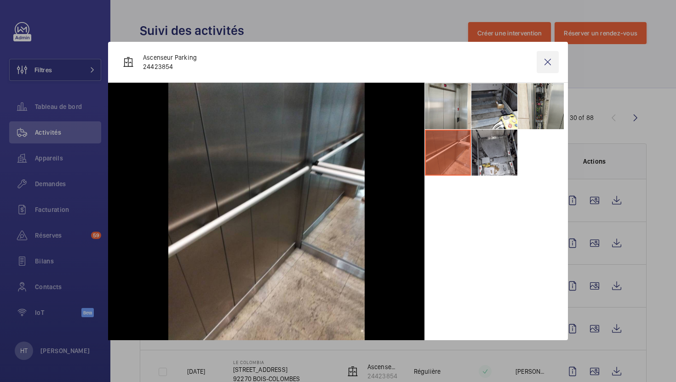
click at [548, 65] on wm-front-icon-button at bounding box center [548, 62] width 22 height 22
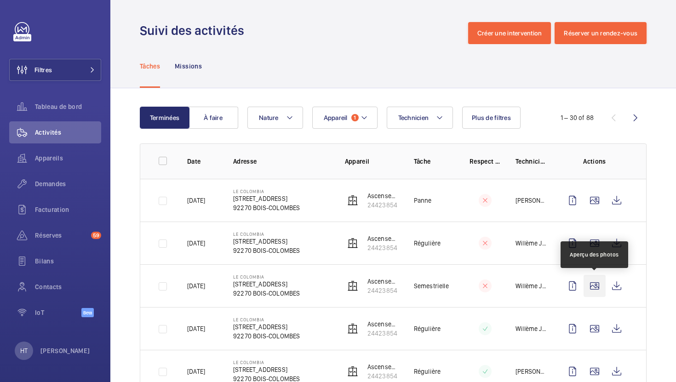
click at [596, 282] on wm-front-icon-button at bounding box center [595, 286] width 22 height 22
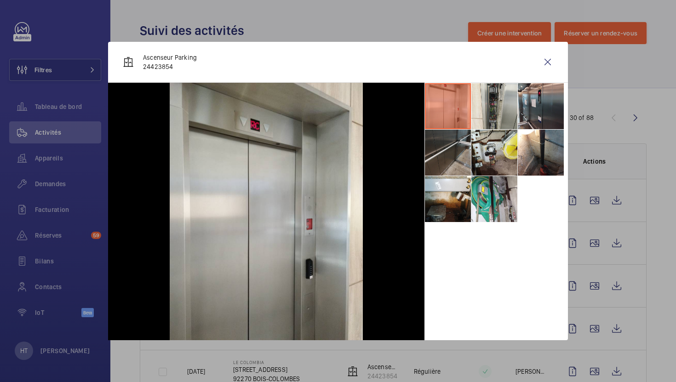
click at [454, 152] on li at bounding box center [448, 153] width 46 height 46
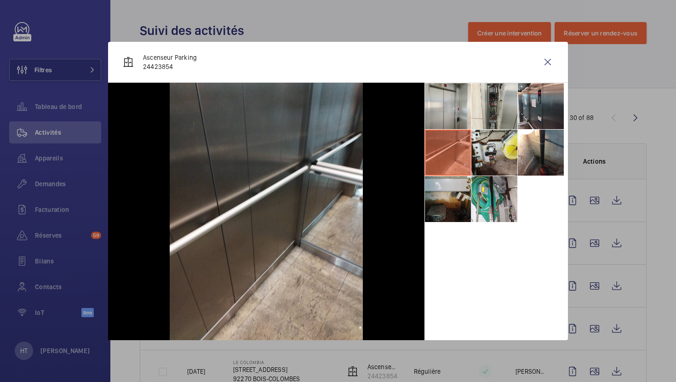
click at [444, 186] on li at bounding box center [448, 199] width 46 height 46
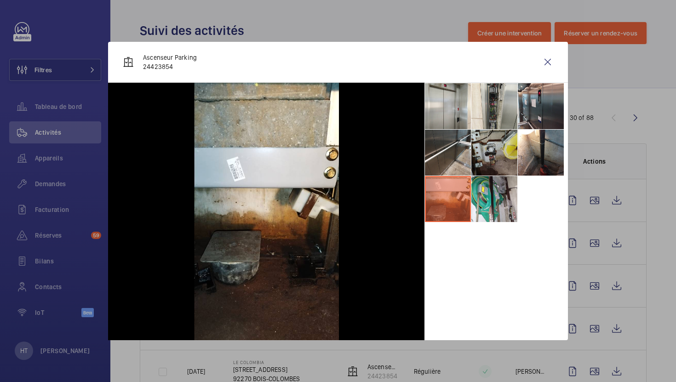
click at [484, 169] on li at bounding box center [494, 153] width 46 height 46
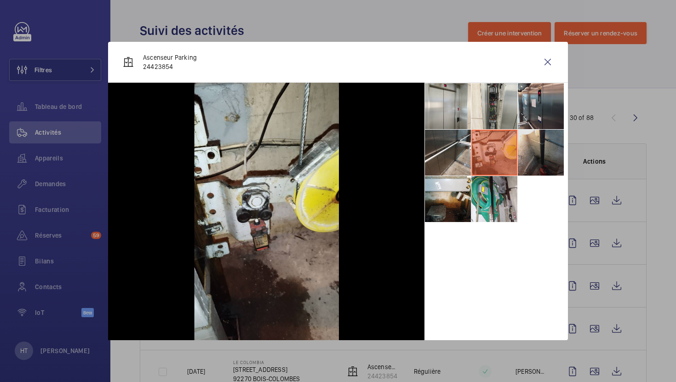
click at [551, 163] on li at bounding box center [541, 153] width 46 height 46
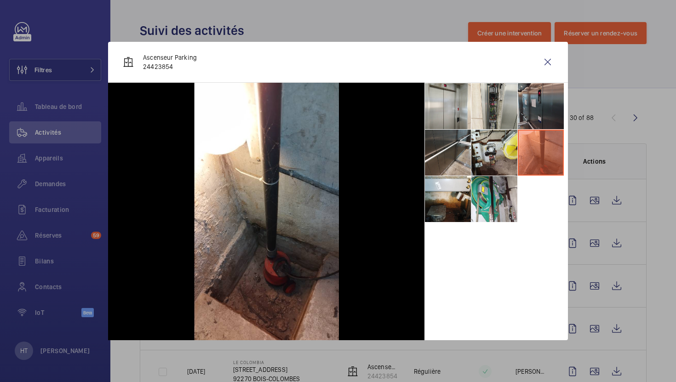
click at [548, 109] on li at bounding box center [541, 106] width 46 height 46
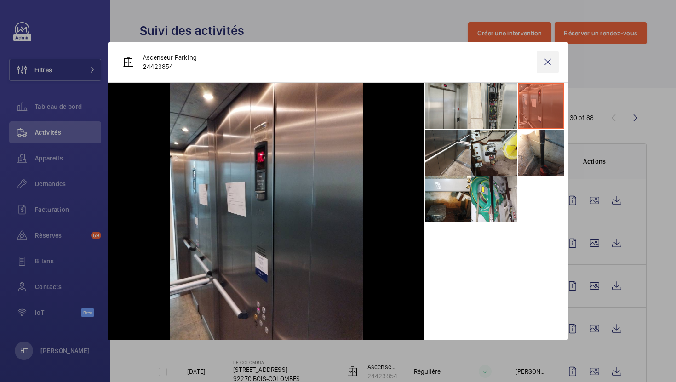
click at [549, 62] on wm-front-icon-button at bounding box center [548, 62] width 22 height 22
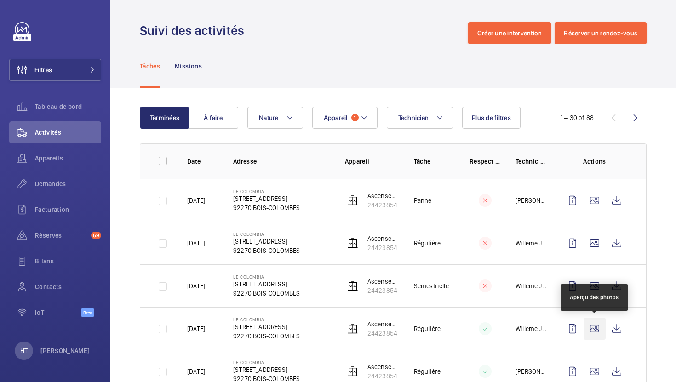
click at [592, 325] on wm-front-icon-button at bounding box center [595, 329] width 22 height 22
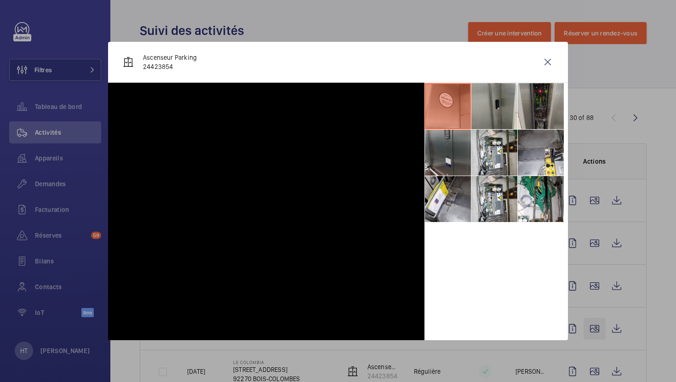
click at [591, 333] on div at bounding box center [338, 191] width 676 height 382
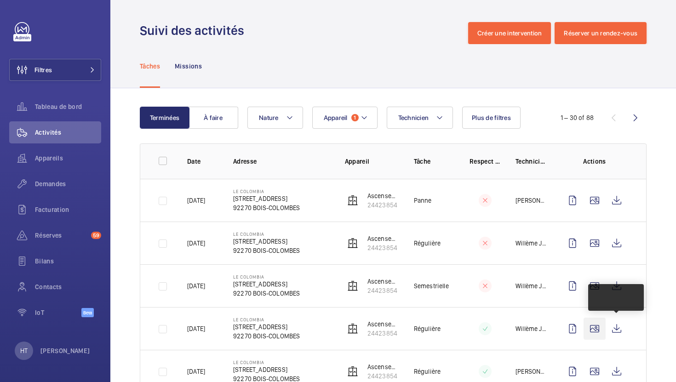
click at [599, 331] on wm-front-icon-button at bounding box center [595, 329] width 22 height 22
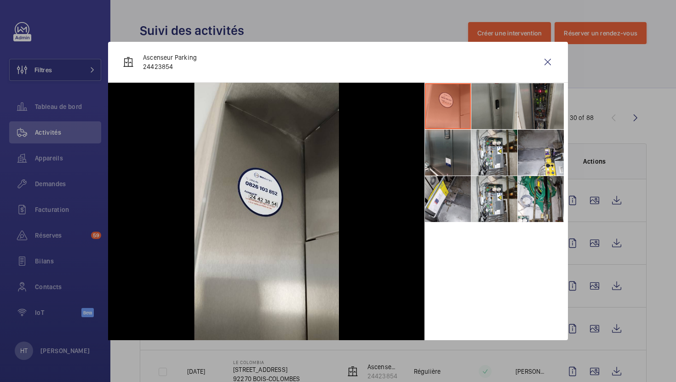
click at [491, 113] on li at bounding box center [494, 106] width 46 height 46
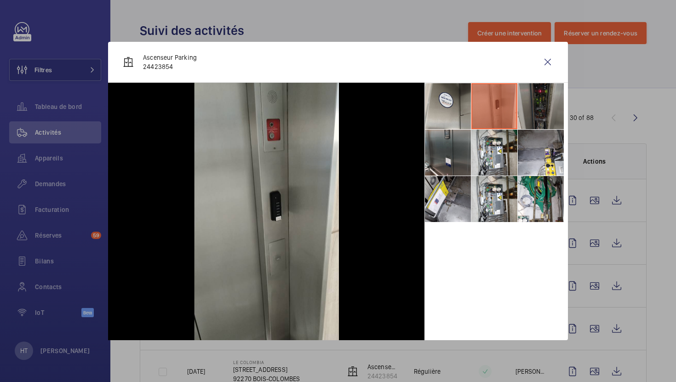
click at [544, 123] on li at bounding box center [541, 106] width 46 height 46
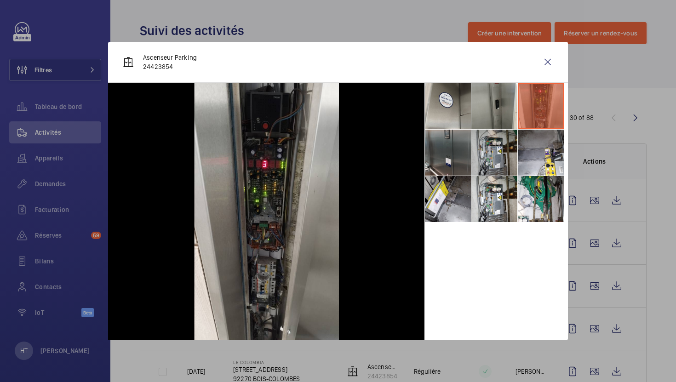
click at [487, 159] on li at bounding box center [494, 153] width 46 height 46
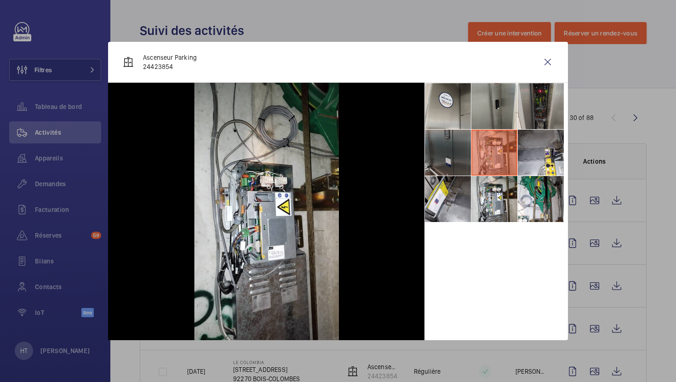
click at [453, 160] on li at bounding box center [448, 153] width 46 height 46
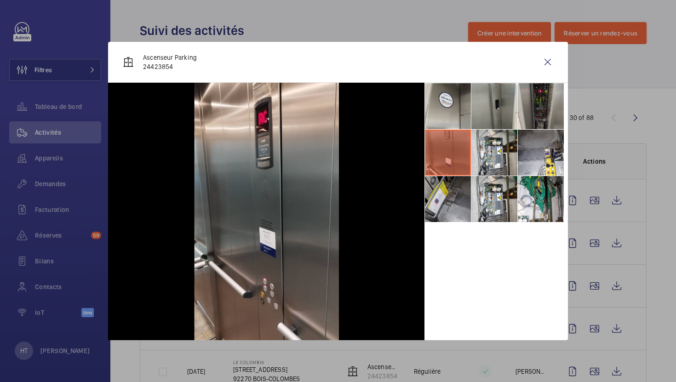
click at [435, 200] on li at bounding box center [448, 199] width 46 height 46
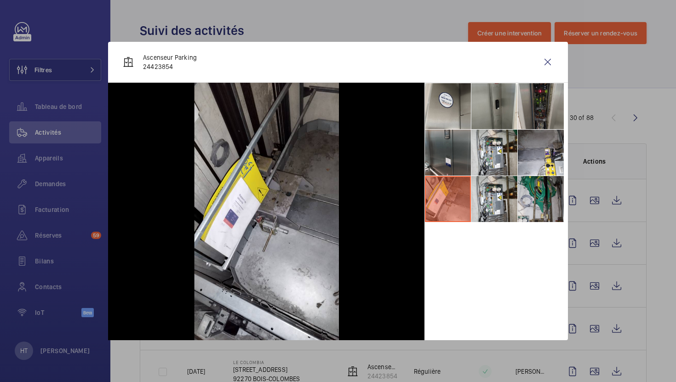
click at [526, 212] on li at bounding box center [541, 199] width 46 height 46
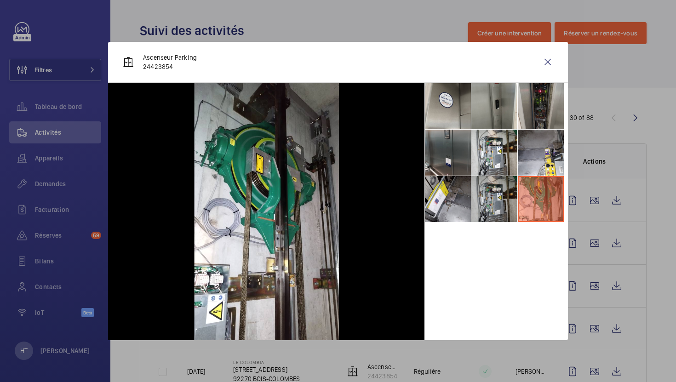
click at [505, 210] on li at bounding box center [494, 199] width 46 height 46
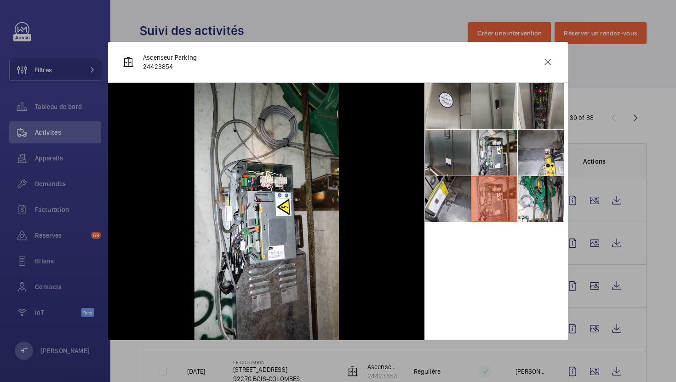
click at [644, 231] on div at bounding box center [338, 191] width 676 height 382
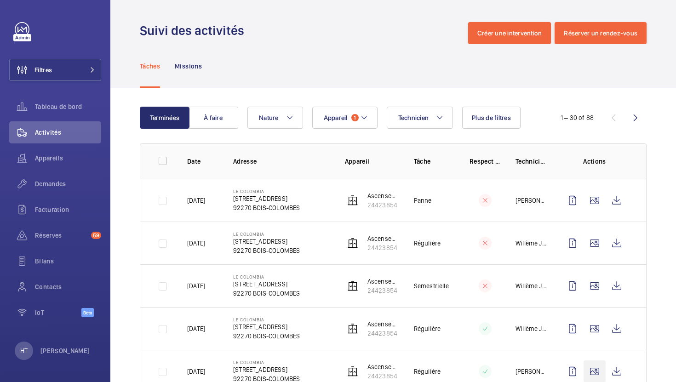
click at [594, 361] on wm-front-icon-button at bounding box center [595, 372] width 22 height 22
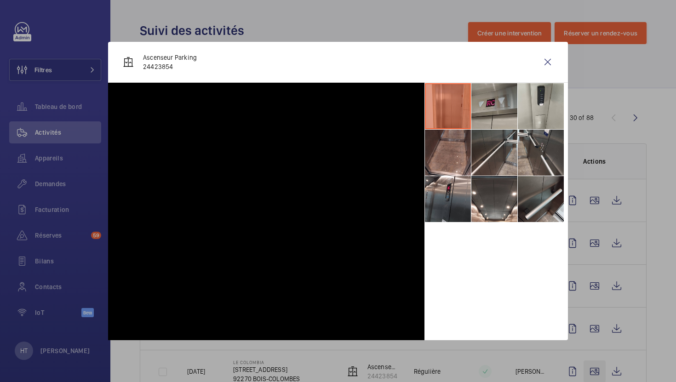
scroll to position [32, 0]
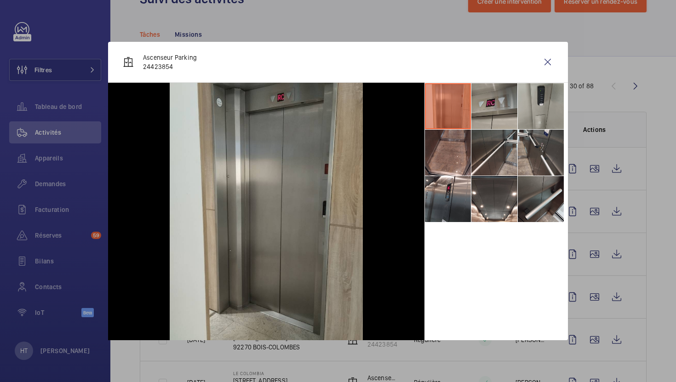
click at [537, 111] on li at bounding box center [541, 106] width 46 height 46
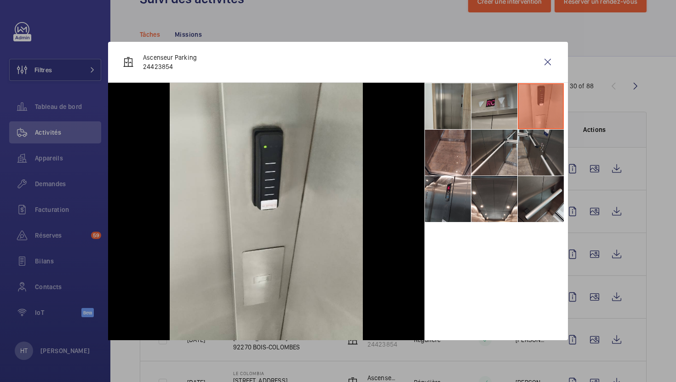
click at [536, 132] on li at bounding box center [541, 153] width 46 height 46
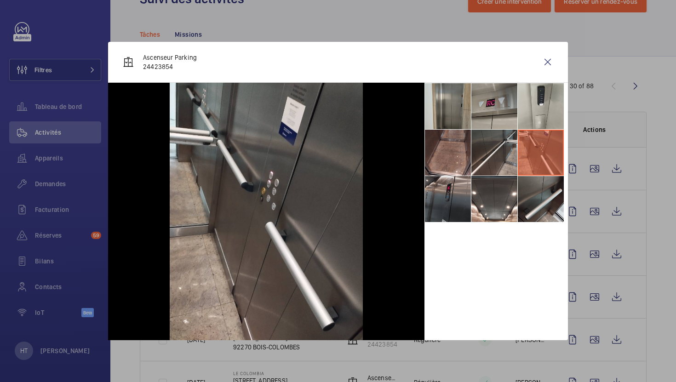
click at [445, 194] on li at bounding box center [448, 199] width 46 height 46
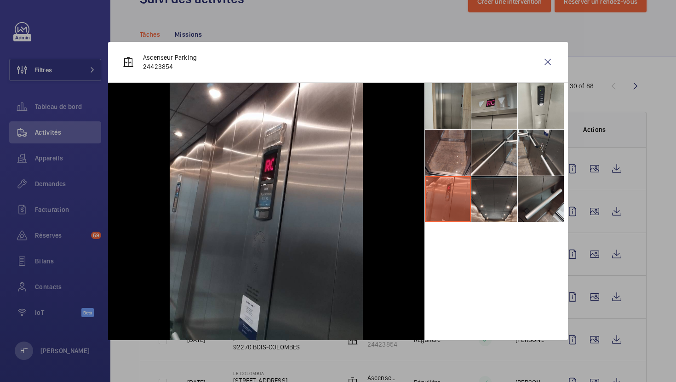
click at [473, 200] on li at bounding box center [494, 199] width 46 height 46
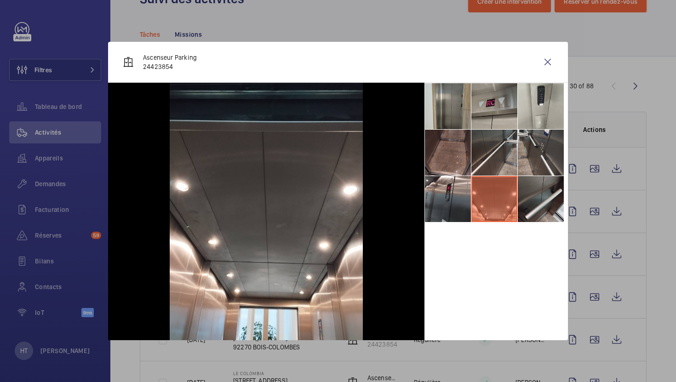
click at [454, 165] on li at bounding box center [448, 153] width 46 height 46
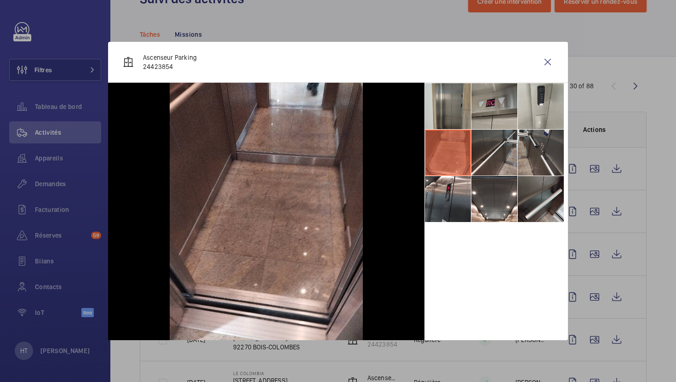
click at [673, 264] on div at bounding box center [338, 191] width 676 height 382
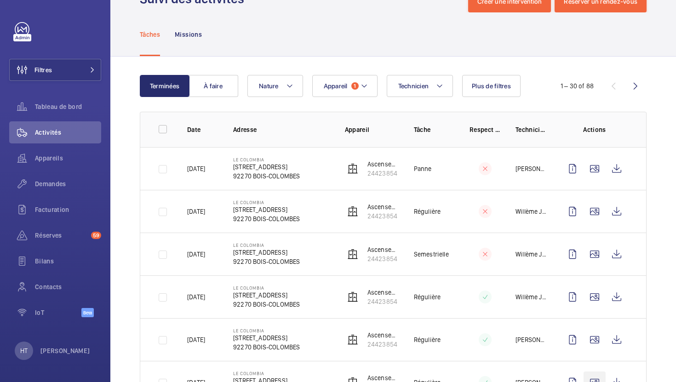
click at [597, 372] on wm-front-icon-button at bounding box center [595, 383] width 22 height 22
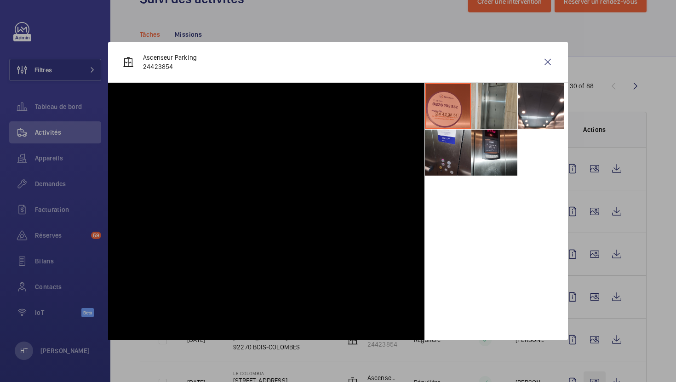
scroll to position [48, 0]
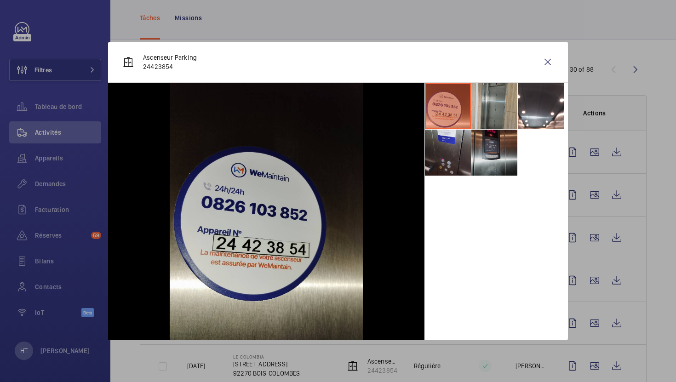
click at [486, 151] on li at bounding box center [494, 153] width 46 height 46
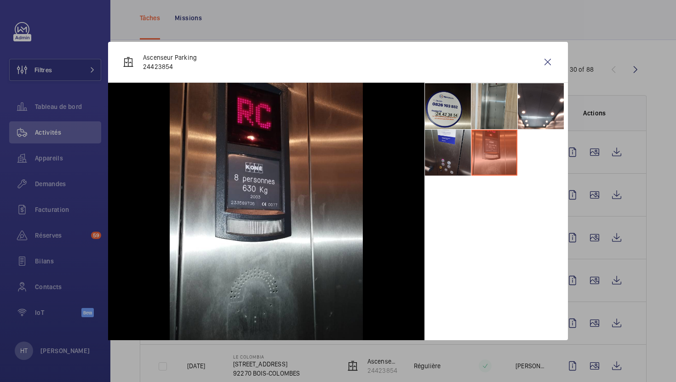
click at [598, 244] on div at bounding box center [338, 191] width 676 height 382
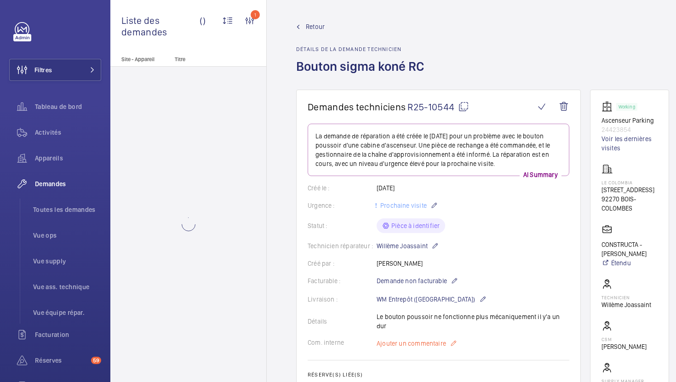
click at [390, 339] on span "Ajouter un commentaire" at bounding box center [411, 343] width 69 height 9
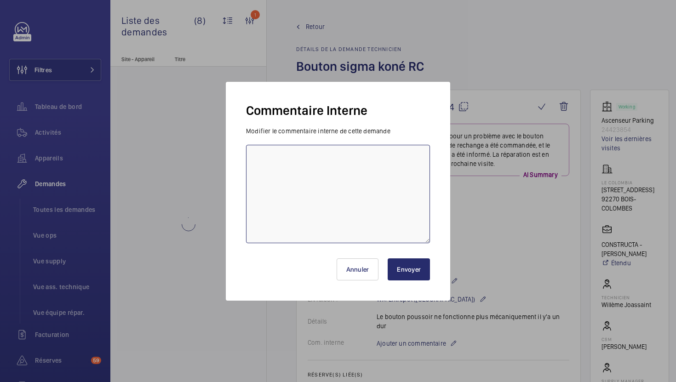
click at [378, 213] on textarea at bounding box center [338, 194] width 184 height 98
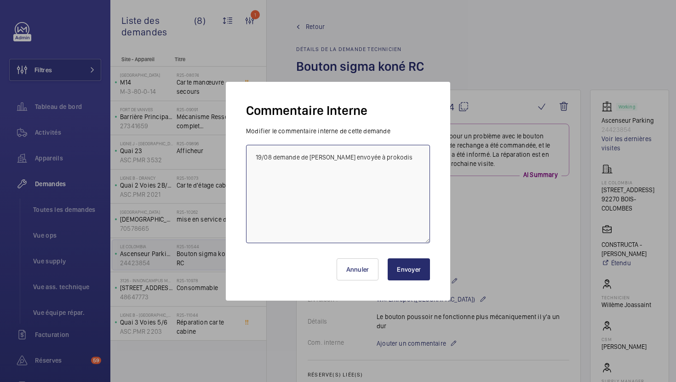
type textarea "19/08 demande de devis envoyée à prokodis"
click at [415, 274] on button "Envoyer" at bounding box center [409, 269] width 42 height 22
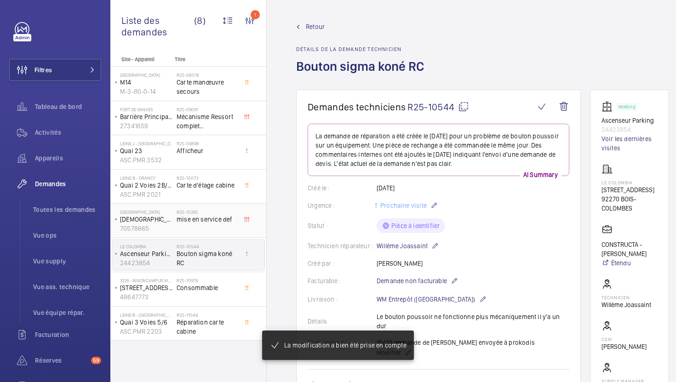
click at [209, 228] on div "R25-10262 mise en service def" at bounding box center [207, 222] width 61 height 27
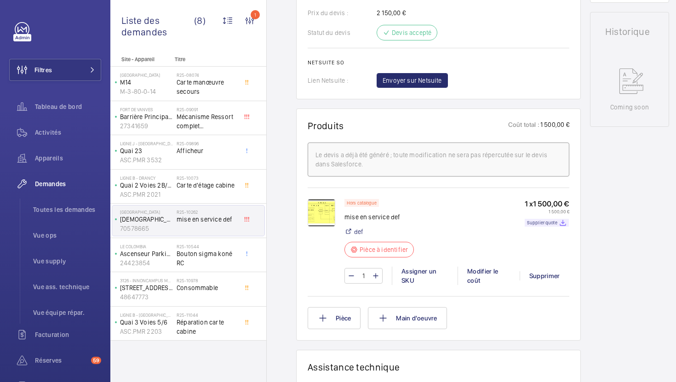
scroll to position [430, 0]
click at [553, 224] on p "Supplier quote" at bounding box center [542, 222] width 30 height 3
click at [316, 218] on img at bounding box center [322, 213] width 28 height 28
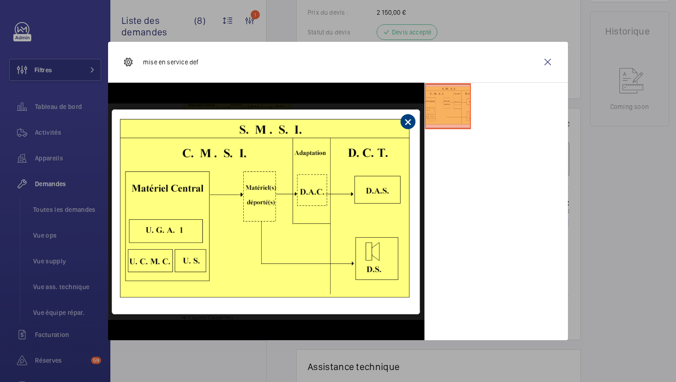
click at [586, 237] on div at bounding box center [338, 191] width 676 height 382
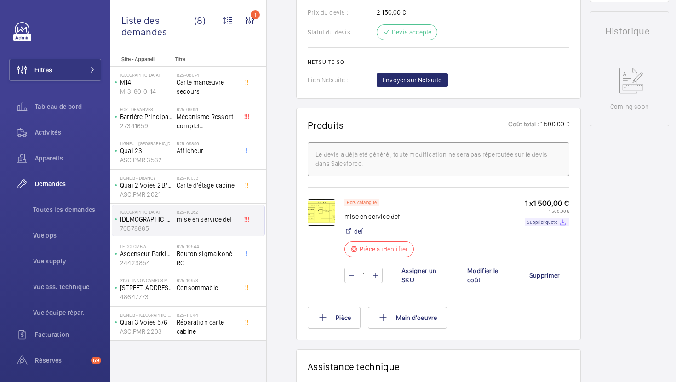
scroll to position [79, 0]
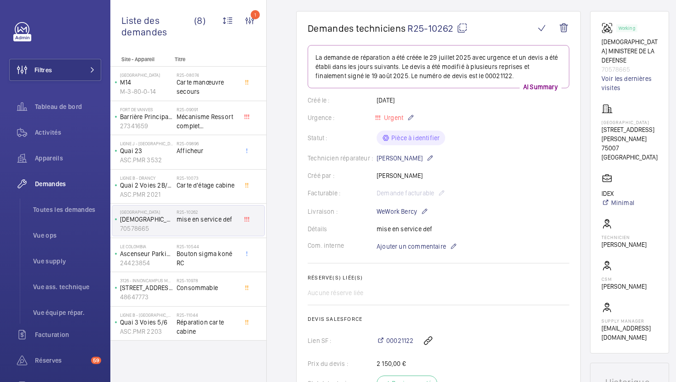
click at [461, 29] on mat-icon at bounding box center [462, 28] width 11 height 11
click at [213, 196] on div "R25-10073 Carte d'étage cabine" at bounding box center [207, 188] width 61 height 27
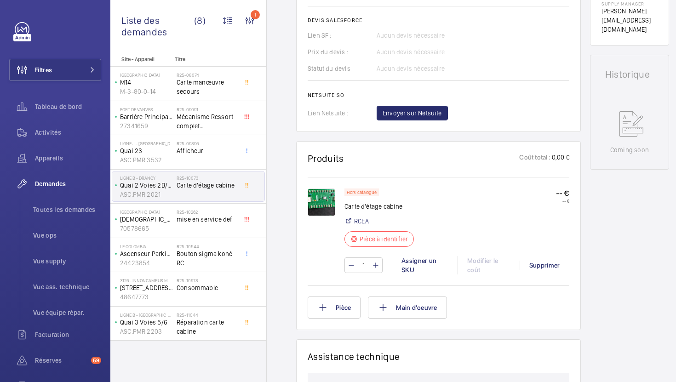
scroll to position [404, 0]
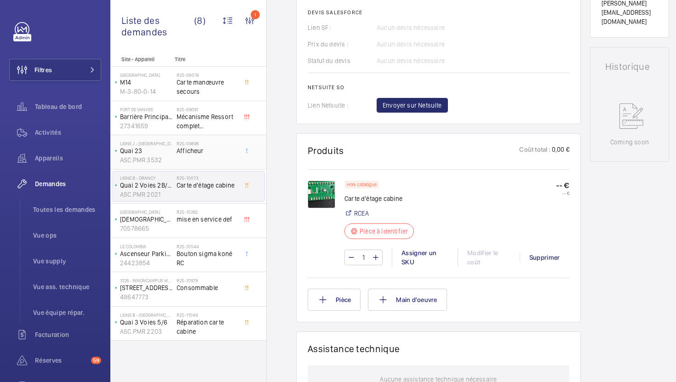
click at [201, 155] on span "Afficheur" at bounding box center [207, 150] width 61 height 9
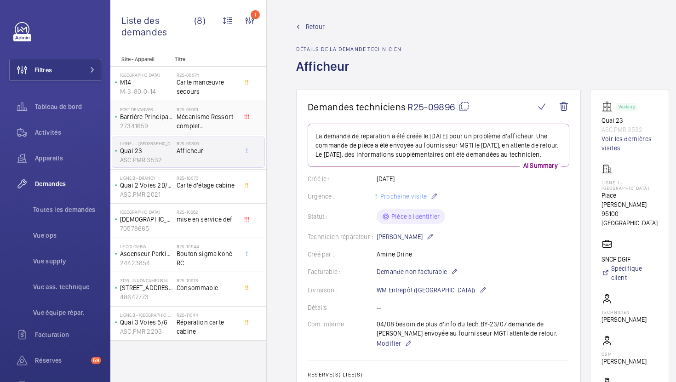
click at [224, 132] on div "R25-09091 Mécanisme Ressort complet FRONTIERPITTS" at bounding box center [207, 120] width 61 height 27
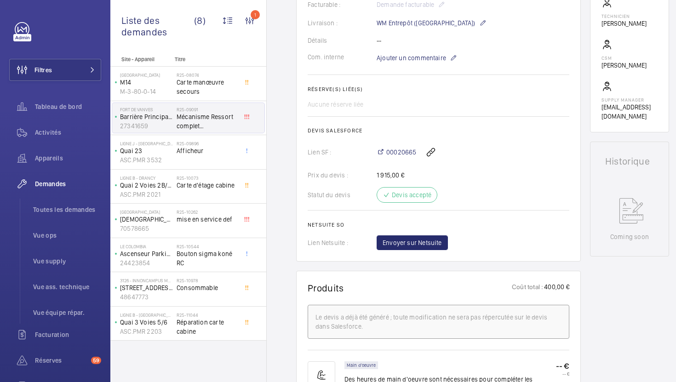
scroll to position [275, 0]
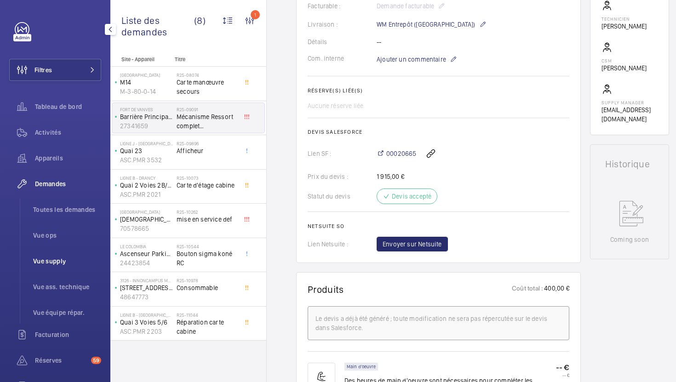
click at [75, 270] on li "Vue supply" at bounding box center [63, 261] width 75 height 22
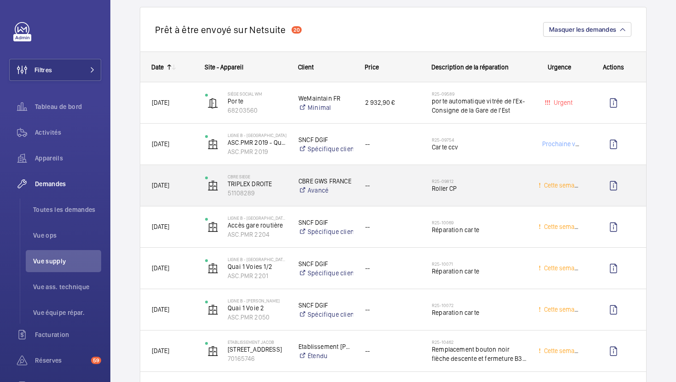
scroll to position [1233, 0]
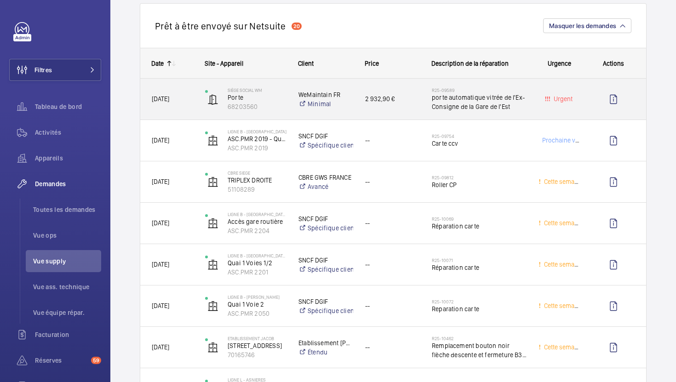
click at [535, 115] on div "Urgent" at bounding box center [553, 99] width 53 height 41
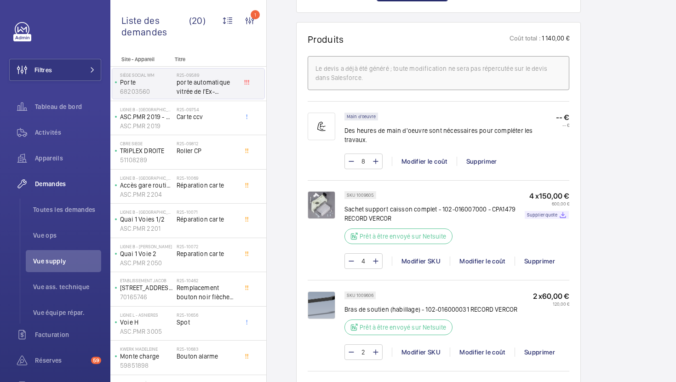
scroll to position [589, 0]
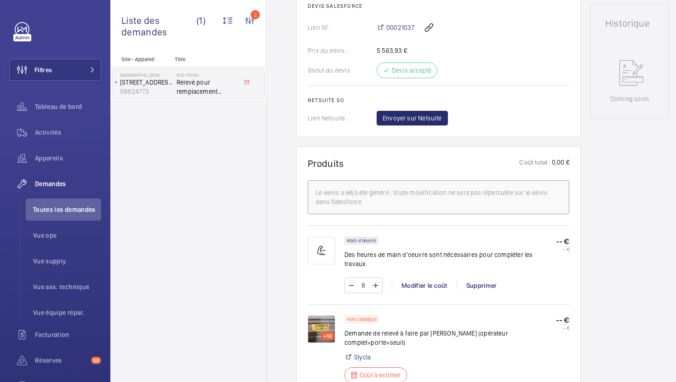
scroll to position [447, 0]
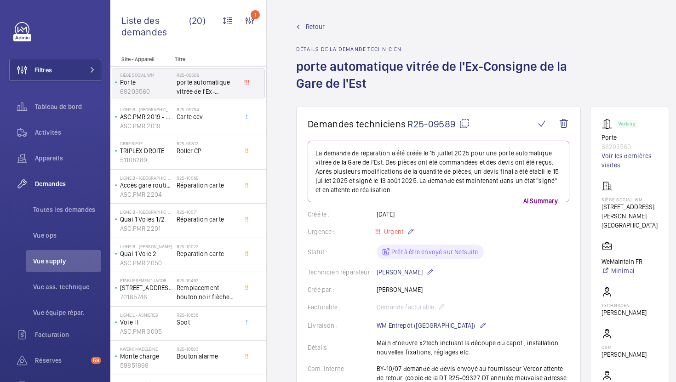
scroll to position [589, 0]
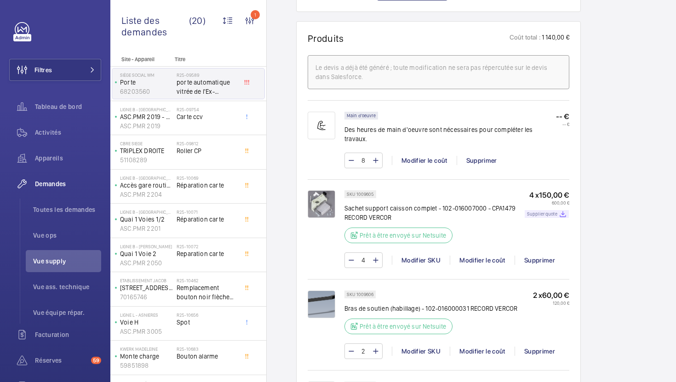
click at [533, 212] on p "Supplier quote" at bounding box center [542, 213] width 30 height 3
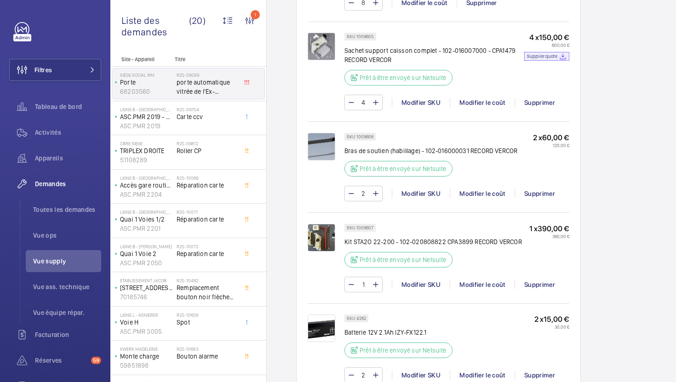
scroll to position [746, 0]
click at [359, 317] on p "SKU 4262" at bounding box center [356, 318] width 19 height 3
copy p "4262"
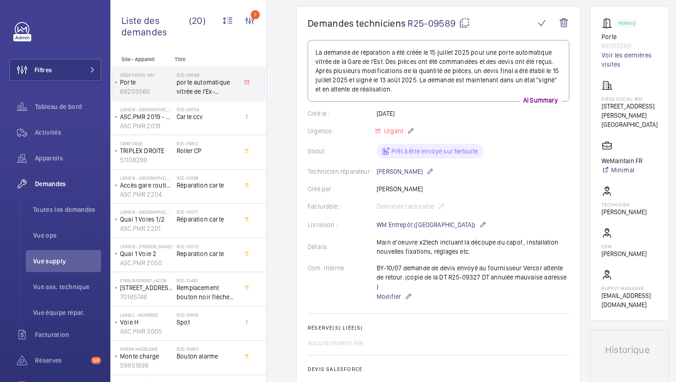
scroll to position [0, 0]
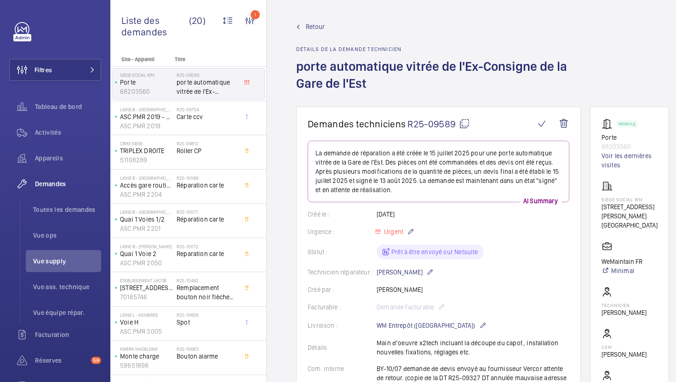
click at [467, 128] on mat-icon at bounding box center [464, 123] width 11 height 11
copy p "4262"
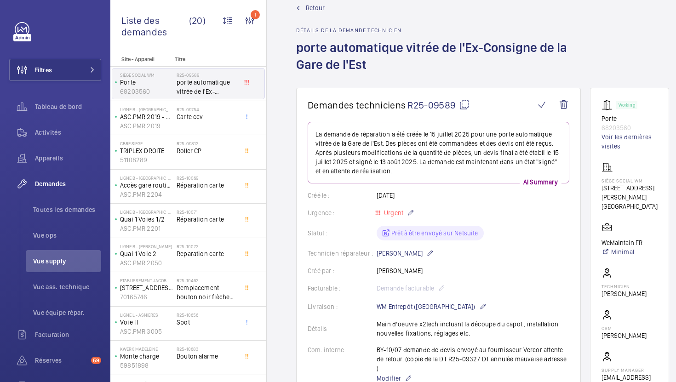
scroll to position [19, 0]
click at [462, 104] on mat-icon at bounding box center [464, 104] width 11 height 11
click at [464, 109] on mat-icon at bounding box center [464, 104] width 11 height 11
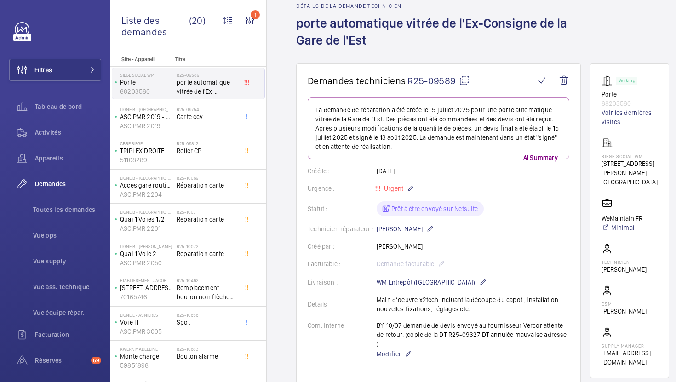
scroll to position [44, 0]
click at [454, 336] on div "BY-10/07 demande de devis envoyé au fournisseur Vercor attente de retour. (copi…" at bounding box center [473, 339] width 193 height 39
click at [457, 336] on div "BY-10/07 demande de devis envoyé au fournisseur Vercor attente de retour. (copi…" at bounding box center [473, 339] width 193 height 39
drag, startPoint x: 470, startPoint y: 335, endPoint x: 439, endPoint y: 338, distance: 31.4
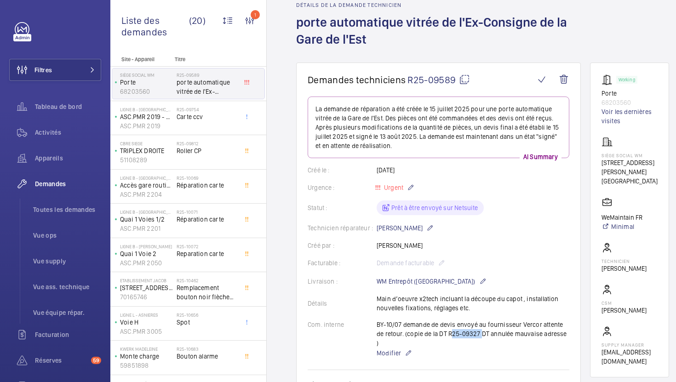
click at [439, 338] on div "BY-10/07 demande de devis envoyé au fournisseur Vercor attente de retour. (copi…" at bounding box center [473, 339] width 193 height 39
copy p "R25-09327"
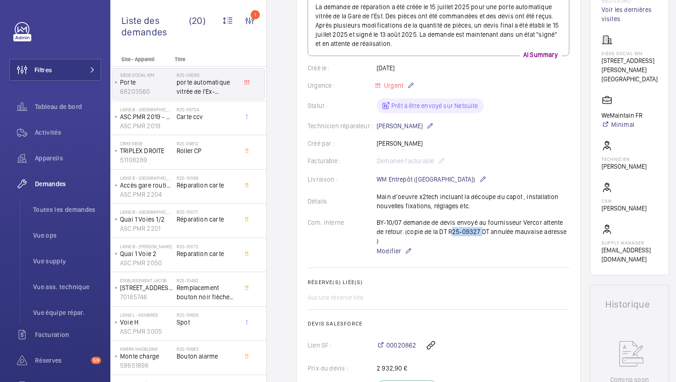
scroll to position [144, 0]
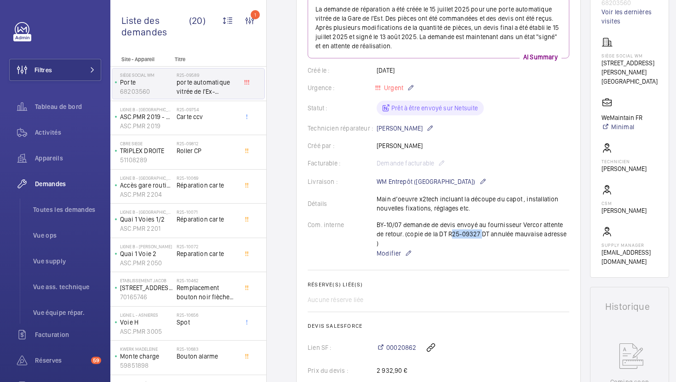
click at [500, 124] on div "Technicien réparateur : Alexandre Vasta" at bounding box center [439, 128] width 262 height 11
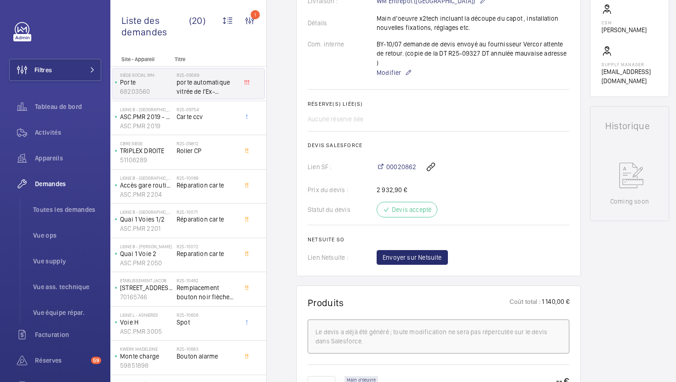
scroll to position [428, 0]
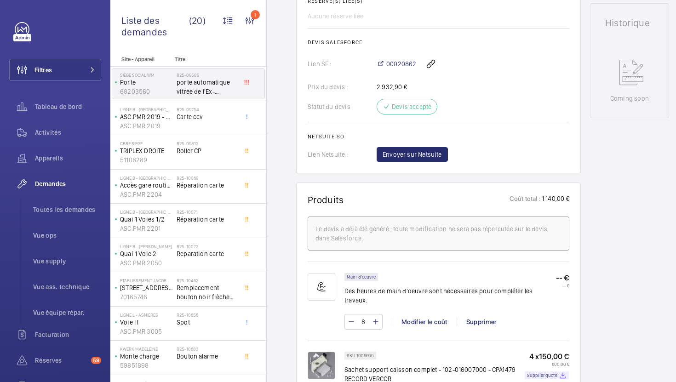
click at [432, 147] on button "Envoyer sur Netsuite" at bounding box center [412, 154] width 71 height 15
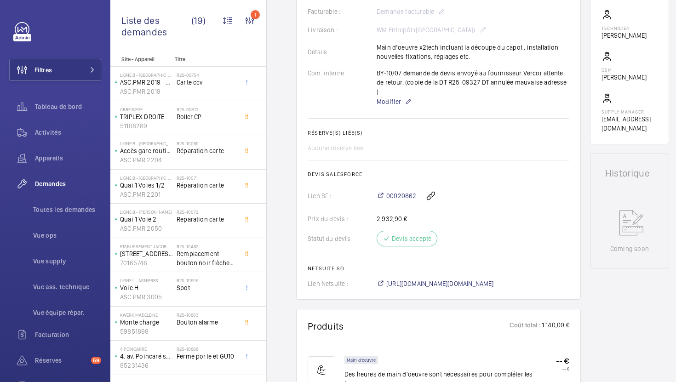
scroll to position [293, 0]
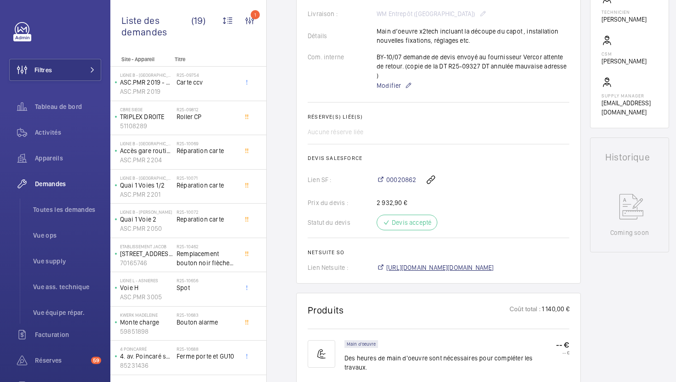
click at [471, 269] on span "https://6461500.app.netsuite.com/app/accounting/transactions/salesord.nl?id=292…" at bounding box center [440, 267] width 108 height 9
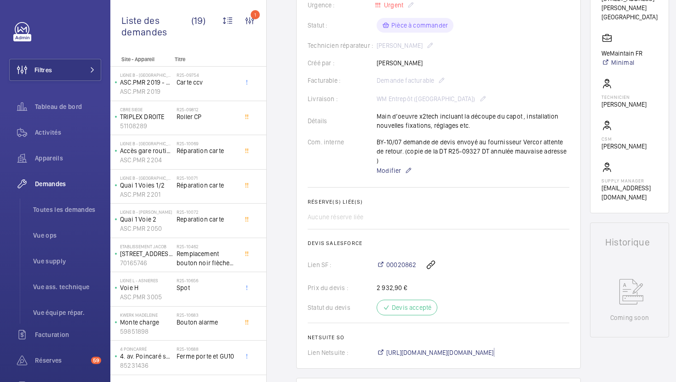
scroll to position [171, 0]
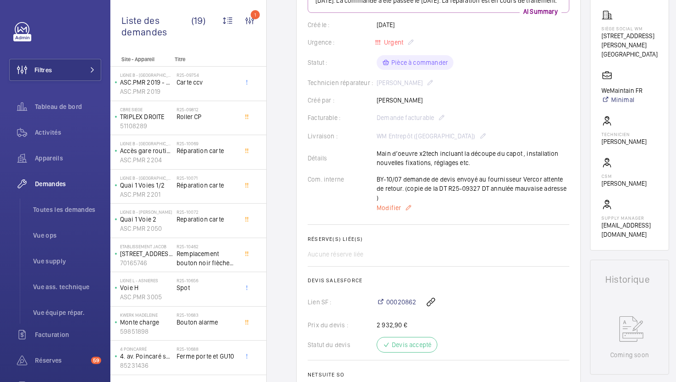
click at [378, 205] on span "Modifier" at bounding box center [389, 207] width 24 height 9
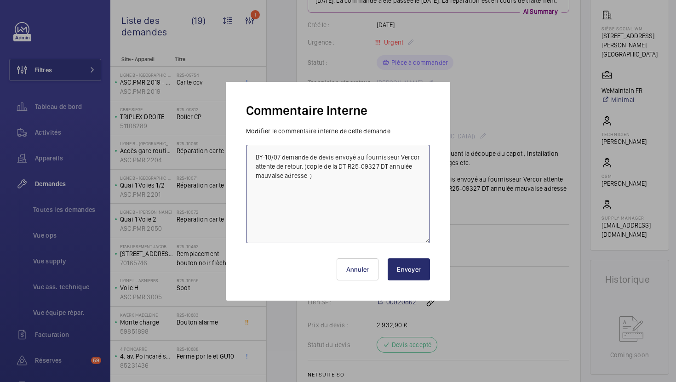
click at [254, 156] on textarea "BY-10/07 demande de devis envoyé au fournisseur Vercor attente de retour. (copi…" at bounding box center [338, 194] width 184 height 98
paste textarea "R25-09327"
type textarea "19/08 commande passée sur l'echange de mail de la DT R25-09327 BY-10/07 demande…"
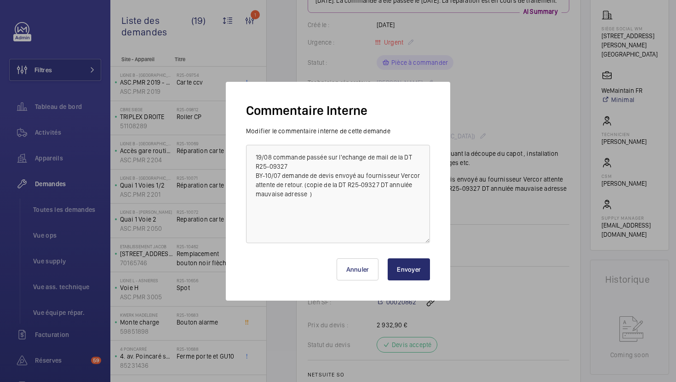
click at [411, 267] on button "Envoyer" at bounding box center [409, 269] width 42 height 22
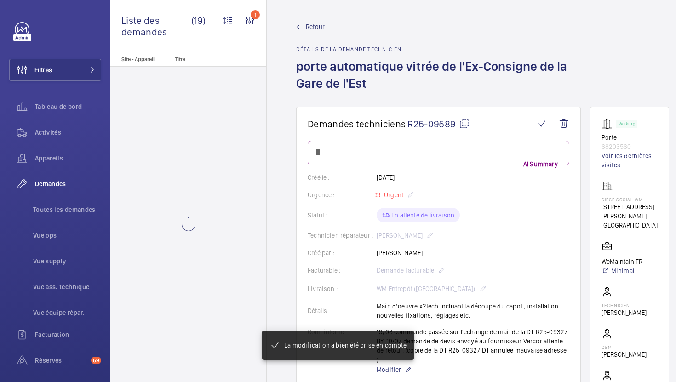
scroll to position [0, 0]
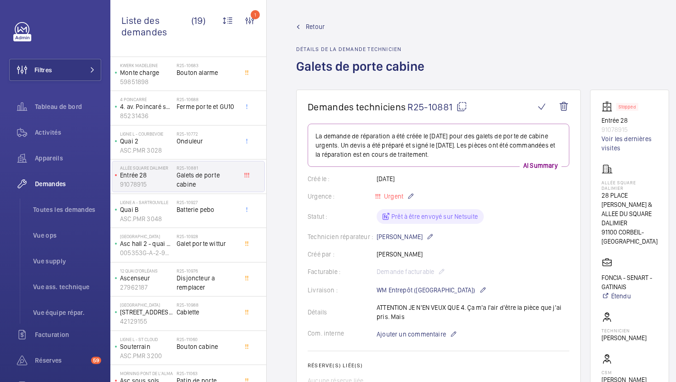
click at [463, 112] on mat-icon at bounding box center [461, 106] width 11 height 11
type textarea "R25-10881"
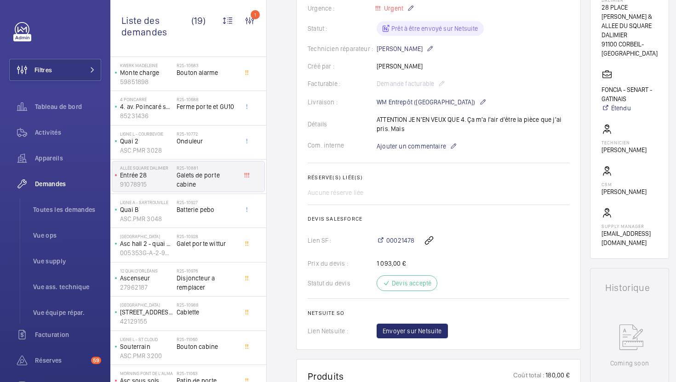
scroll to position [178, 0]
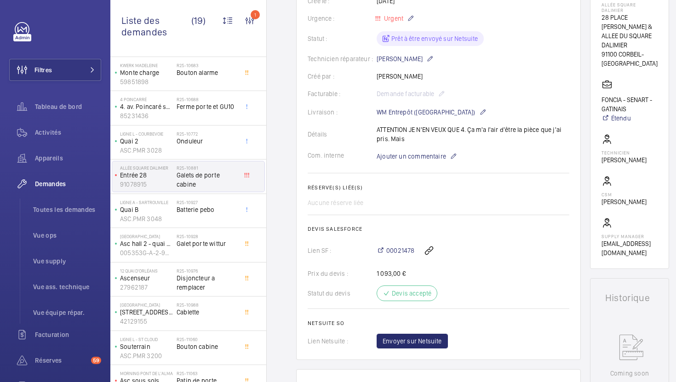
click at [435, 351] on wm-front-card "Demandes techniciens R25-10881 La demande de réparation a été créée le 13 août …" at bounding box center [438, 136] width 285 height 448
click at [435, 347] on button "Envoyer sur Netsuite" at bounding box center [412, 341] width 71 height 15
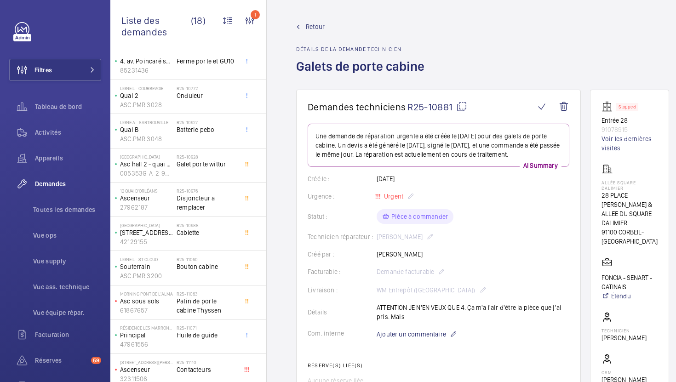
scroll to position [301, 0]
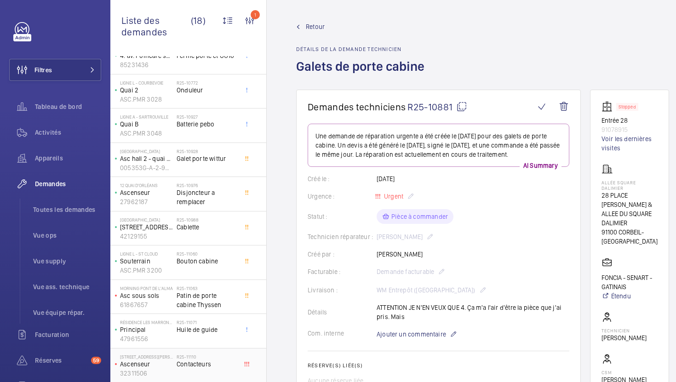
click at [223, 372] on div "R25-11110 Contacteurs" at bounding box center [207, 367] width 61 height 27
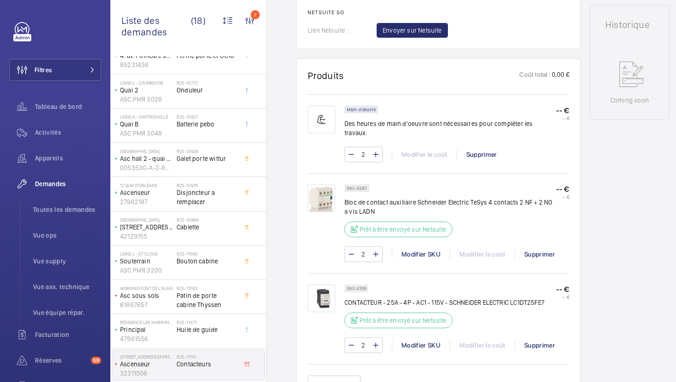
scroll to position [466, 0]
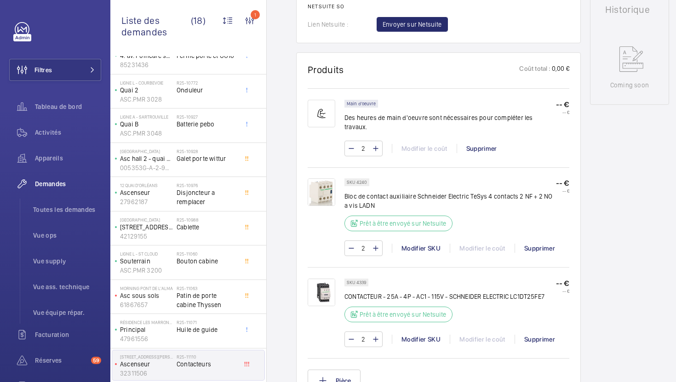
click at [364, 281] on p "SKU 4339" at bounding box center [356, 282] width 19 height 3
copy p "4339"
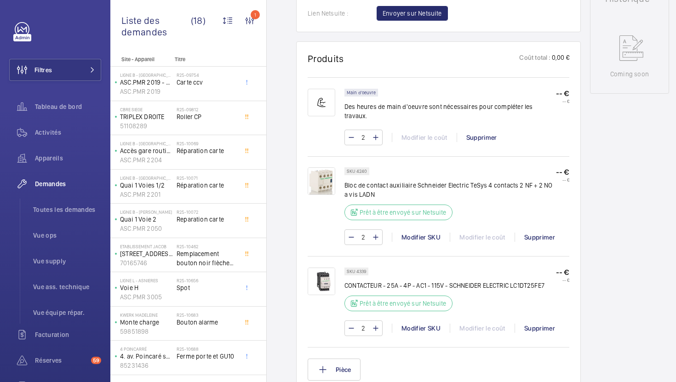
scroll to position [494, 0]
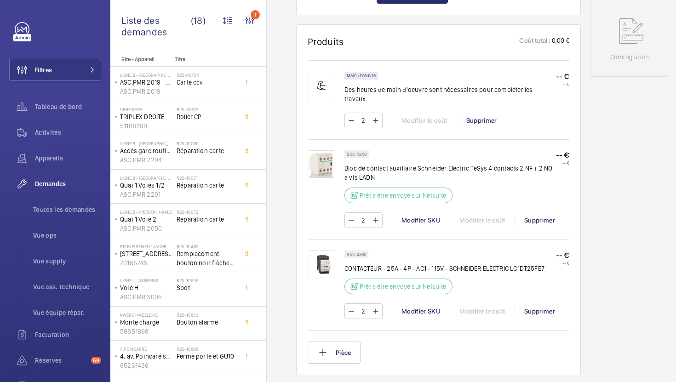
click at [361, 153] on p "SKU 4240" at bounding box center [357, 154] width 20 height 3
copy p "4240"
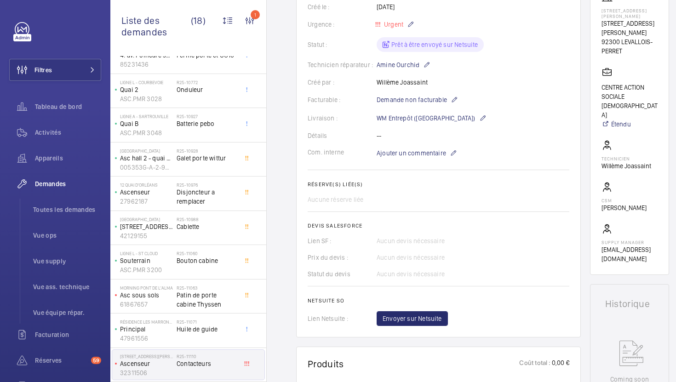
scroll to position [155, 0]
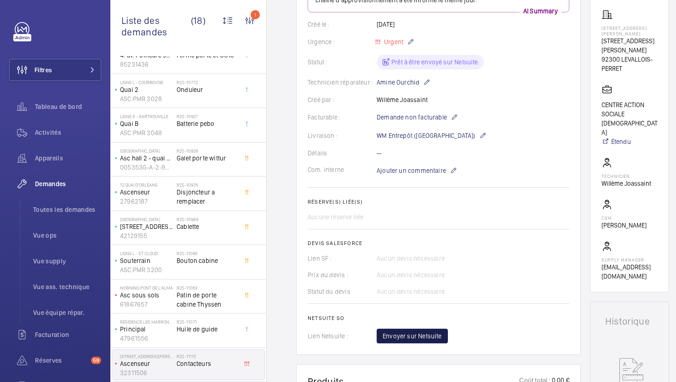
click at [409, 338] on span "Envoyer sur Netsuite" at bounding box center [412, 336] width 59 height 9
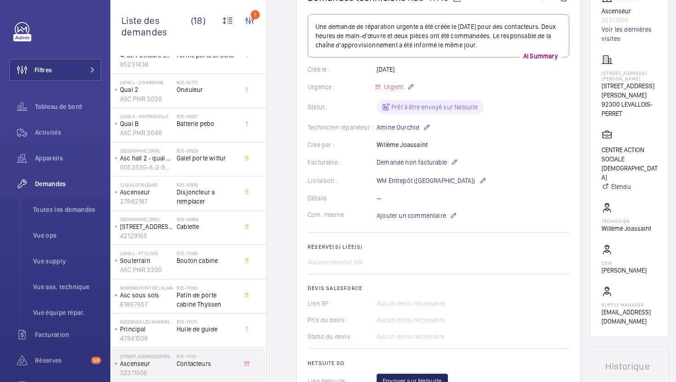
scroll to position [41, 0]
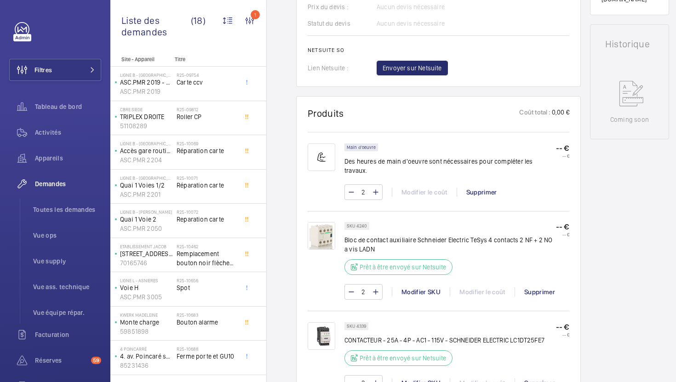
scroll to position [205, 0]
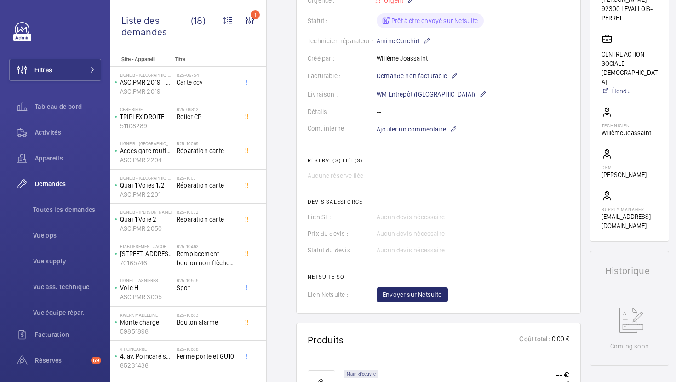
click at [409, 307] on wm-front-card "Demandes techniciens R25-11110 La demande de réparation a été créée le [DATE]. …" at bounding box center [438, 99] width 285 height 429
click at [409, 294] on span "Envoyer sur Netsuite" at bounding box center [412, 294] width 59 height 9
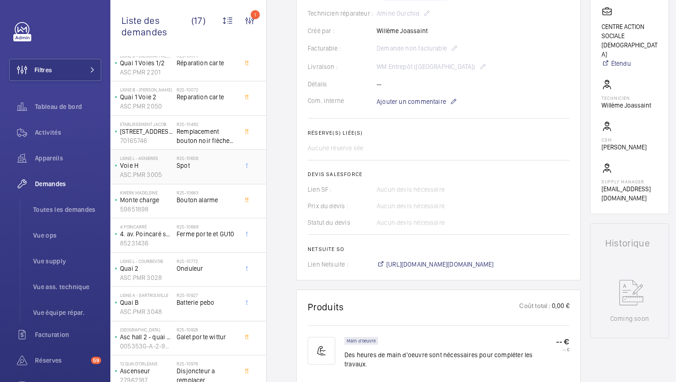
scroll to position [267, 0]
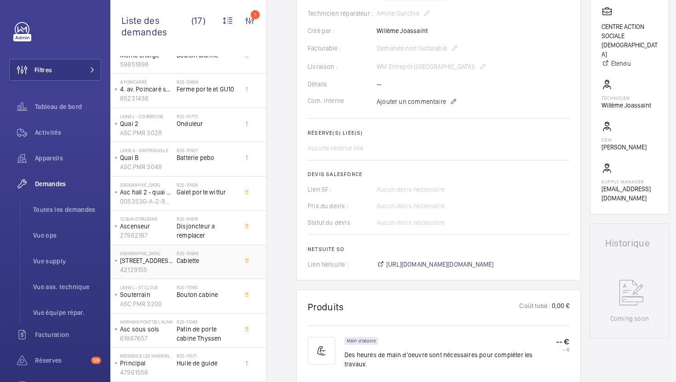
click at [224, 251] on h2 "R25-10988" at bounding box center [207, 254] width 61 height 6
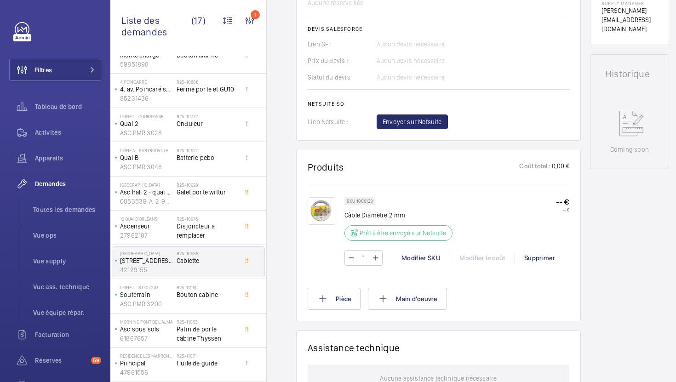
scroll to position [382, 0]
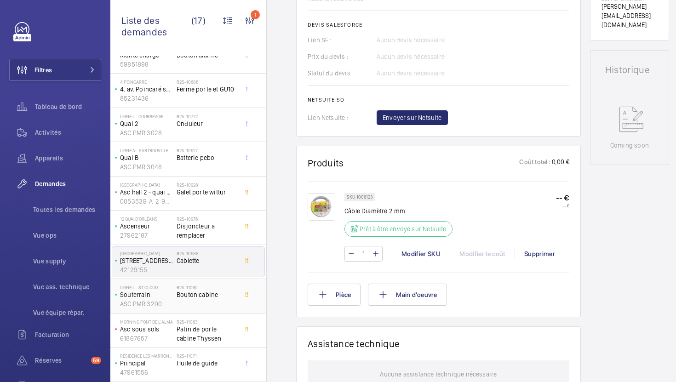
click at [230, 297] on span "Bouton cabine" at bounding box center [207, 294] width 61 height 9
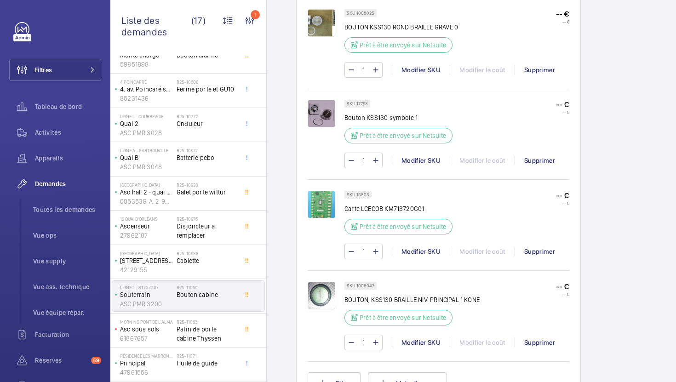
scroll to position [569, 0]
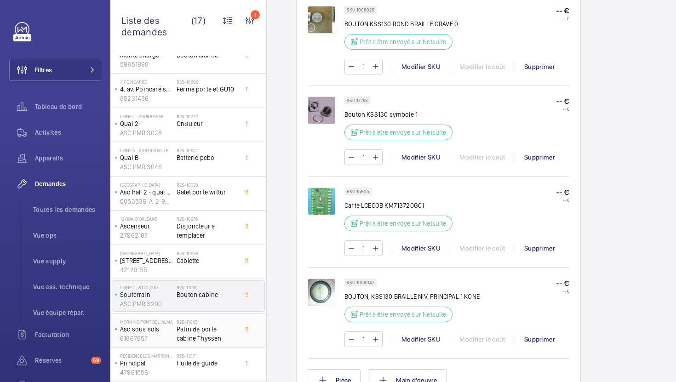
click at [219, 341] on span "Patin de porte cabine Thyssen" at bounding box center [207, 334] width 61 height 18
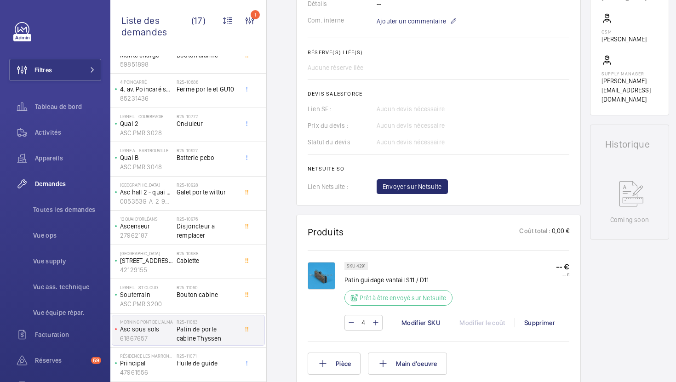
scroll to position [328, 0]
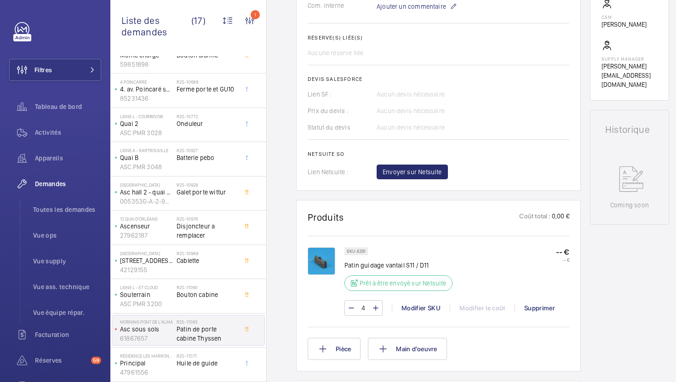
click at [362, 253] on p "SKU 4291" at bounding box center [356, 251] width 19 height 3
copy p "4291"
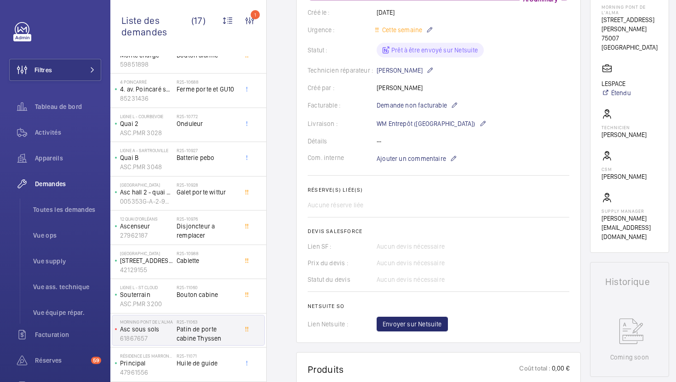
scroll to position [262, 0]
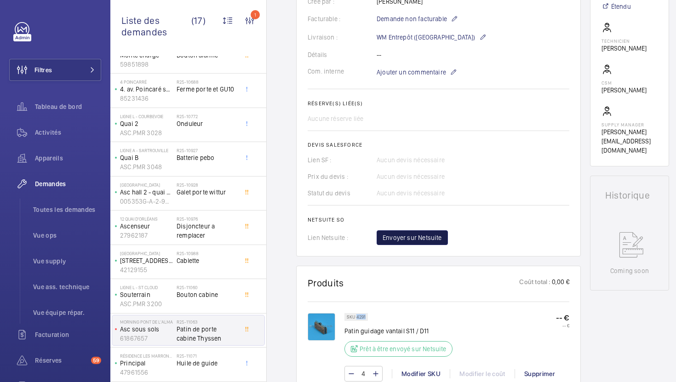
click at [399, 241] on span "Envoyer sur Netsuite" at bounding box center [412, 237] width 59 height 9
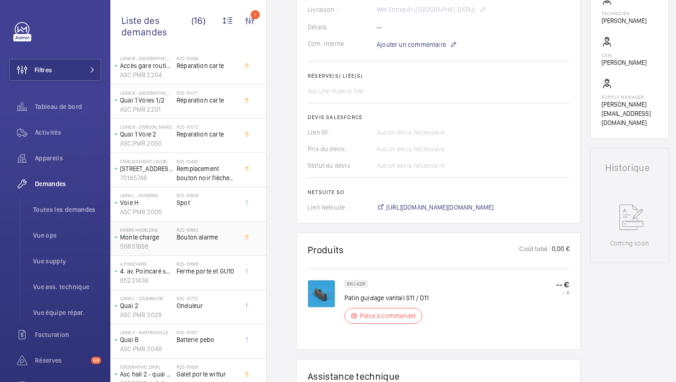
scroll to position [233, 0]
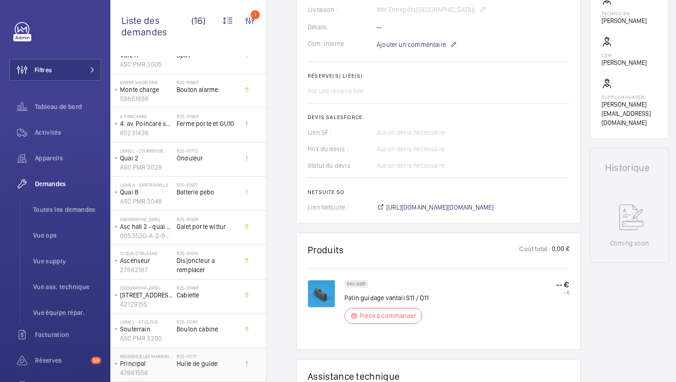
click at [223, 371] on div "R25-11071 Huile de guide" at bounding box center [207, 367] width 61 height 27
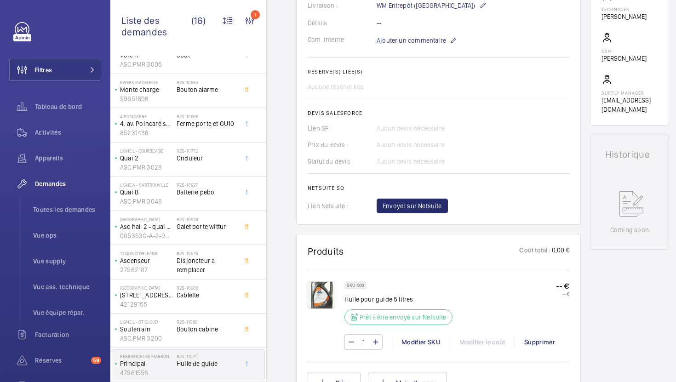
scroll to position [384, 0]
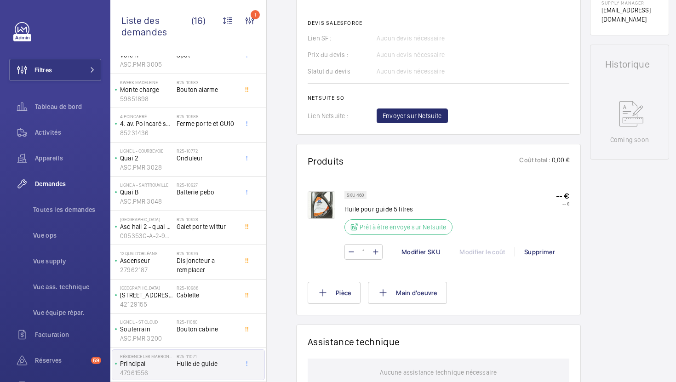
click at [381, 212] on p "Huile pour guide 5 litres" at bounding box center [401, 209] width 114 height 9
copy div "Huile pour guide 5 litres"
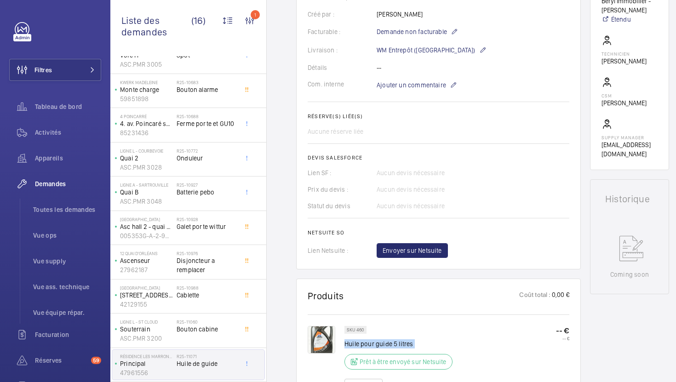
scroll to position [194, 0]
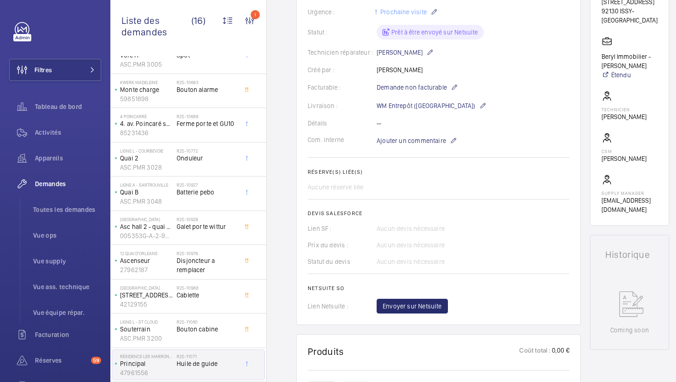
click at [422, 317] on wm-front-card "Demandes techniciens R25-11071 La demande de réparation a été créée le 19 août …" at bounding box center [438, 110] width 285 height 429
click at [422, 307] on span "Envoyer sur Netsuite" at bounding box center [412, 306] width 59 height 9
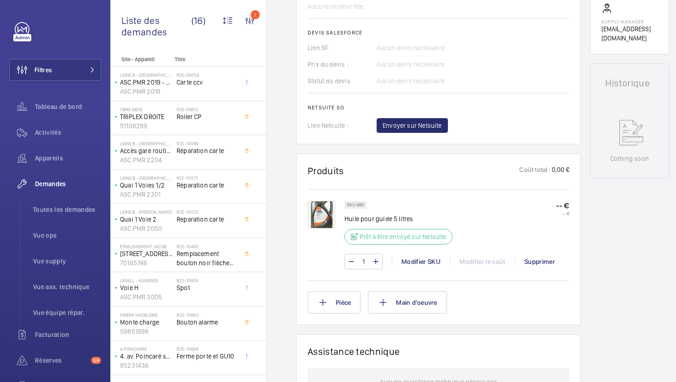
scroll to position [376, 0]
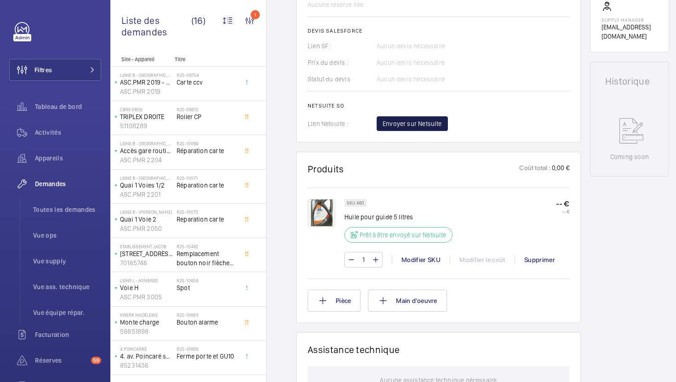
click at [433, 131] on button "Envoyer sur Netsuite" at bounding box center [412, 123] width 71 height 15
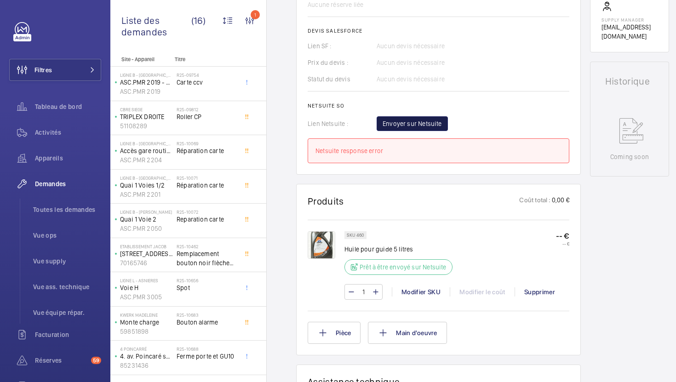
click at [433, 129] on button "Envoyer sur Netsuite" at bounding box center [412, 123] width 71 height 15
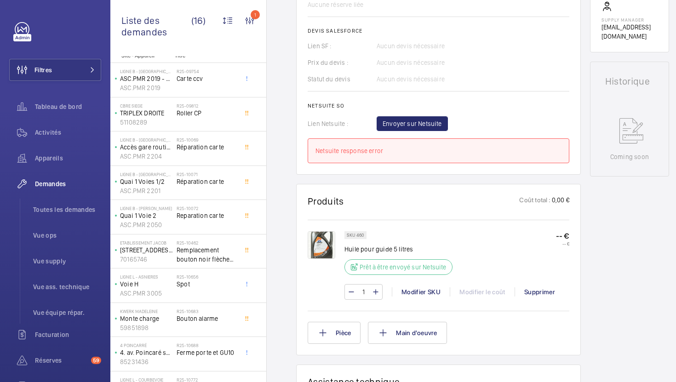
scroll to position [0, 0]
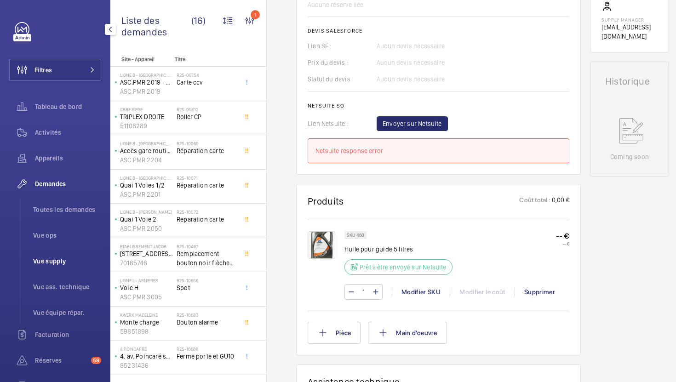
click at [60, 258] on span "Vue supply" at bounding box center [67, 261] width 68 height 9
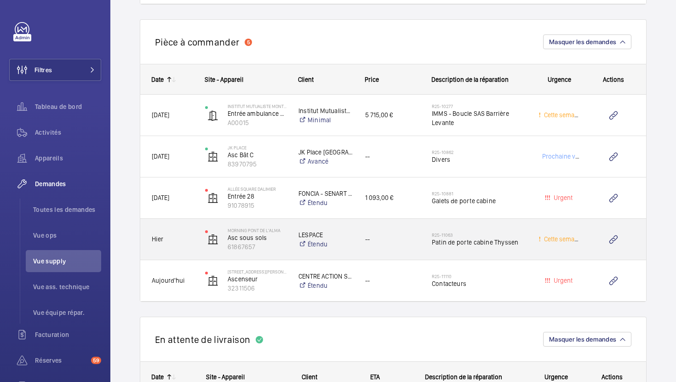
scroll to position [1975, 0]
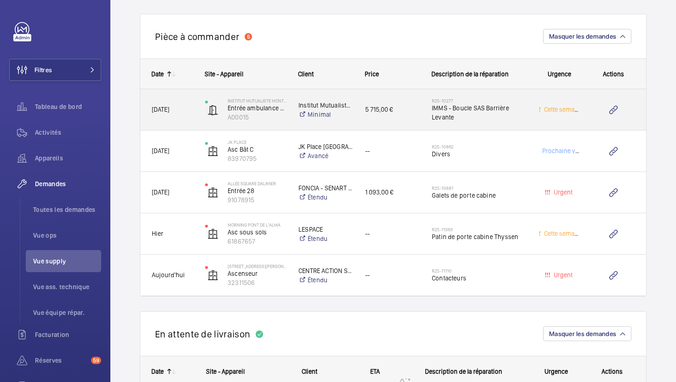
click at [485, 123] on div "R25-10277 IMMS - Boucle SAS Barrière Levante" at bounding box center [474, 109] width 106 height 41
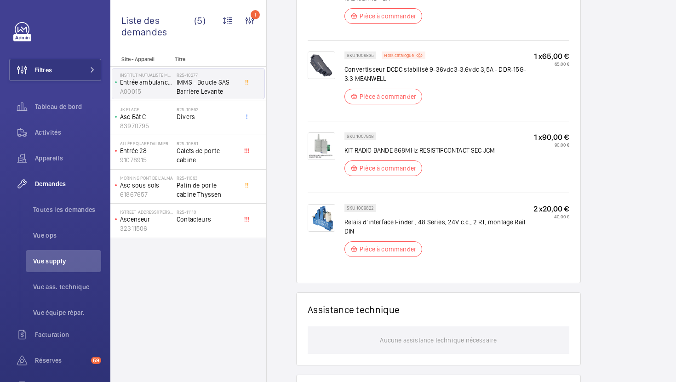
scroll to position [1111, 0]
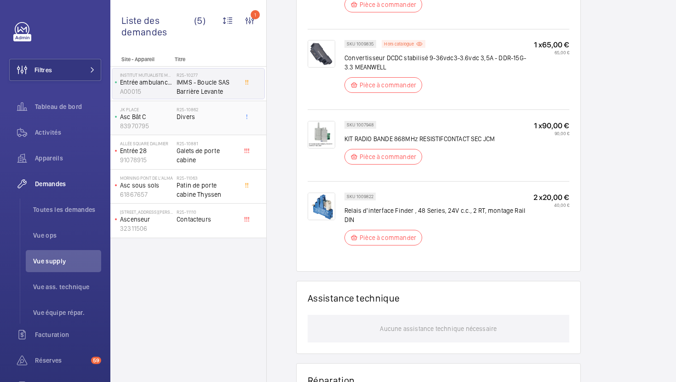
click at [219, 117] on span "Divers" at bounding box center [207, 116] width 61 height 9
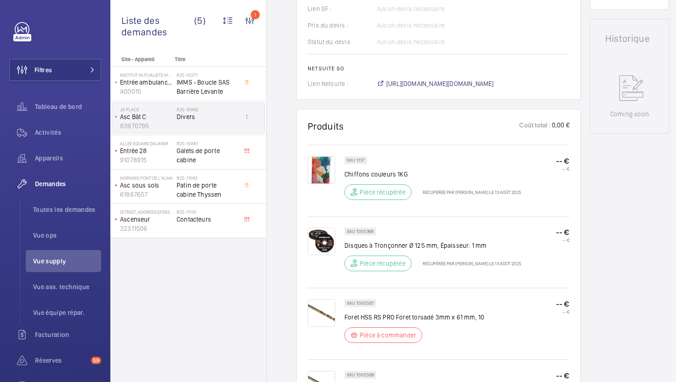
scroll to position [292, 0]
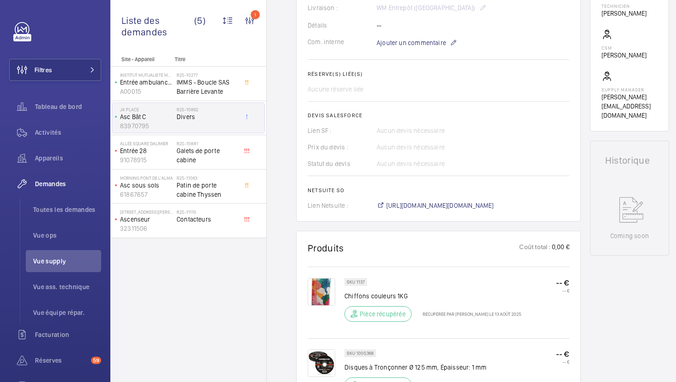
click at [440, 202] on wm-front-card "Demandes techniciens R25-10862 La demande de réparation a été créée le 13 août …" at bounding box center [438, 10] width 285 height 424
click at [440, 201] on span "[URL][DOMAIN_NAME][DOMAIN_NAME]" at bounding box center [440, 205] width 108 height 9
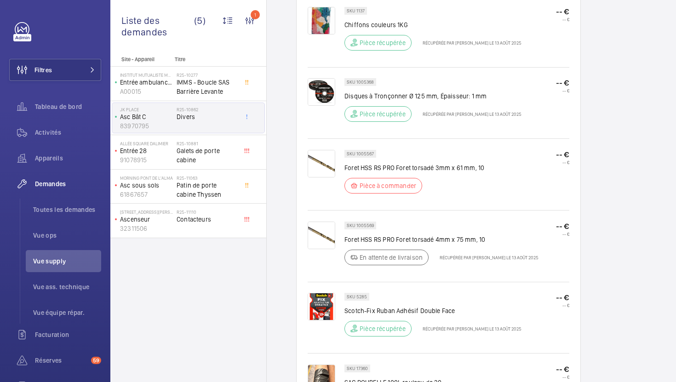
scroll to position [570, 0]
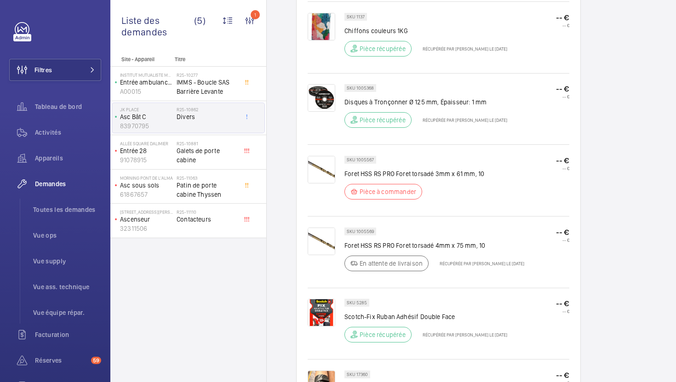
scroll to position [514, 0]
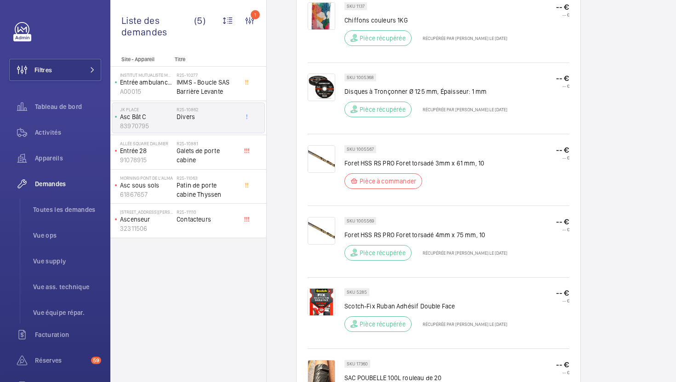
scroll to position [557, 0]
click at [612, 111] on div "Working Asc Bât C 83970795 Voir les dernières visites JK [GEOGRAPHIC_DATA][STRE…" at bounding box center [629, 134] width 79 height 1204
click at [225, 146] on h2 "R25-10881" at bounding box center [207, 144] width 61 height 6
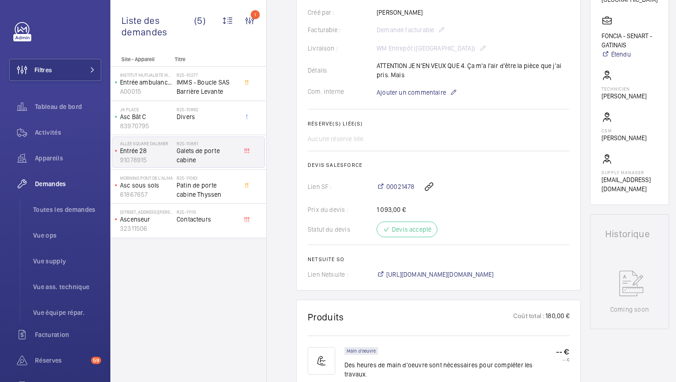
scroll to position [362, 0]
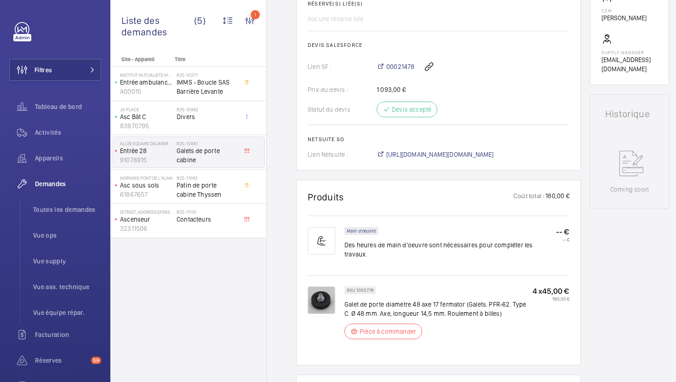
click at [365, 289] on p "SKU 1005776" at bounding box center [360, 290] width 27 height 3
copy p "1005776"
click at [237, 194] on div "R25-11063 Patin de porte cabine Thyssen" at bounding box center [209, 187] width 64 height 30
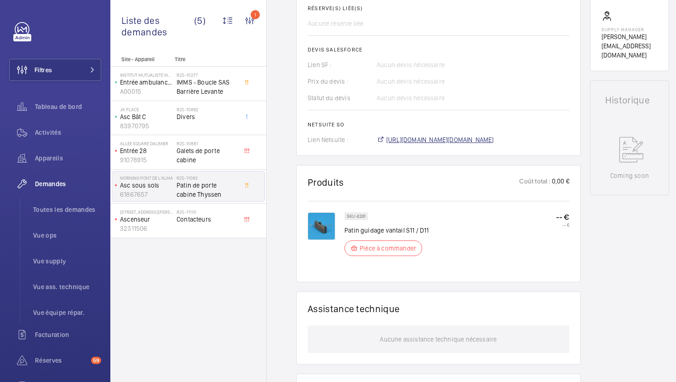
scroll to position [366, 0]
click at [435, 142] on span "[URL][DOMAIN_NAME][DOMAIN_NAME]" at bounding box center [440, 139] width 108 height 9
click at [215, 153] on span "Galets de porte cabine" at bounding box center [207, 155] width 61 height 18
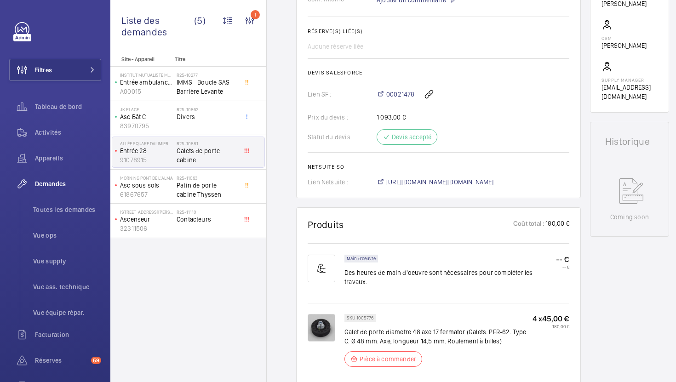
scroll to position [365, 0]
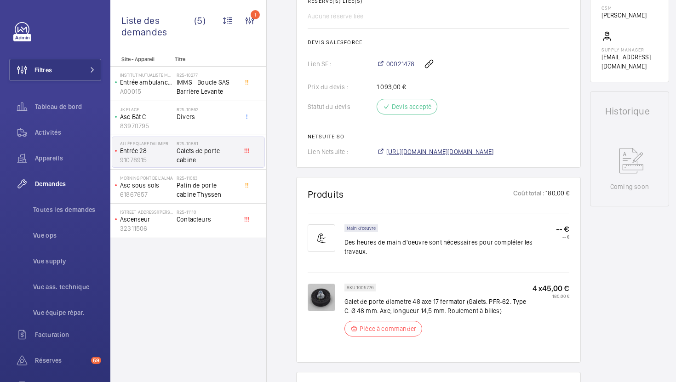
click at [437, 156] on span "[URL][DOMAIN_NAME][DOMAIN_NAME]" at bounding box center [440, 151] width 108 height 9
click at [217, 219] on span "Contacteurs" at bounding box center [207, 219] width 61 height 9
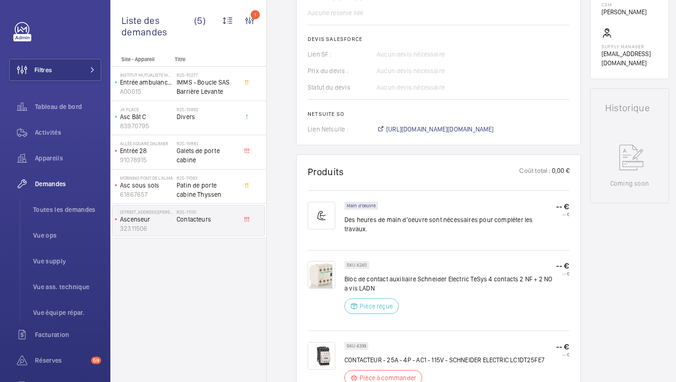
scroll to position [386, 0]
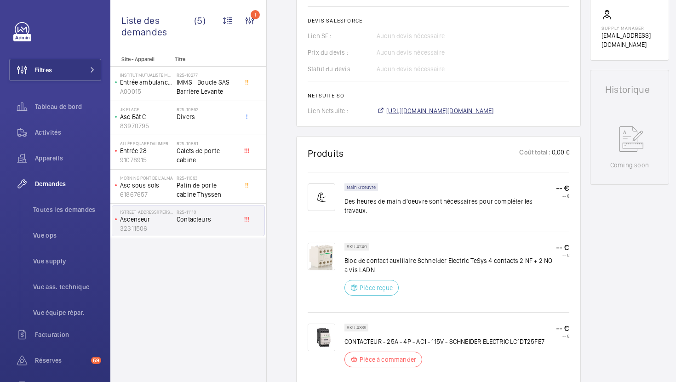
click at [445, 114] on span "[URL][DOMAIN_NAME][DOMAIN_NAME]" at bounding box center [440, 110] width 108 height 9
